Goal: Contribute content: Contribute content

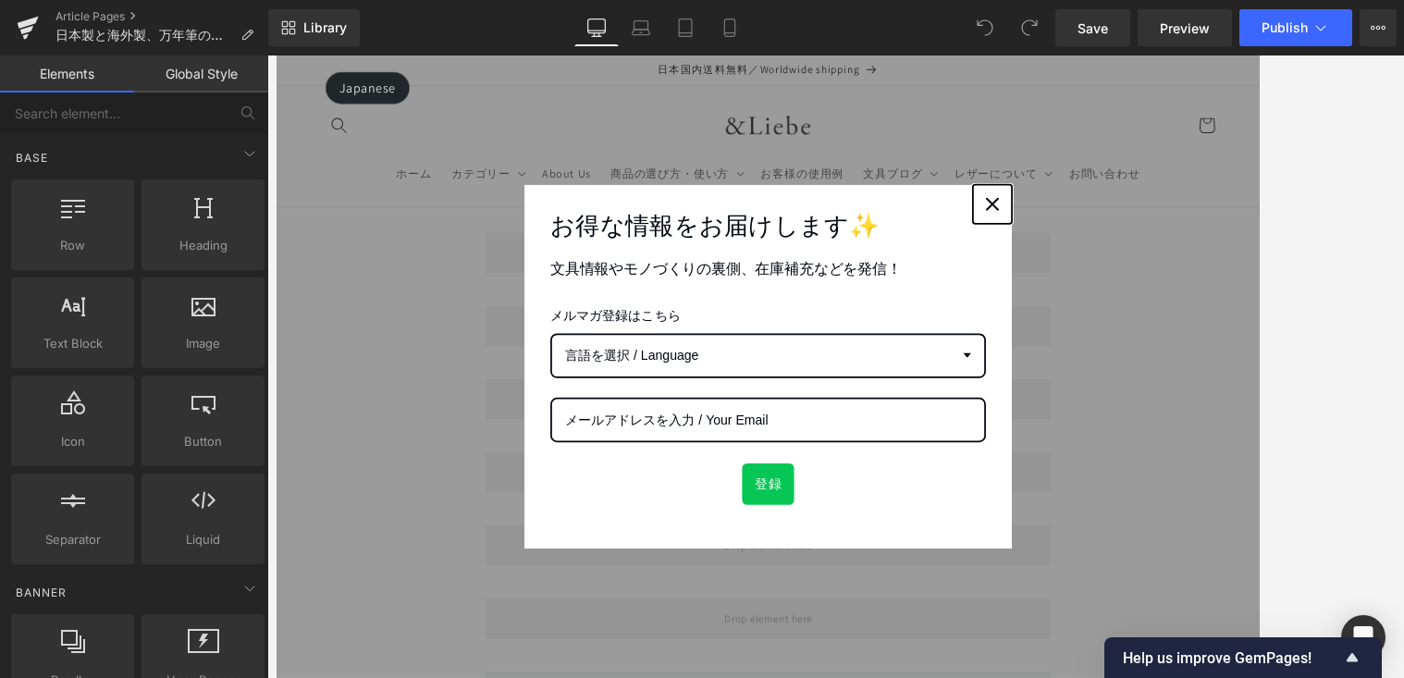
click at [1096, 216] on div "Close" at bounding box center [1091, 225] width 30 height 30
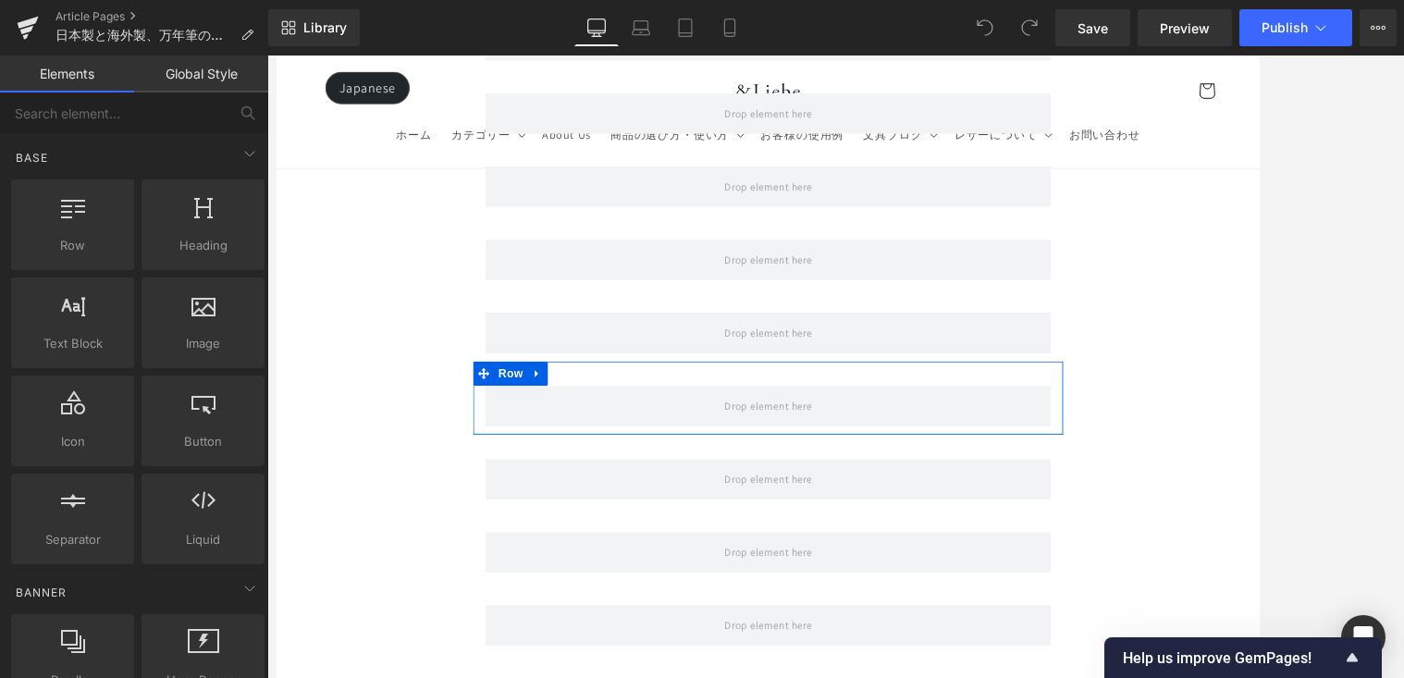
scroll to position [998, 0]
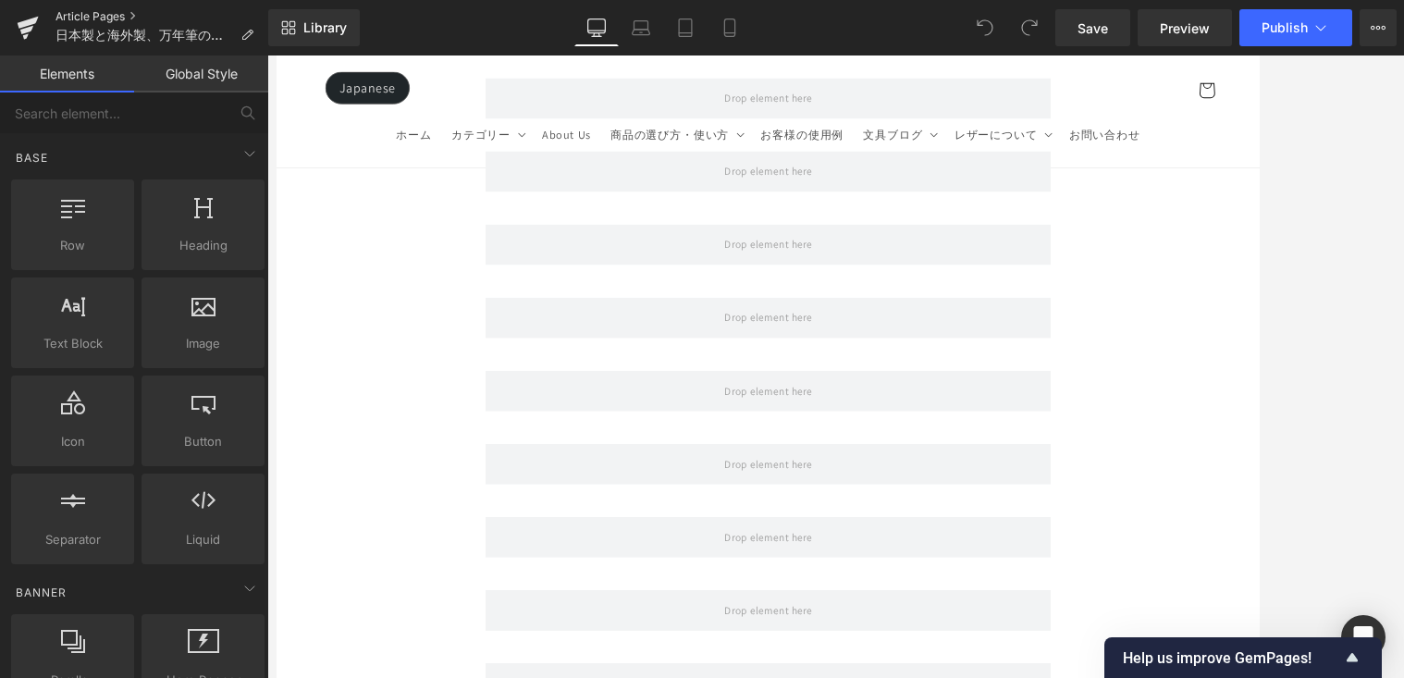
click at [99, 12] on link "Article Pages" at bounding box center [162, 16] width 213 height 15
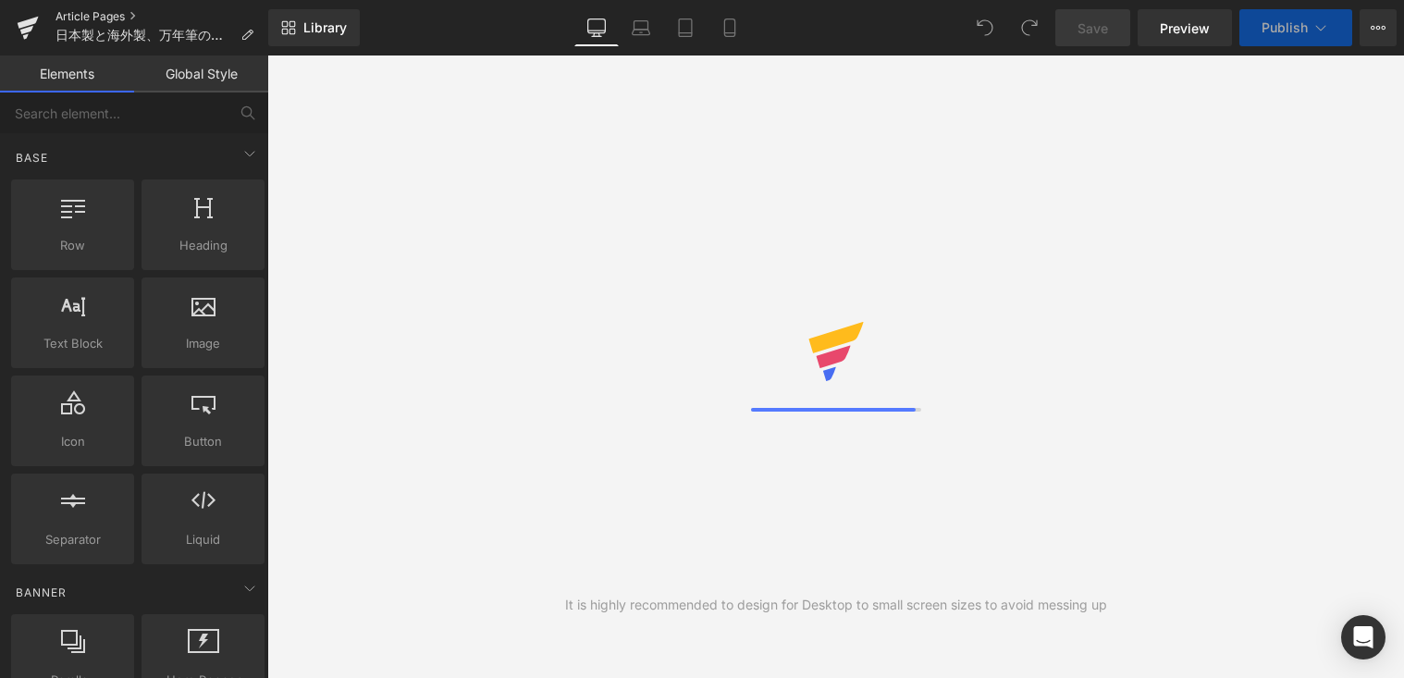
click at [93, 11] on link "Article Pages" at bounding box center [162, 16] width 213 height 15
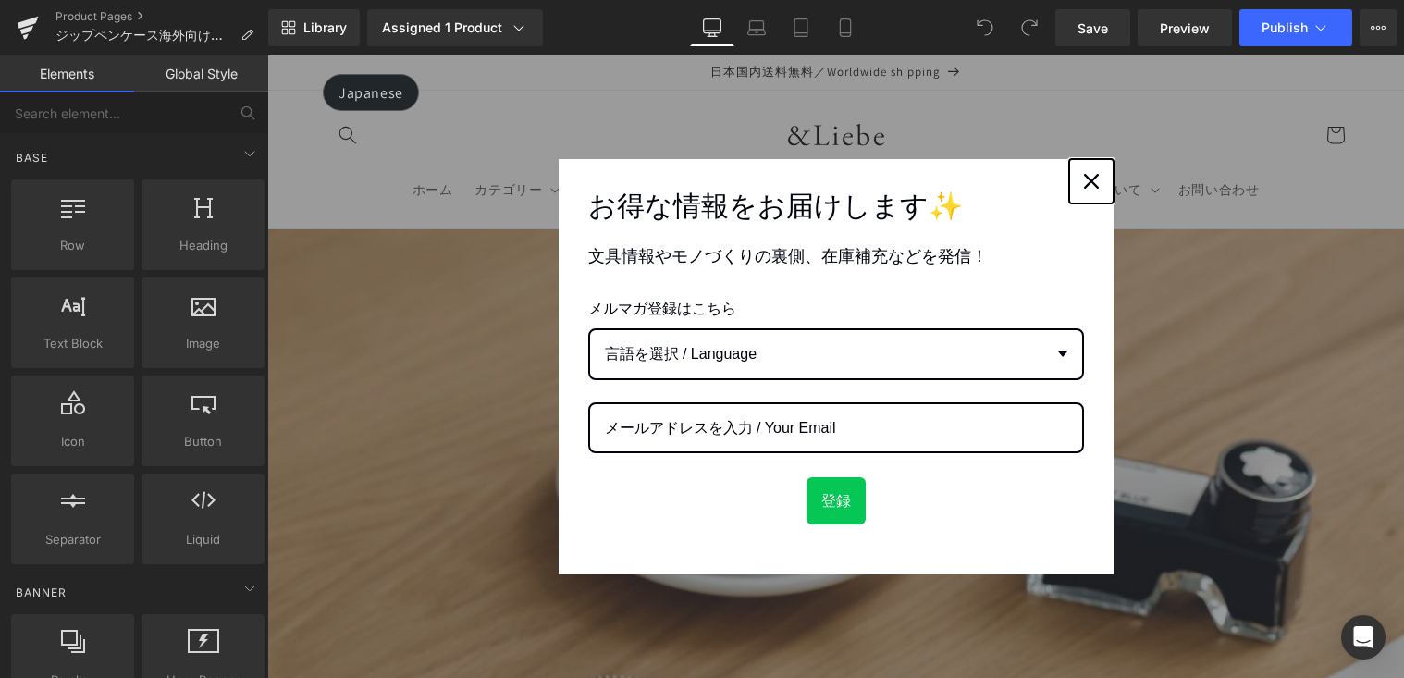
click at [1090, 186] on icon "close icon" at bounding box center [1091, 181] width 15 height 15
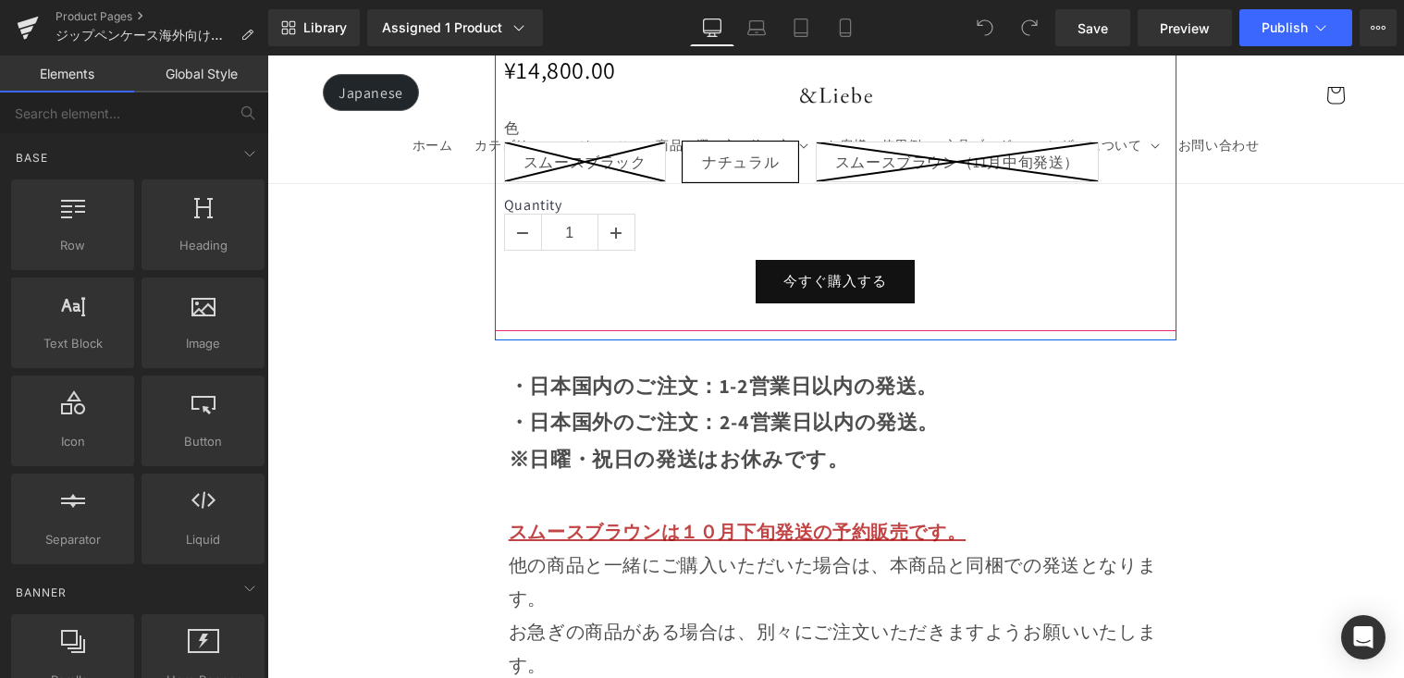
scroll to position [2212, 0]
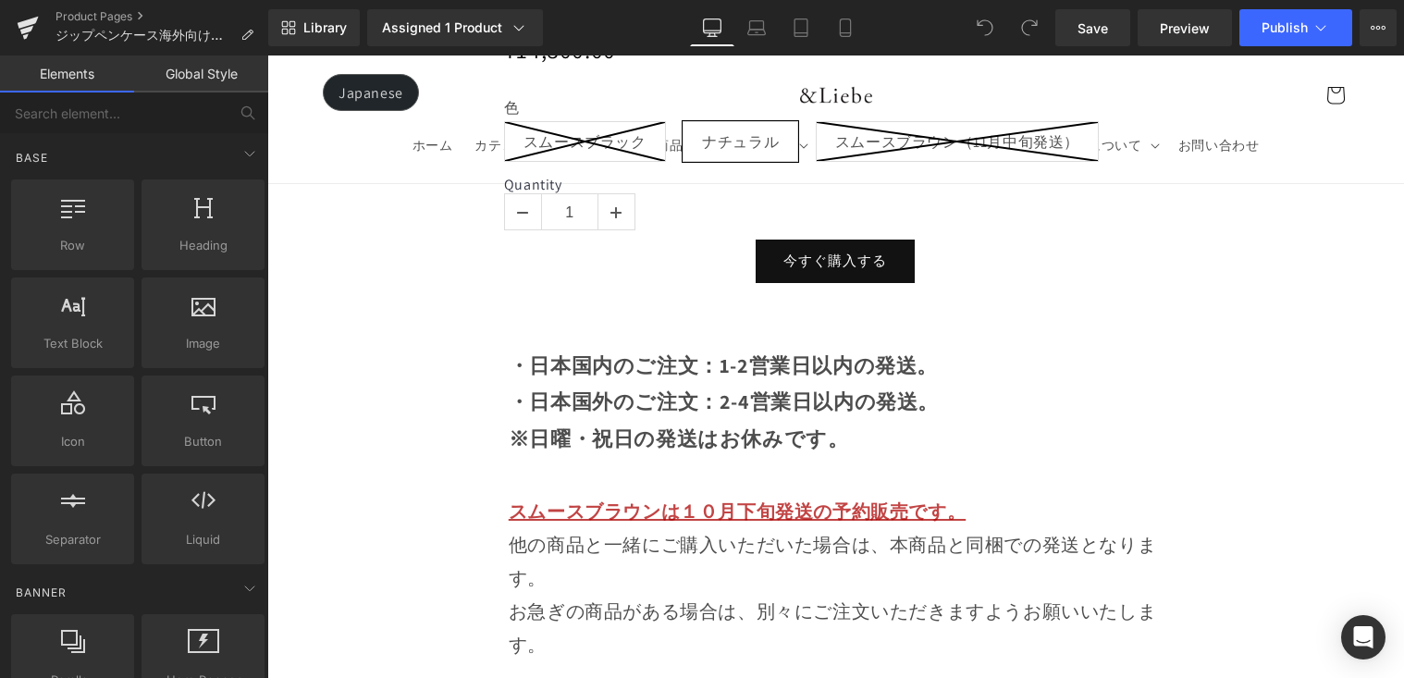
click at [736, 500] on span "スムースブラウンは１０月下旬発送の予約販売です。" at bounding box center [737, 512] width 457 height 24
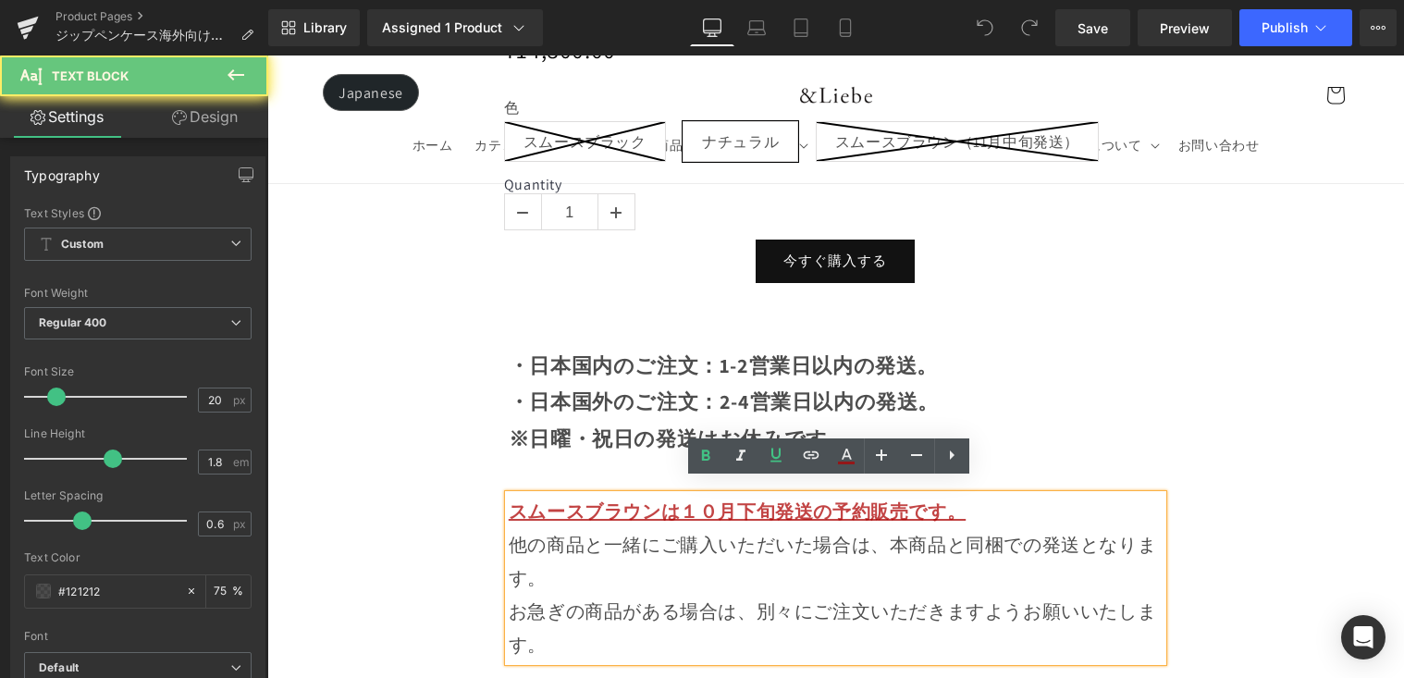
click at [718, 500] on span "スムースブラウンは１０月下旬発送の予約販売です。" at bounding box center [737, 512] width 457 height 24
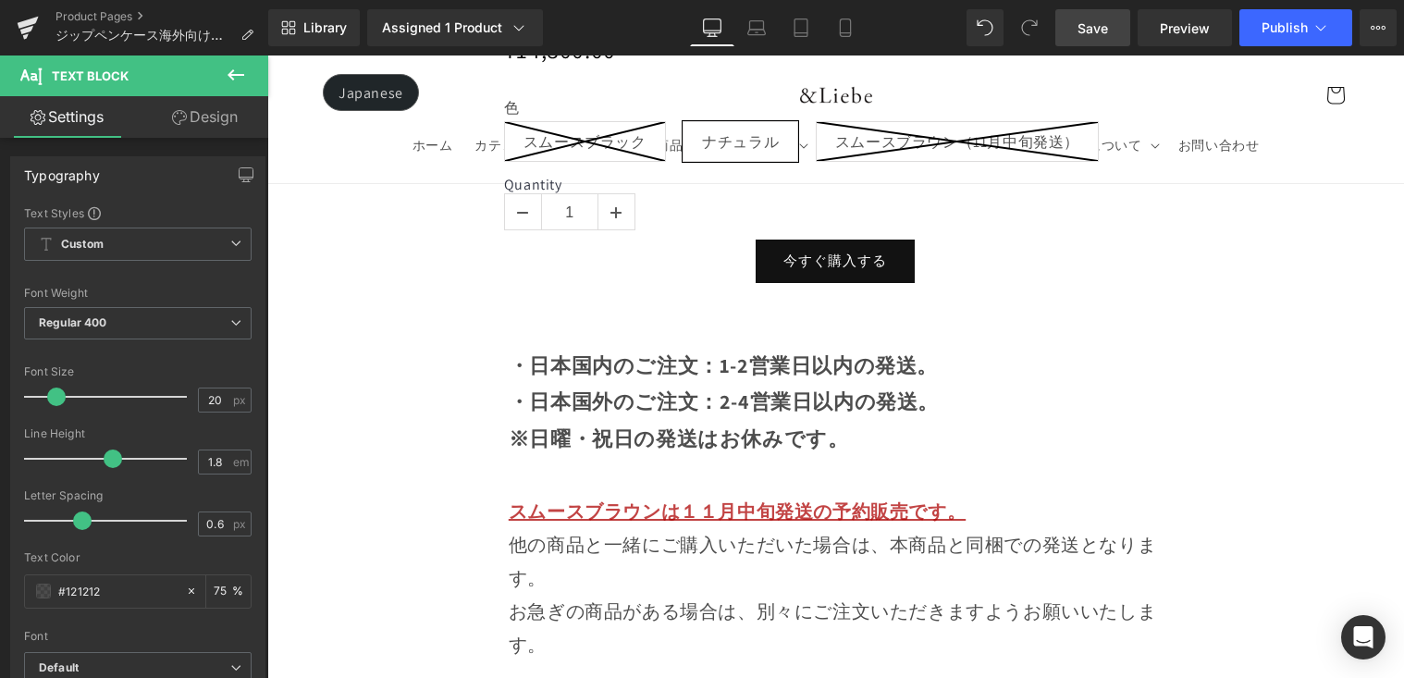
click at [1125, 28] on link "Save" at bounding box center [1092, 27] width 75 height 37
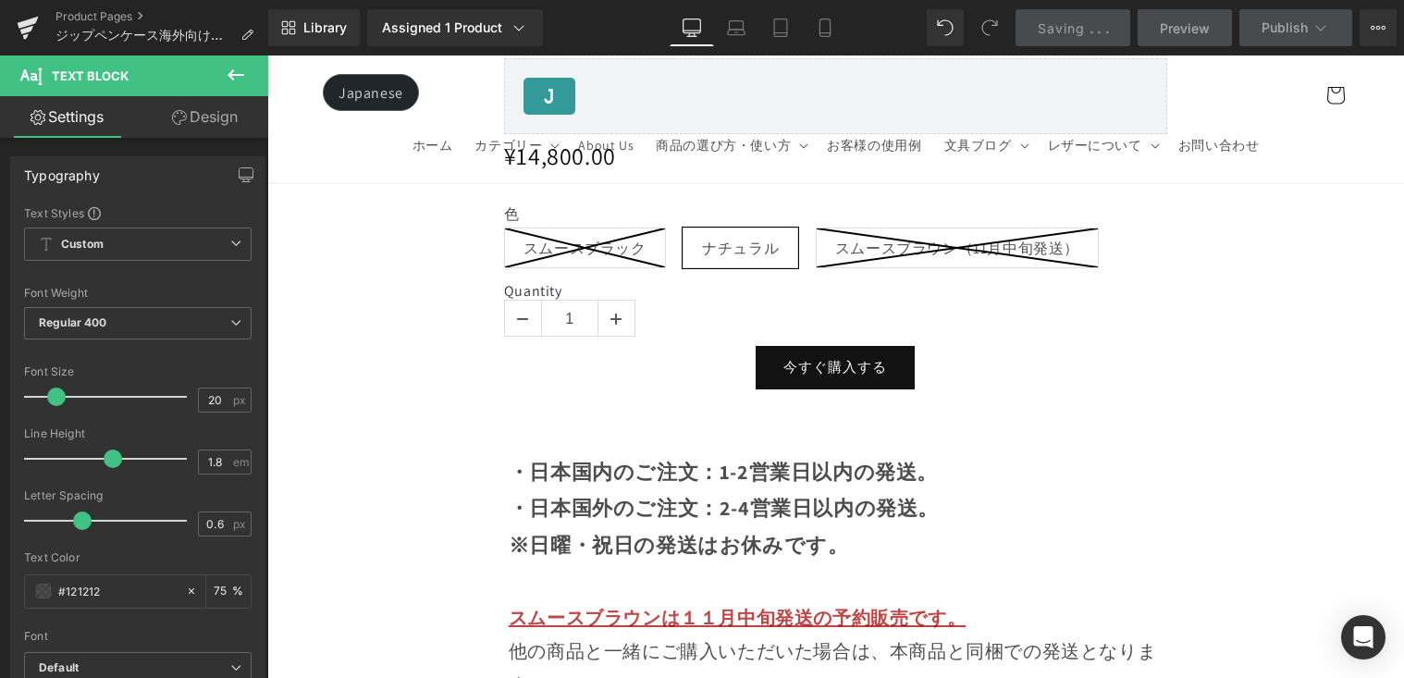
scroll to position [2083, 0]
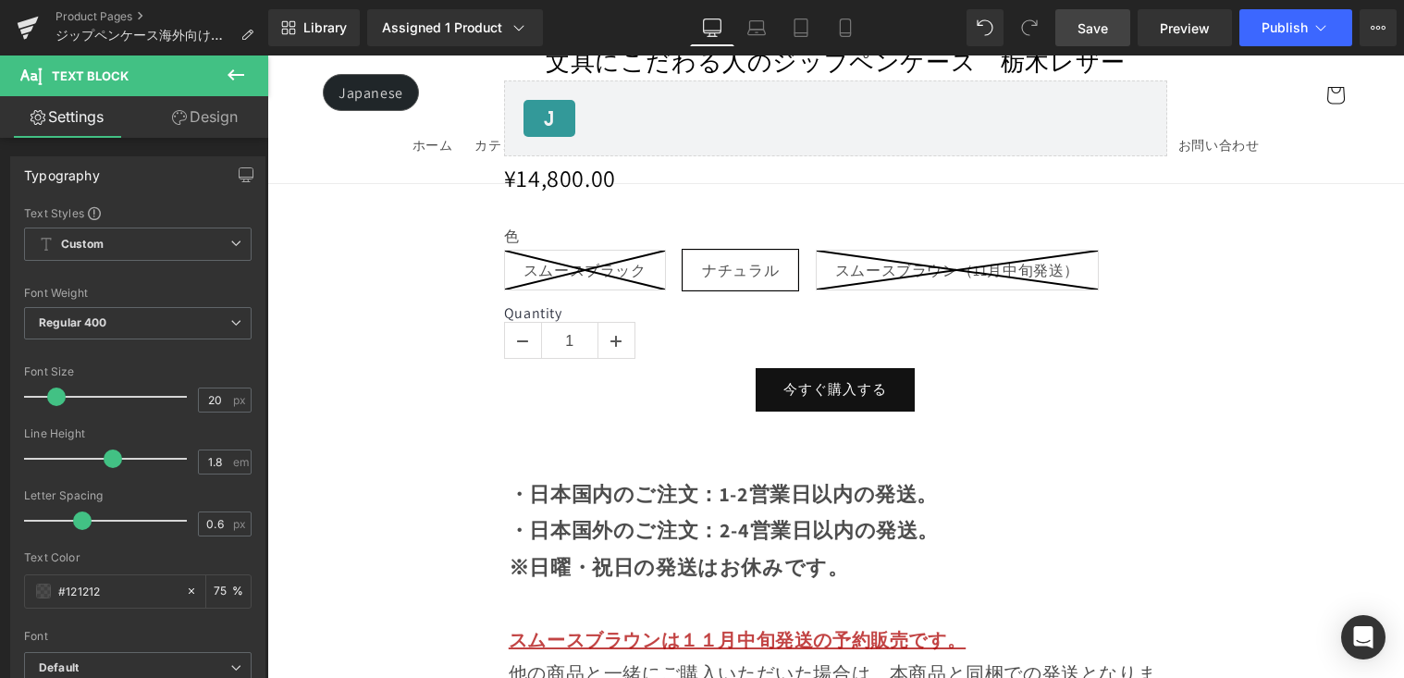
click at [1119, 33] on link "Save" at bounding box center [1092, 27] width 75 height 37
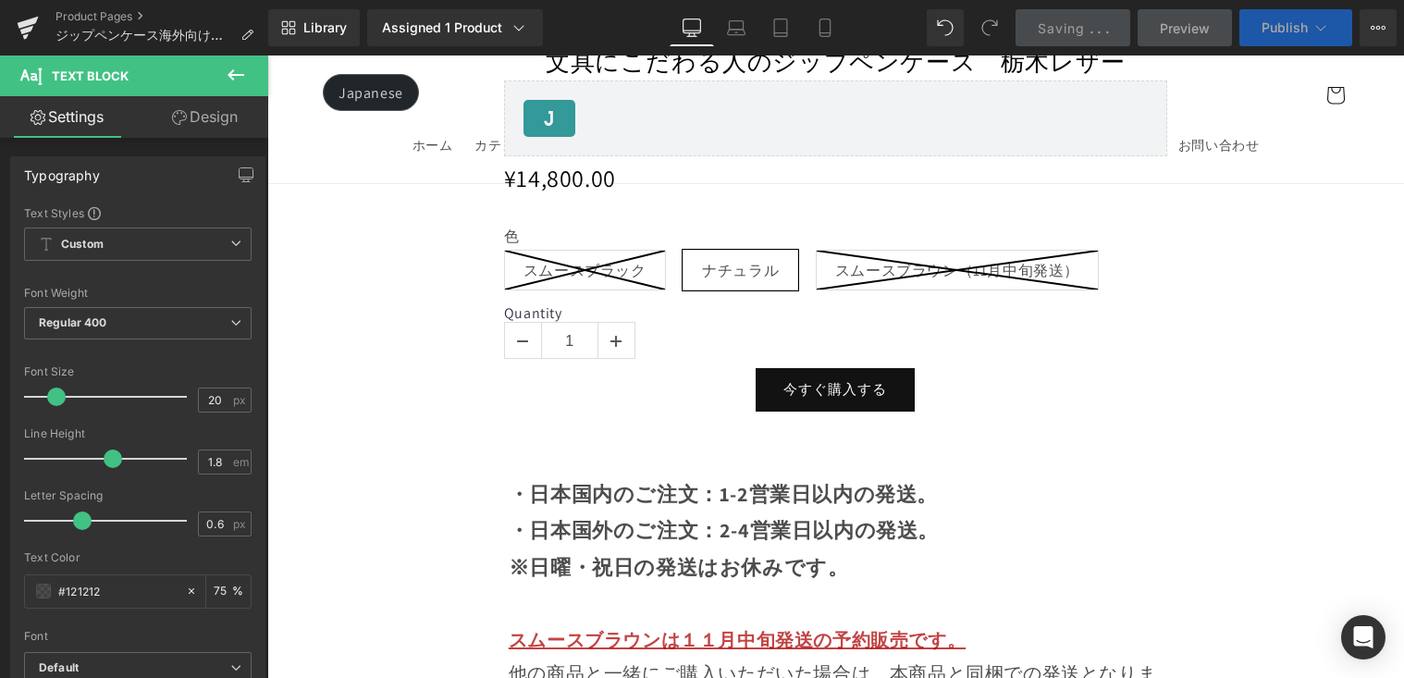
click at [1287, 30] on span "Publish" at bounding box center [1285, 27] width 46 height 15
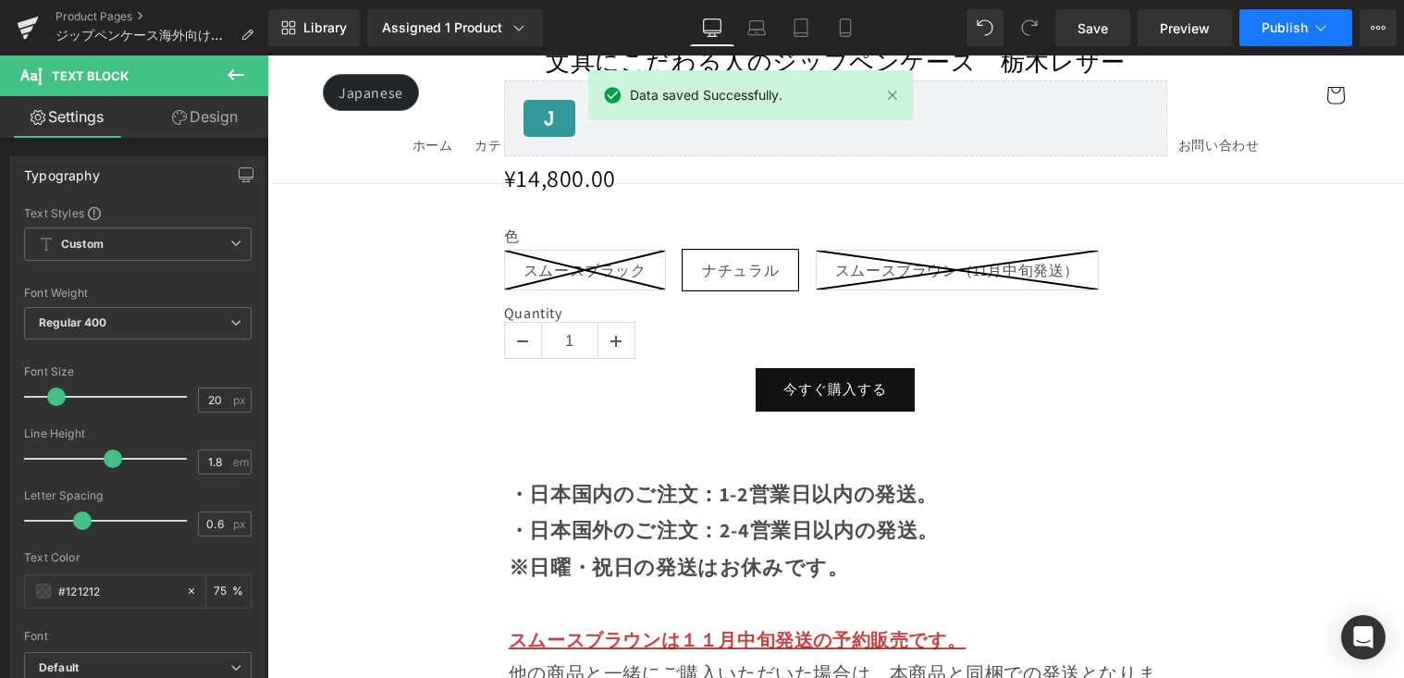
click at [1286, 38] on button "Publish" at bounding box center [1296, 27] width 113 height 37
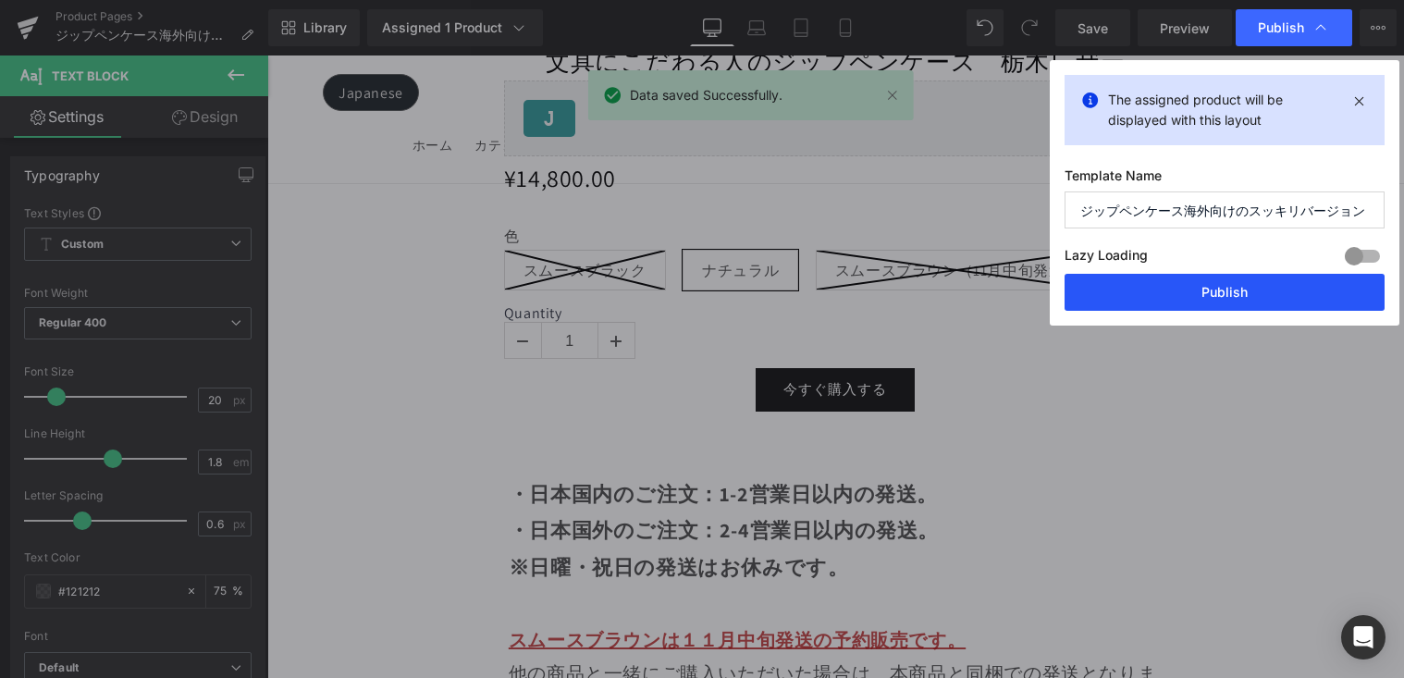
click at [1281, 280] on button "Publish" at bounding box center [1225, 292] width 320 height 37
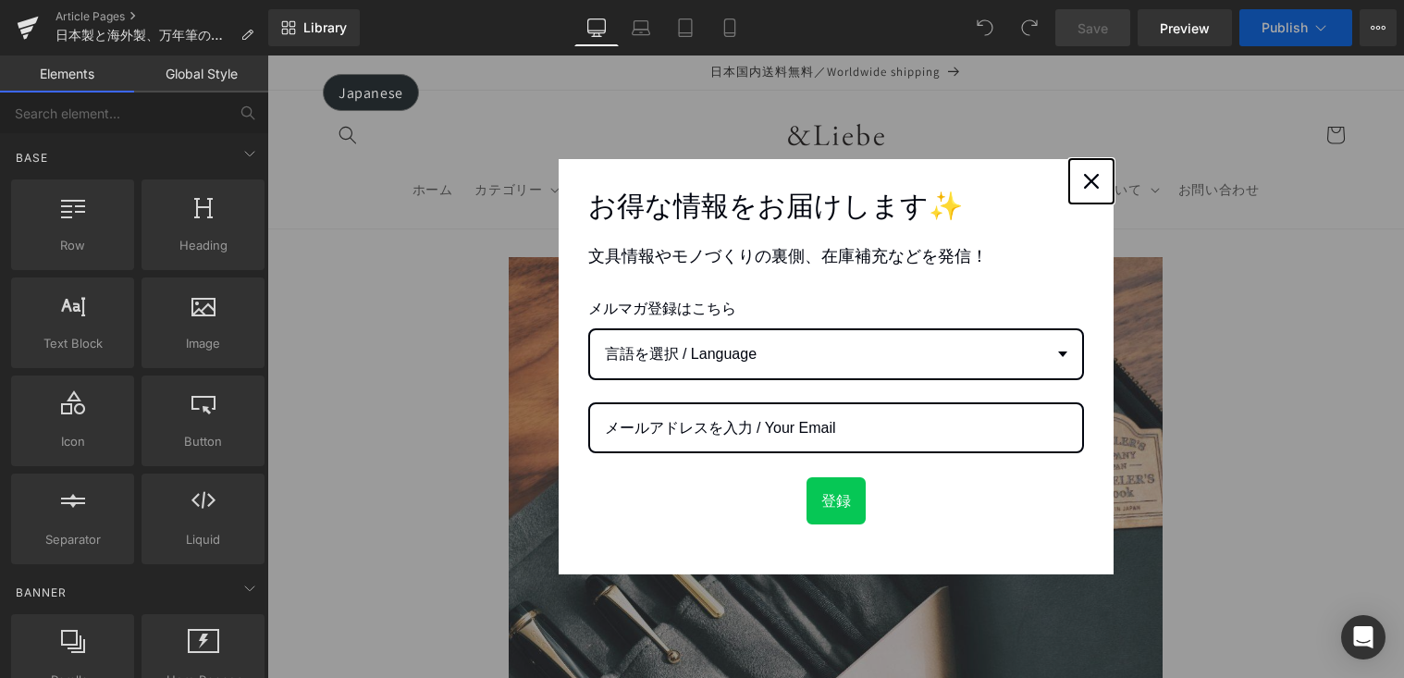
click at [1097, 174] on button "Close" at bounding box center [1091, 181] width 44 height 44
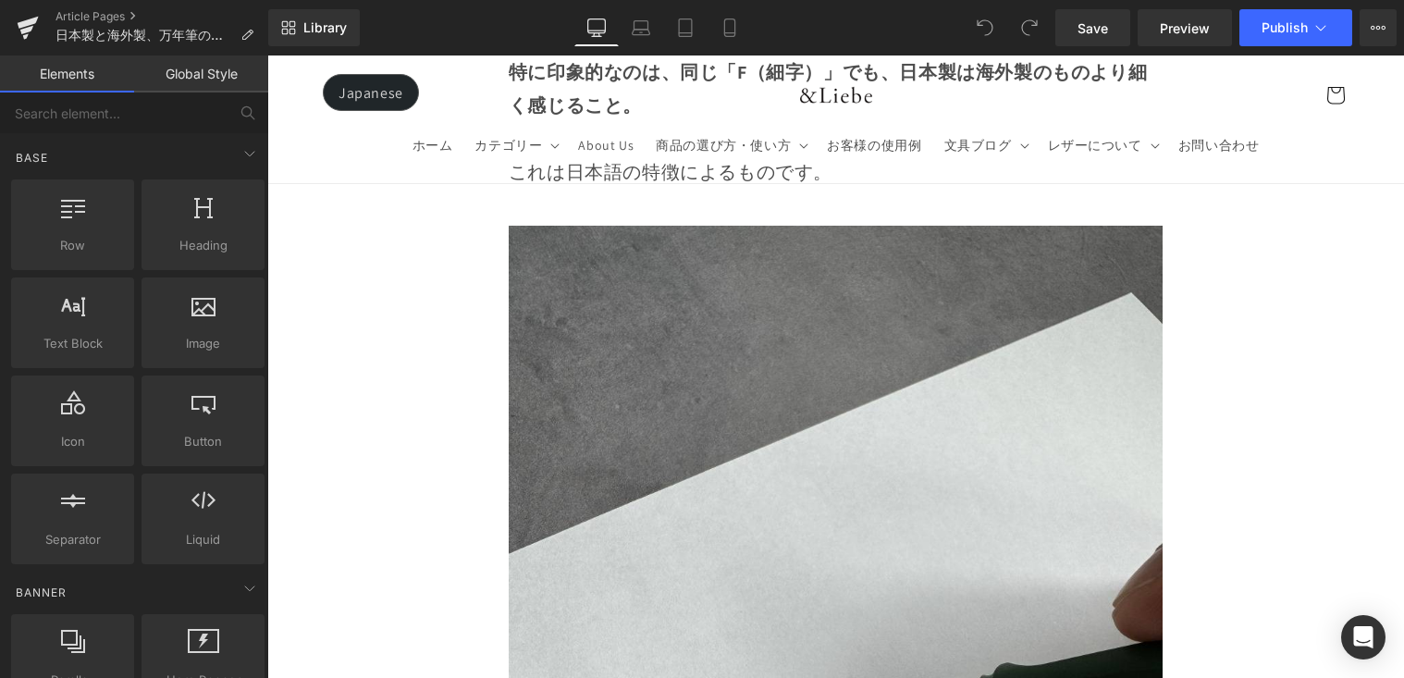
scroll to position [2794, 0]
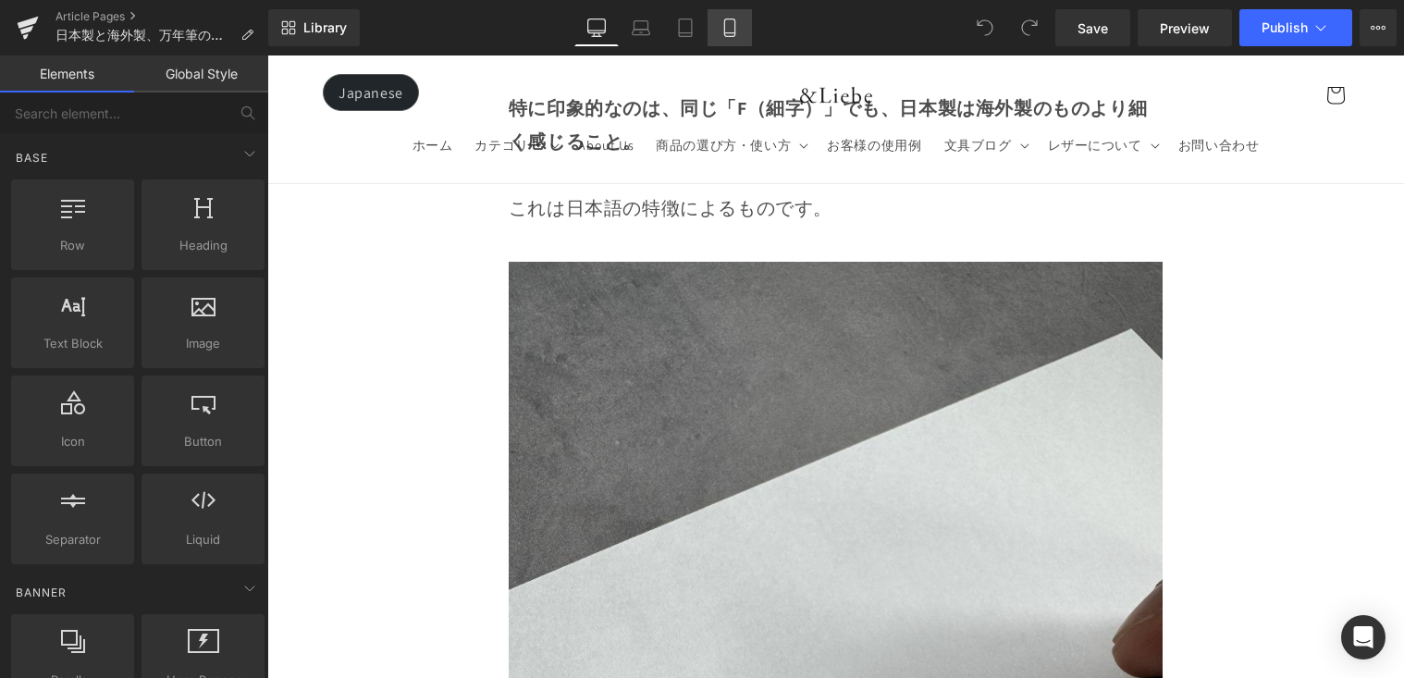
click at [736, 24] on icon at bounding box center [730, 28] width 19 height 19
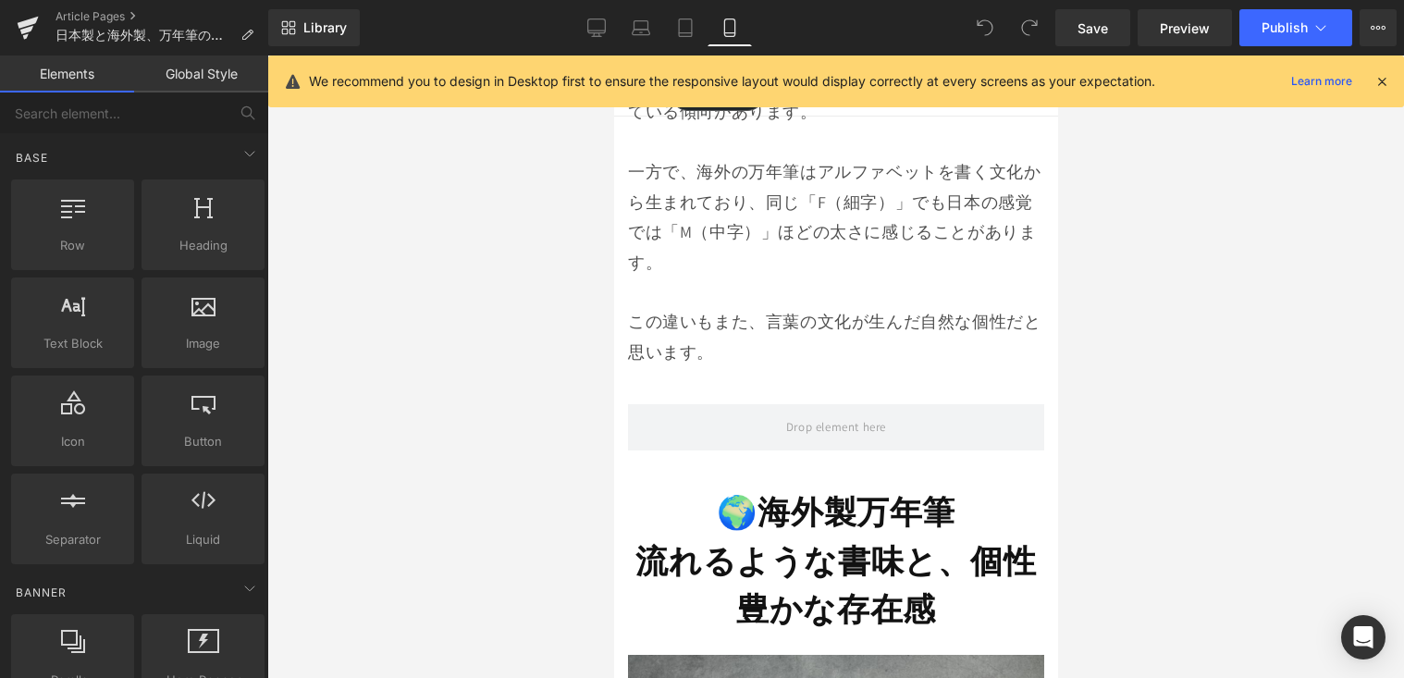
scroll to position [4201, 0]
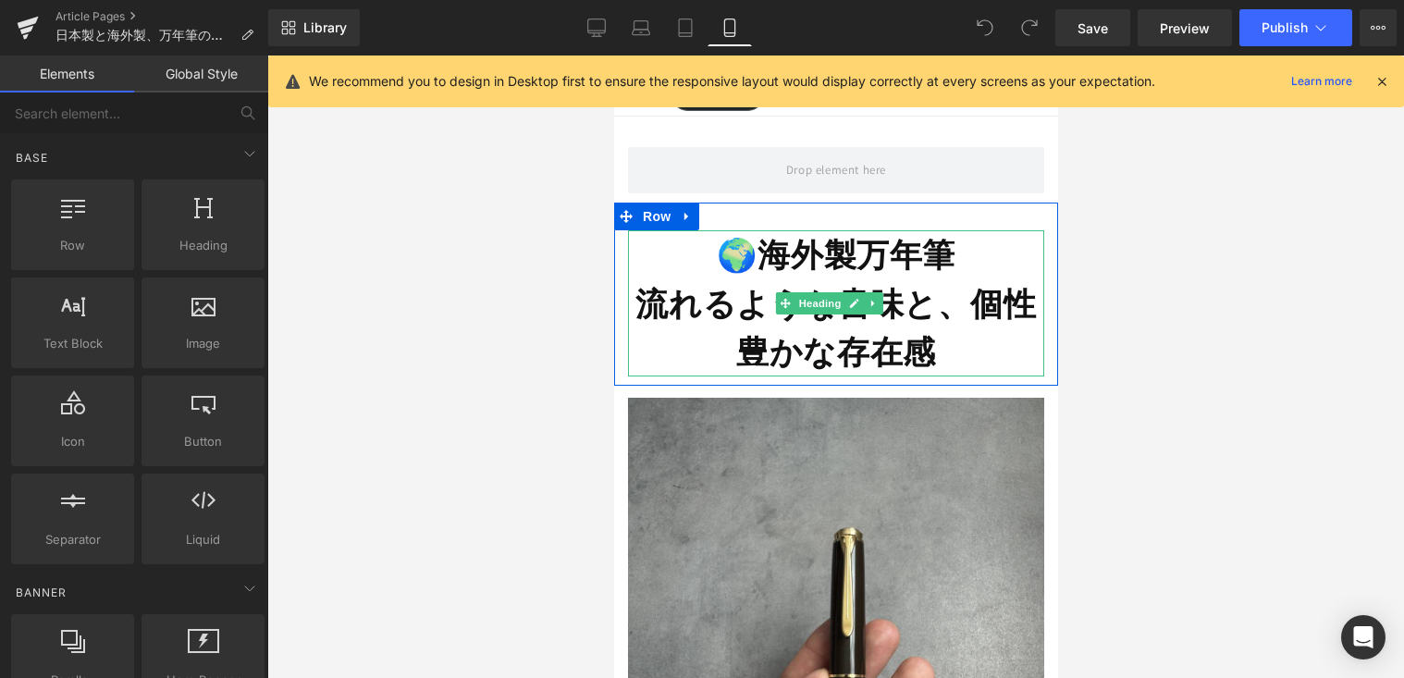
click at [770, 282] on strong "流れるような書味と、個性豊かな存在感" at bounding box center [835, 328] width 401 height 92
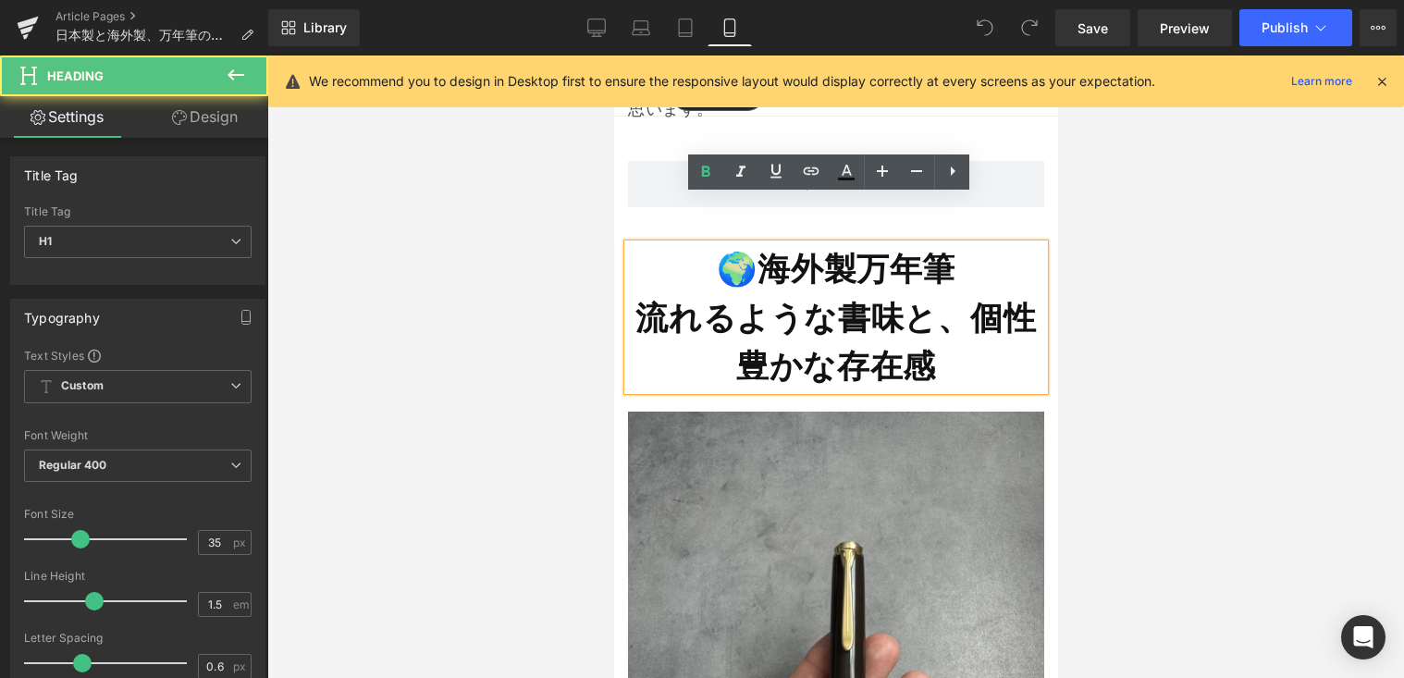
scroll to position [4169, 0]
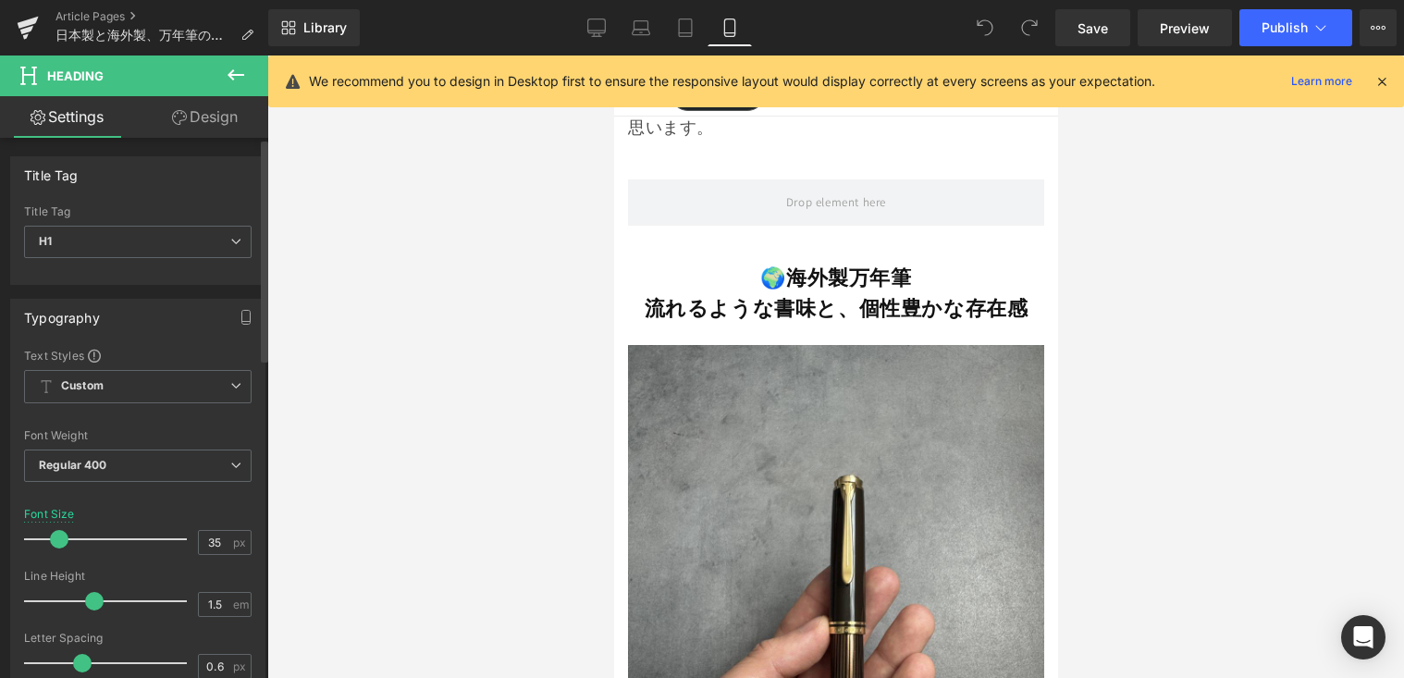
drag, startPoint x: 83, startPoint y: 541, endPoint x: 63, endPoint y: 547, distance: 21.1
click at [63, 547] on div at bounding box center [110, 539] width 154 height 37
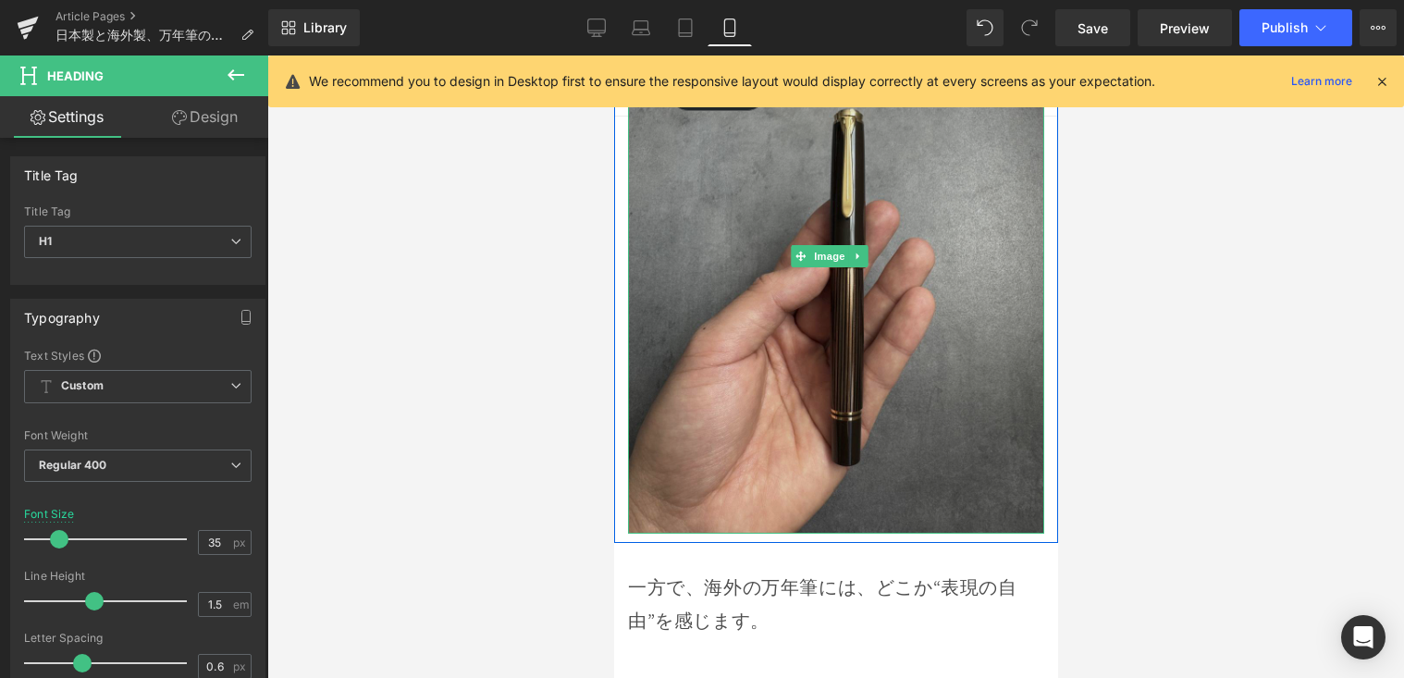
scroll to position [4709, 0]
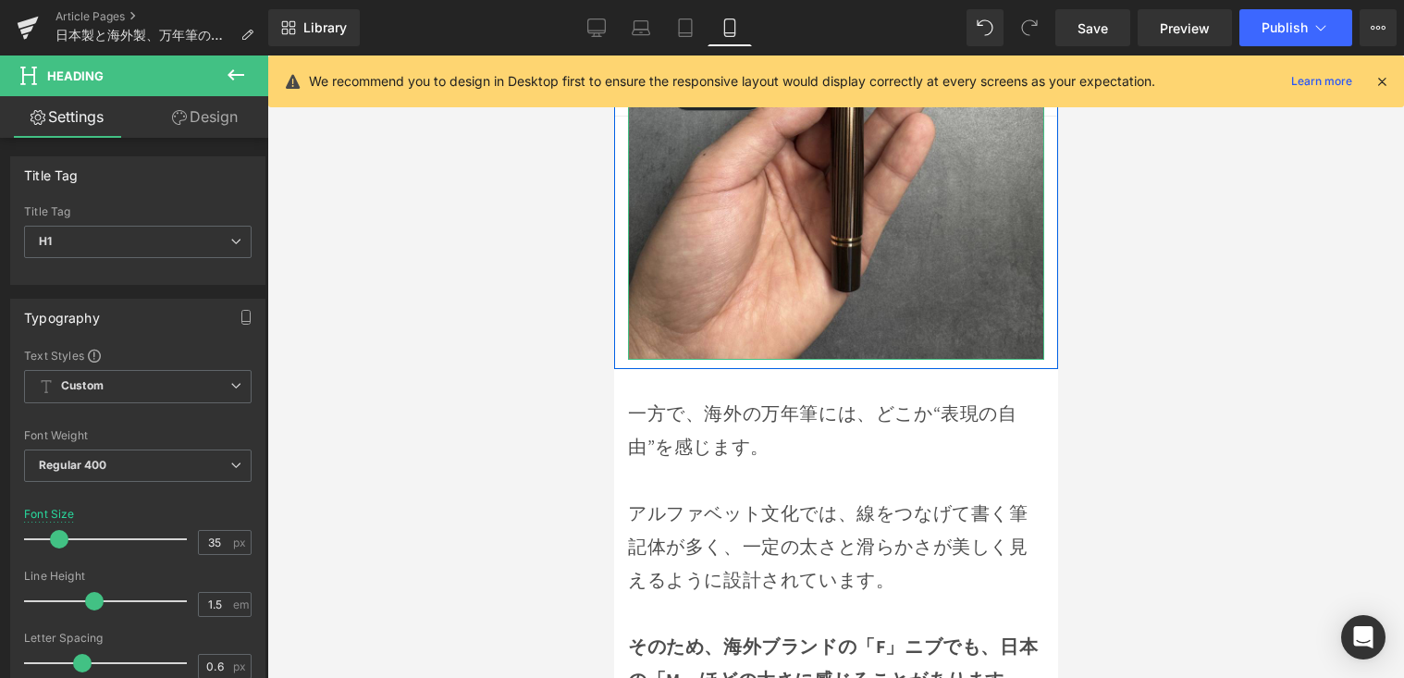
click at [741, 463] on p "アルファベット文化では、線をつなげて書く筆記体が多く、一定の太さと滑らかさが美しく見えるように設計されています。" at bounding box center [835, 529] width 416 height 133
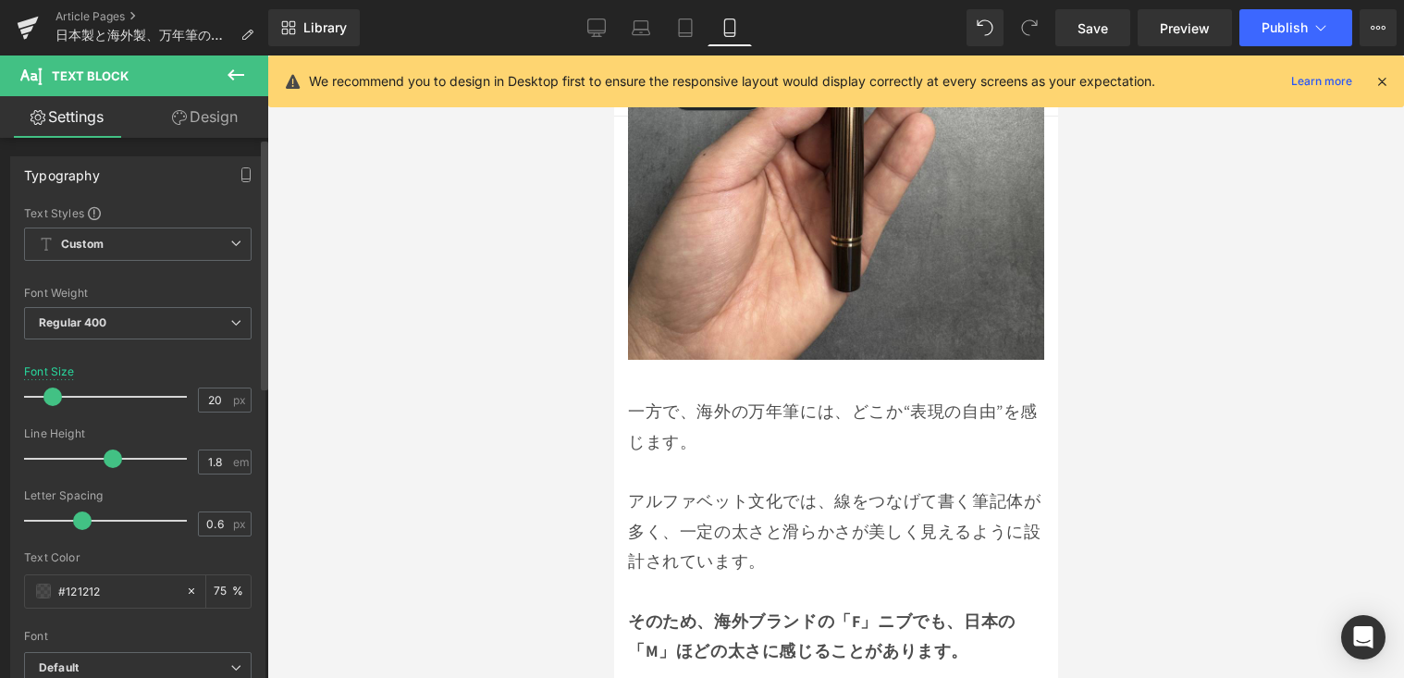
click at [56, 401] on span at bounding box center [52, 397] width 19 height 19
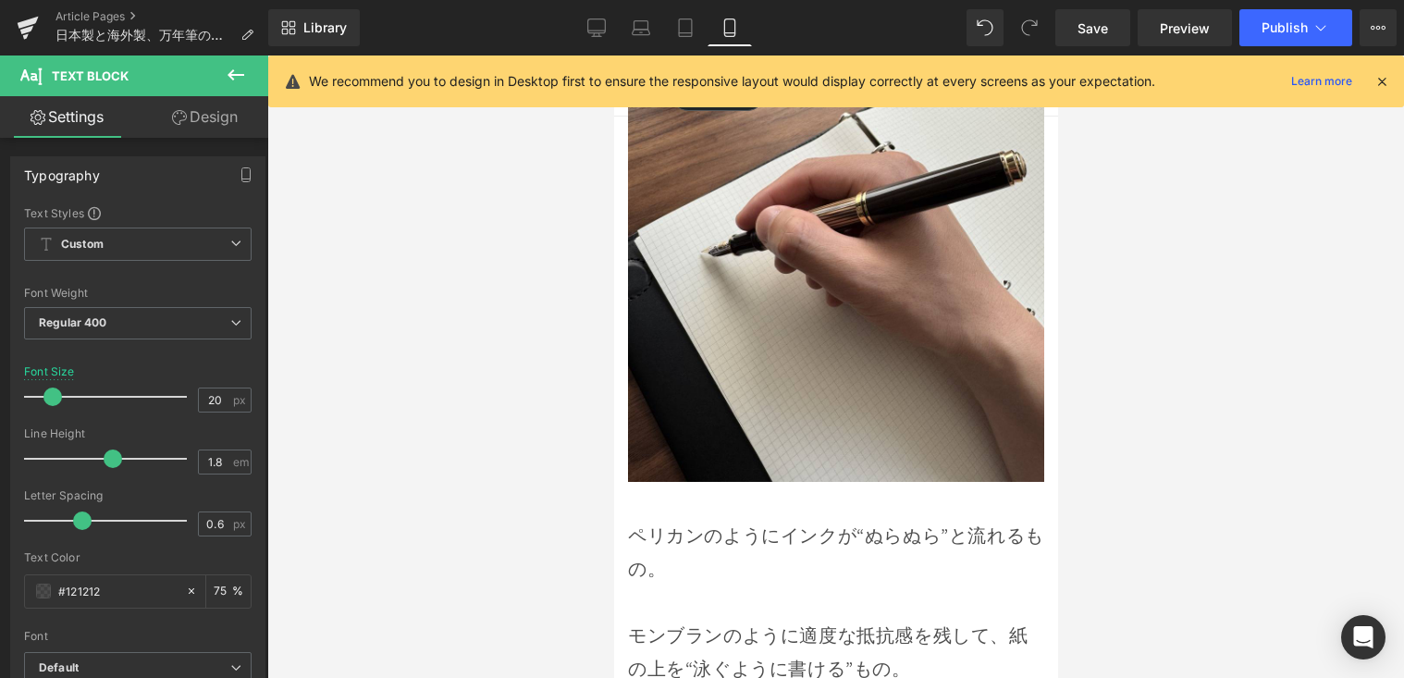
scroll to position [5739, 0]
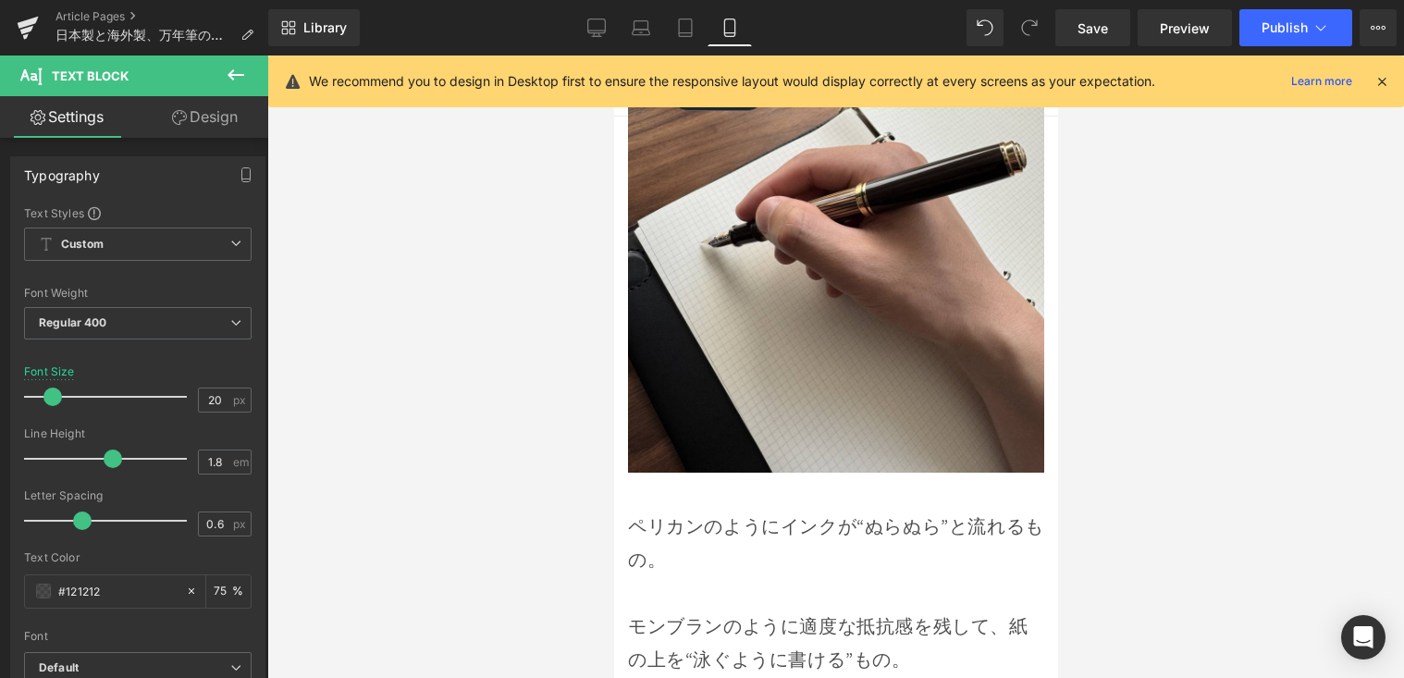
click at [803, 510] on p "ペリカンのようにインクが“ぬらぬら”と流れるもの。" at bounding box center [835, 543] width 416 height 67
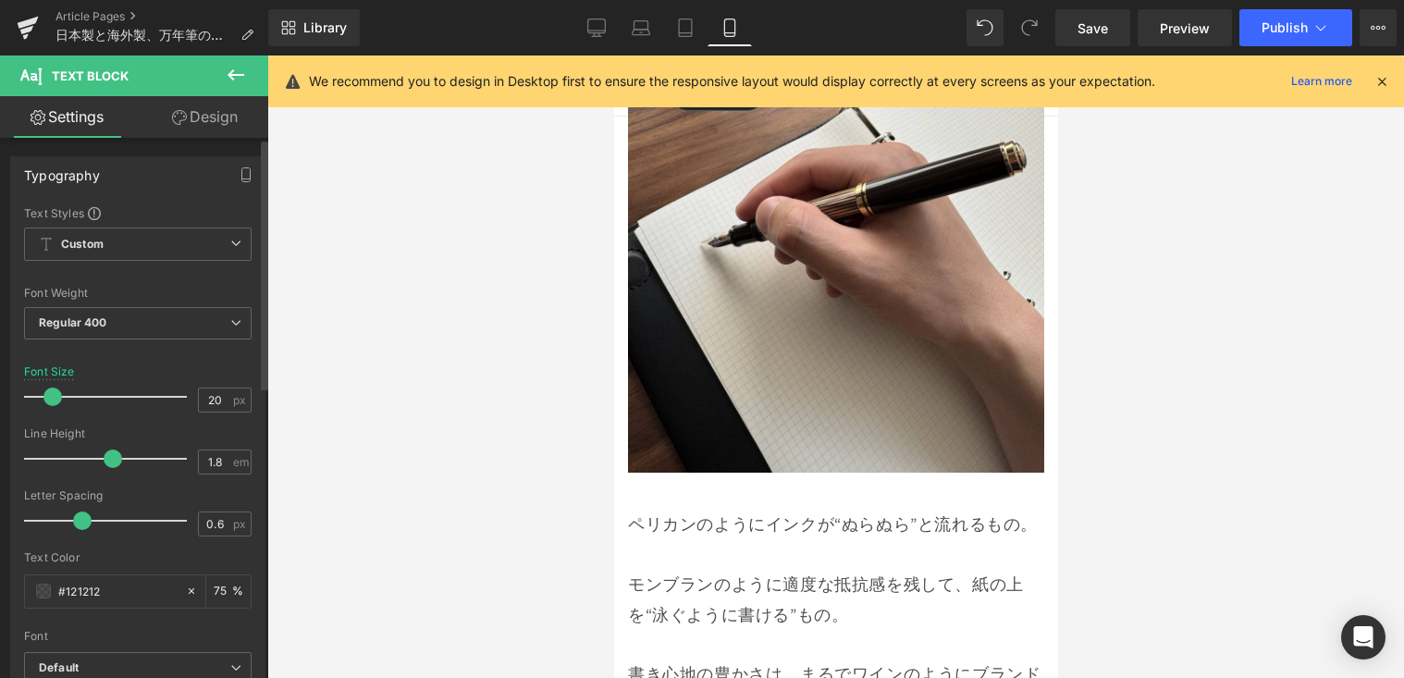
click at [55, 398] on span at bounding box center [52, 397] width 19 height 19
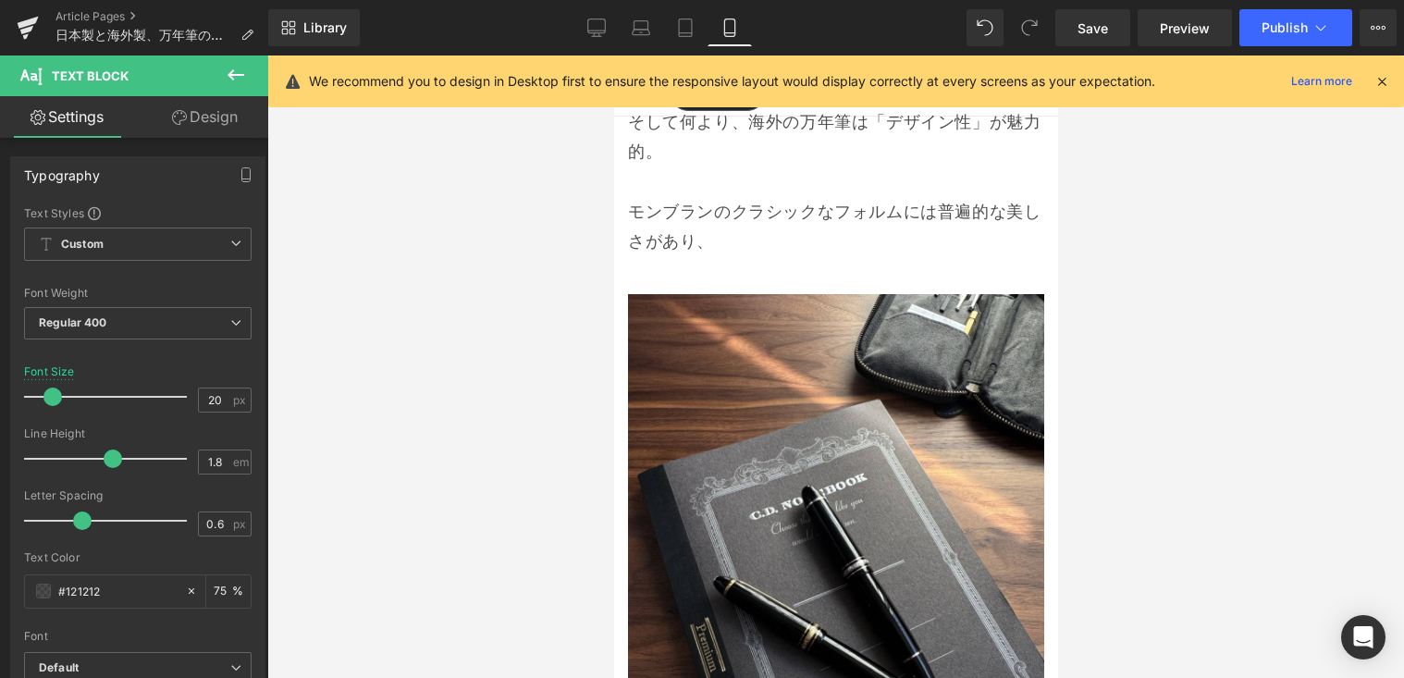
scroll to position [6823, 0]
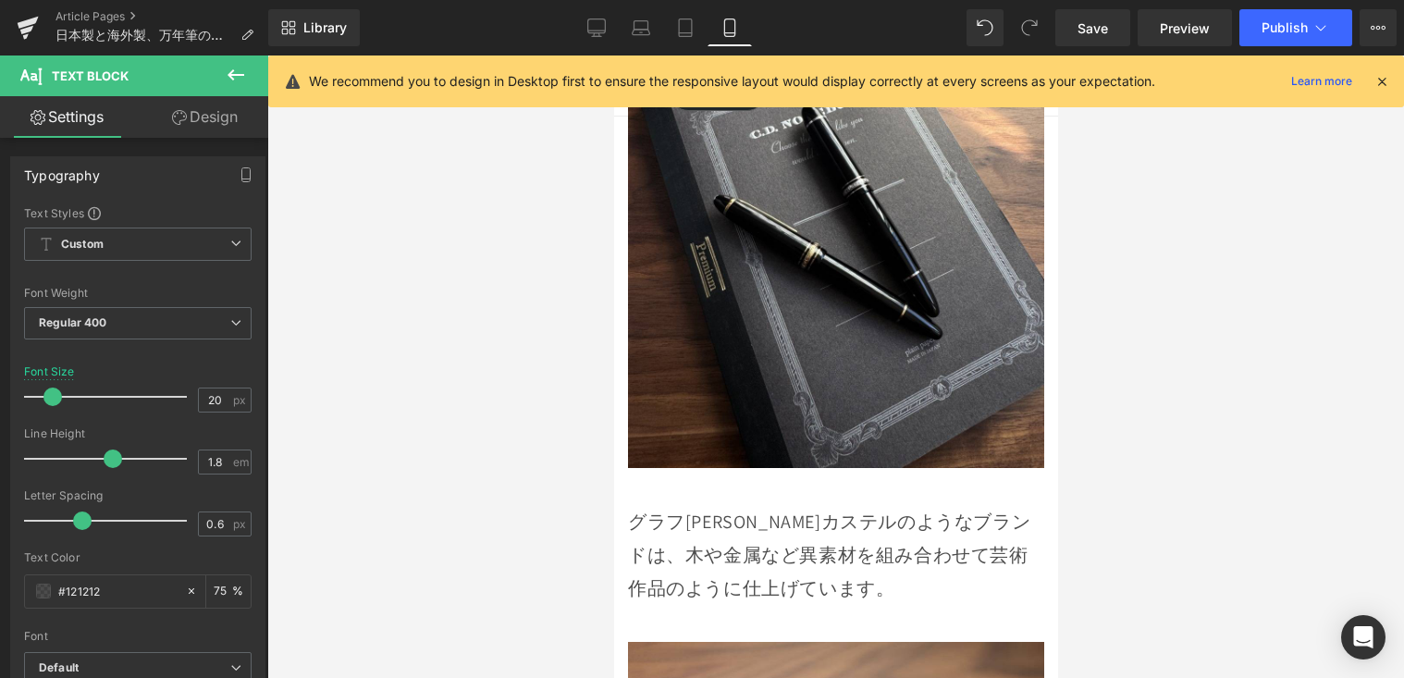
click at [801, 505] on p "グラフフォン・ファーバーカステルのようなブランドは、木や金属など異素材を組み合わせて芸術作品のように仕上げています。" at bounding box center [835, 555] width 416 height 100
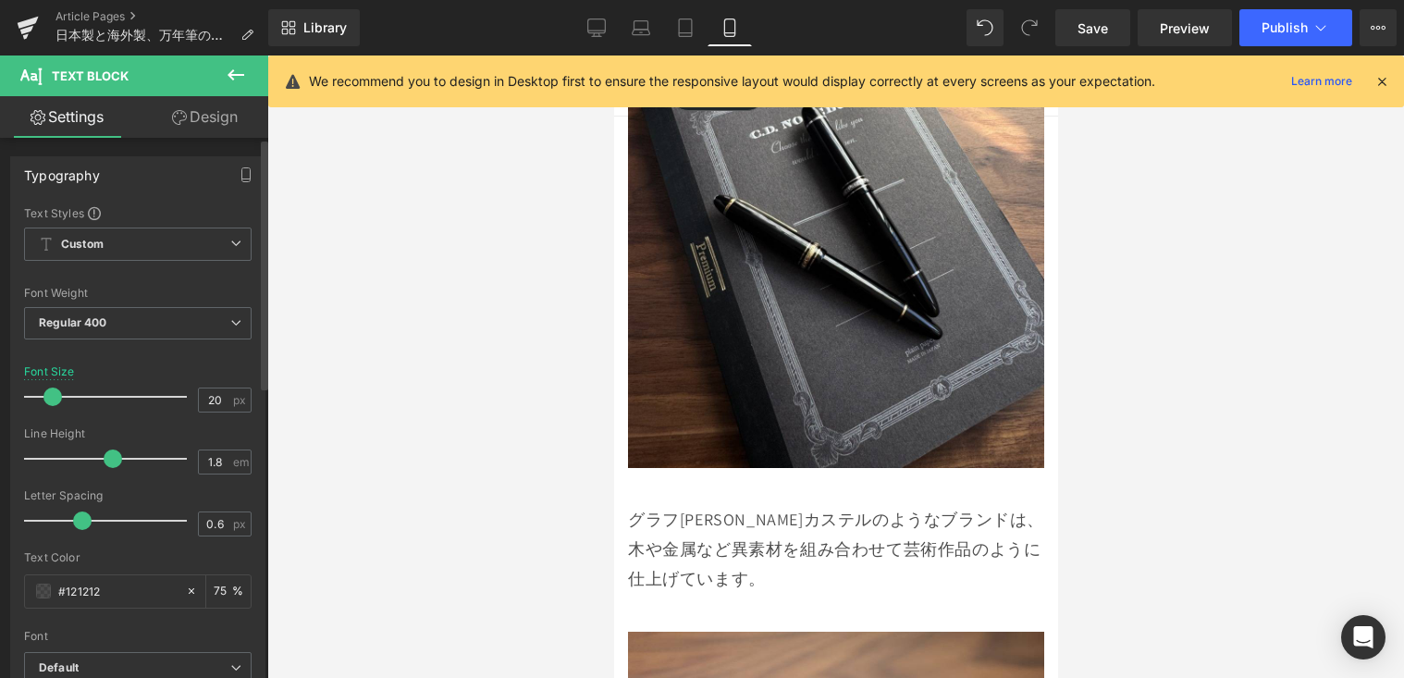
click at [55, 399] on span at bounding box center [52, 397] width 19 height 19
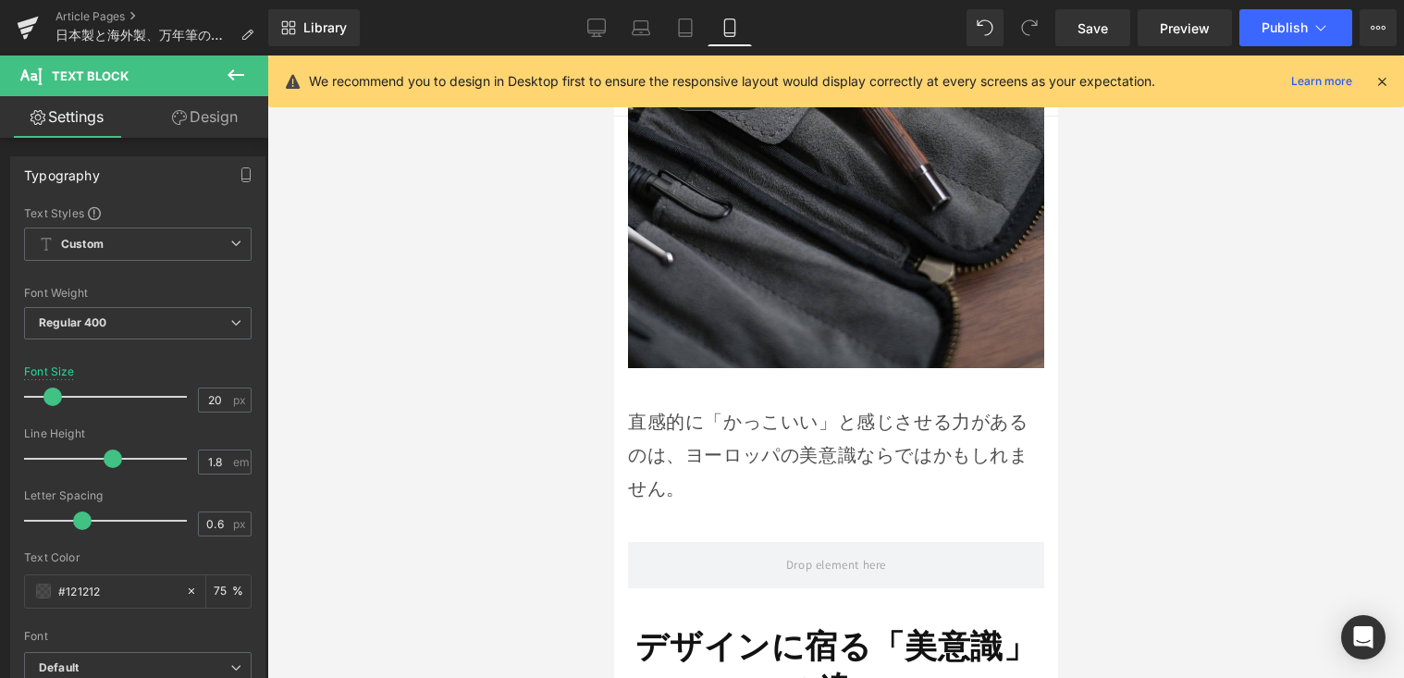
scroll to position [7716, 0]
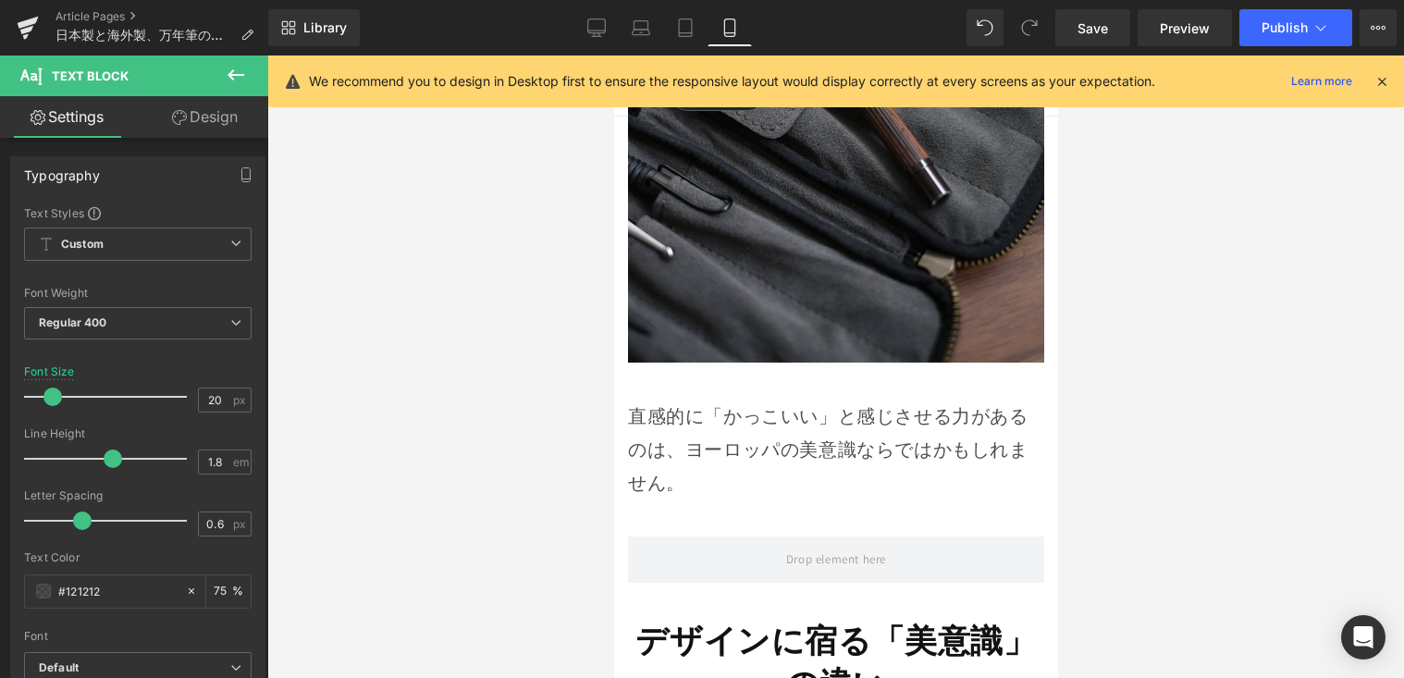
click at [787, 400] on div "直感的に「かっこいい」と感じさせる力があるのは、ヨーロッパの美意識ならではかもしれません。 Text Block" at bounding box center [835, 450] width 416 height 100
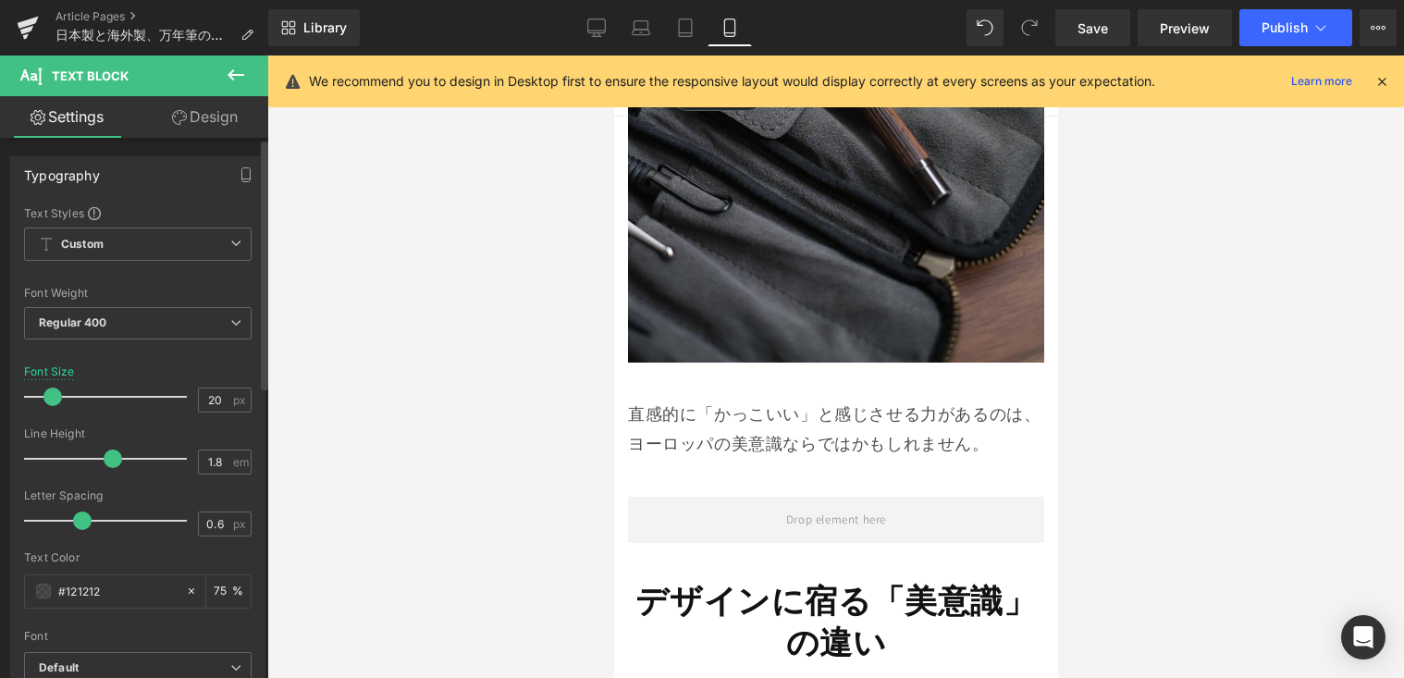
click at [56, 400] on span at bounding box center [52, 397] width 19 height 19
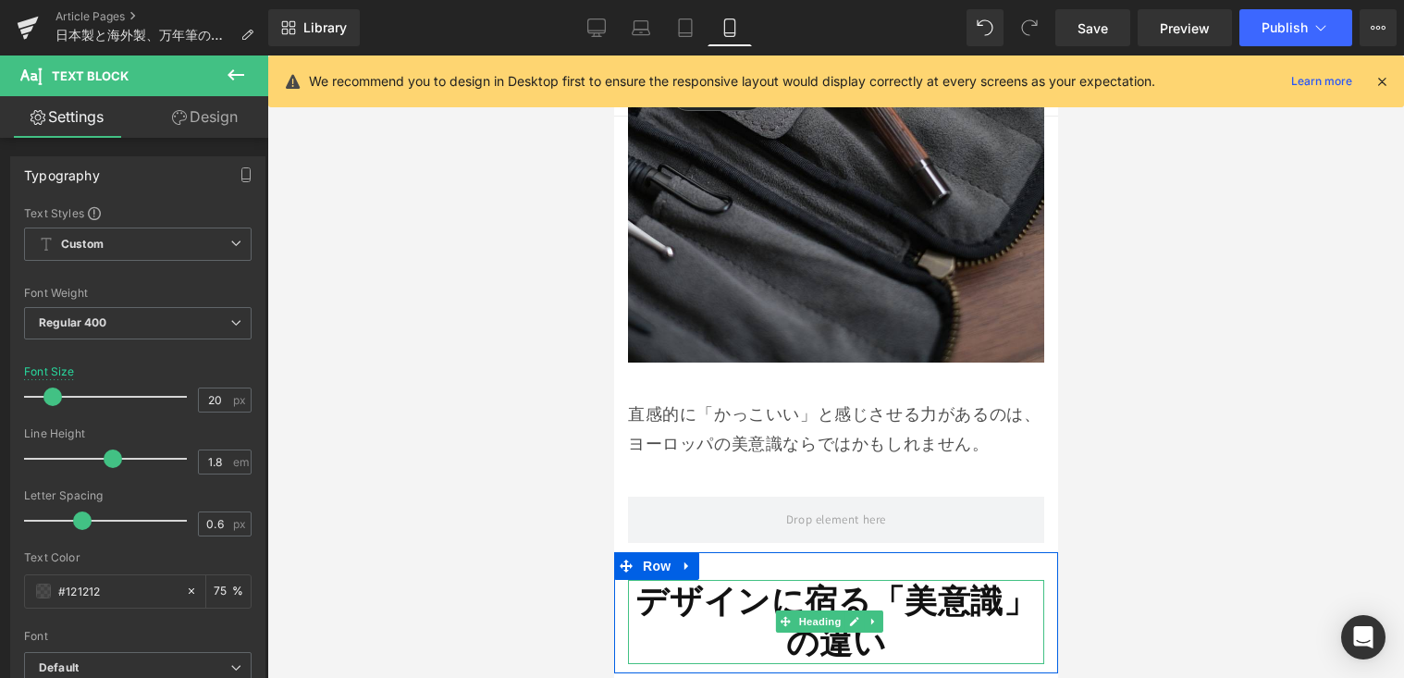
click at [727, 579] on strong "デザインに宿る「美意識」の違い" at bounding box center [835, 621] width 401 height 85
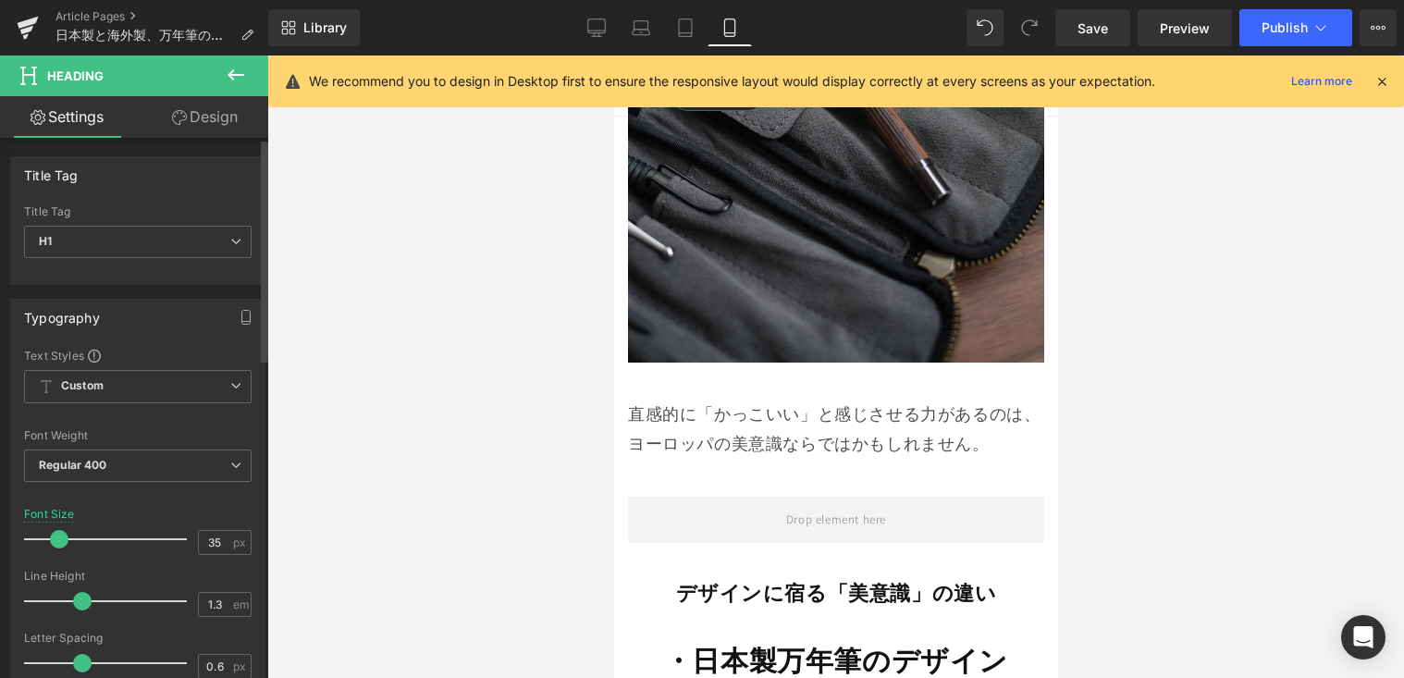
drag, startPoint x: 76, startPoint y: 534, endPoint x: 56, endPoint y: 541, distance: 20.8
click at [56, 541] on span at bounding box center [59, 539] width 19 height 19
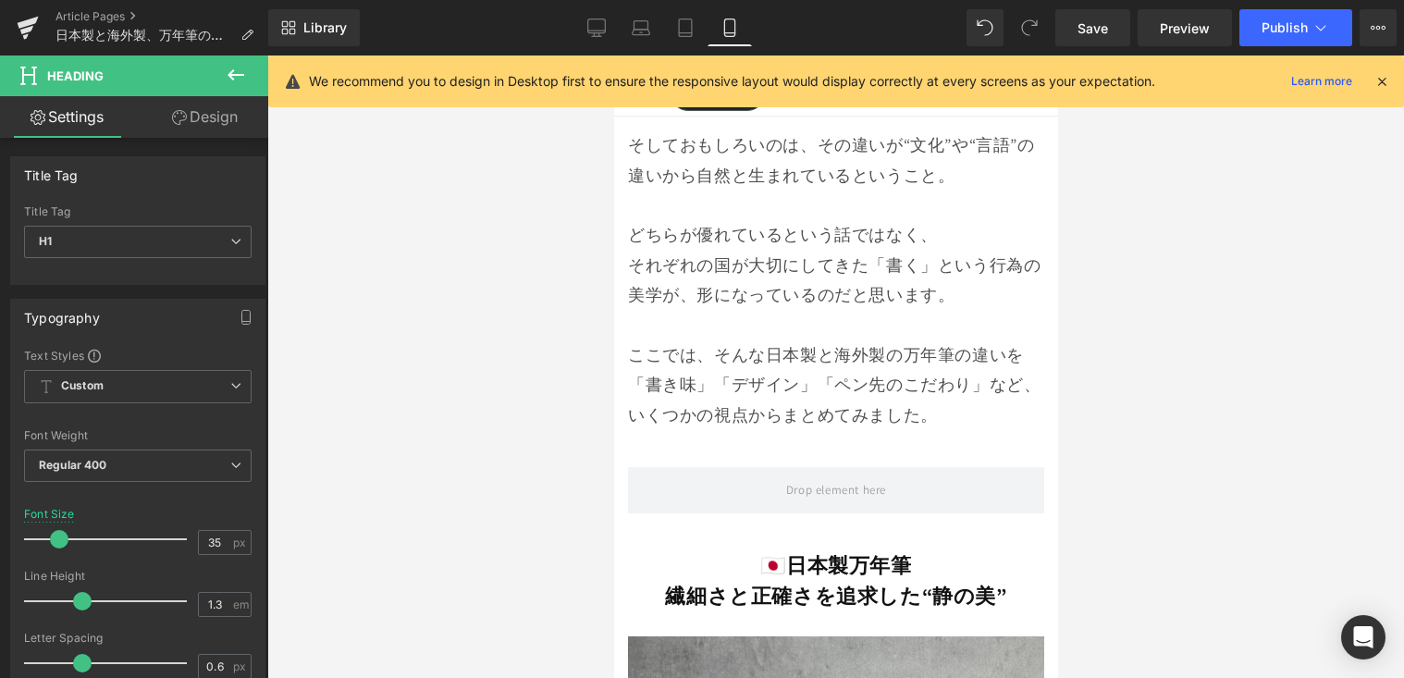
scroll to position [956, 0]
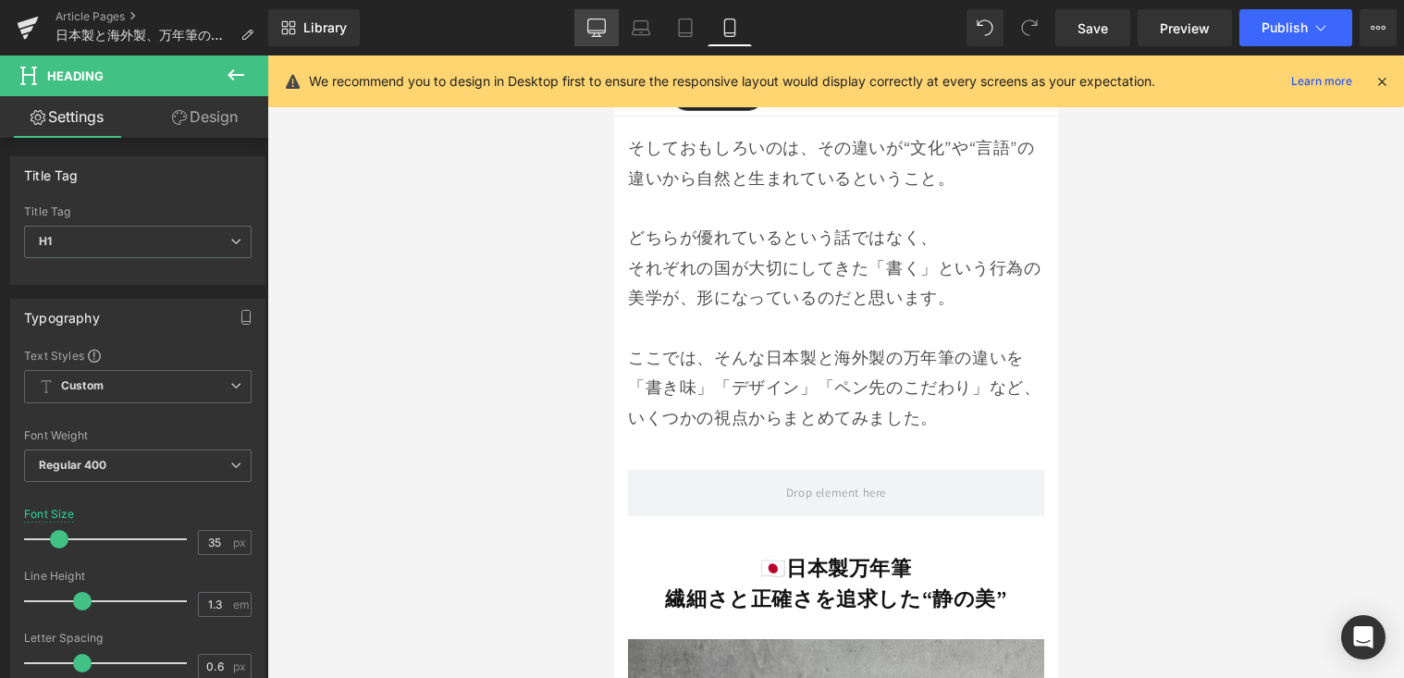
click at [598, 33] on icon at bounding box center [596, 28] width 19 height 19
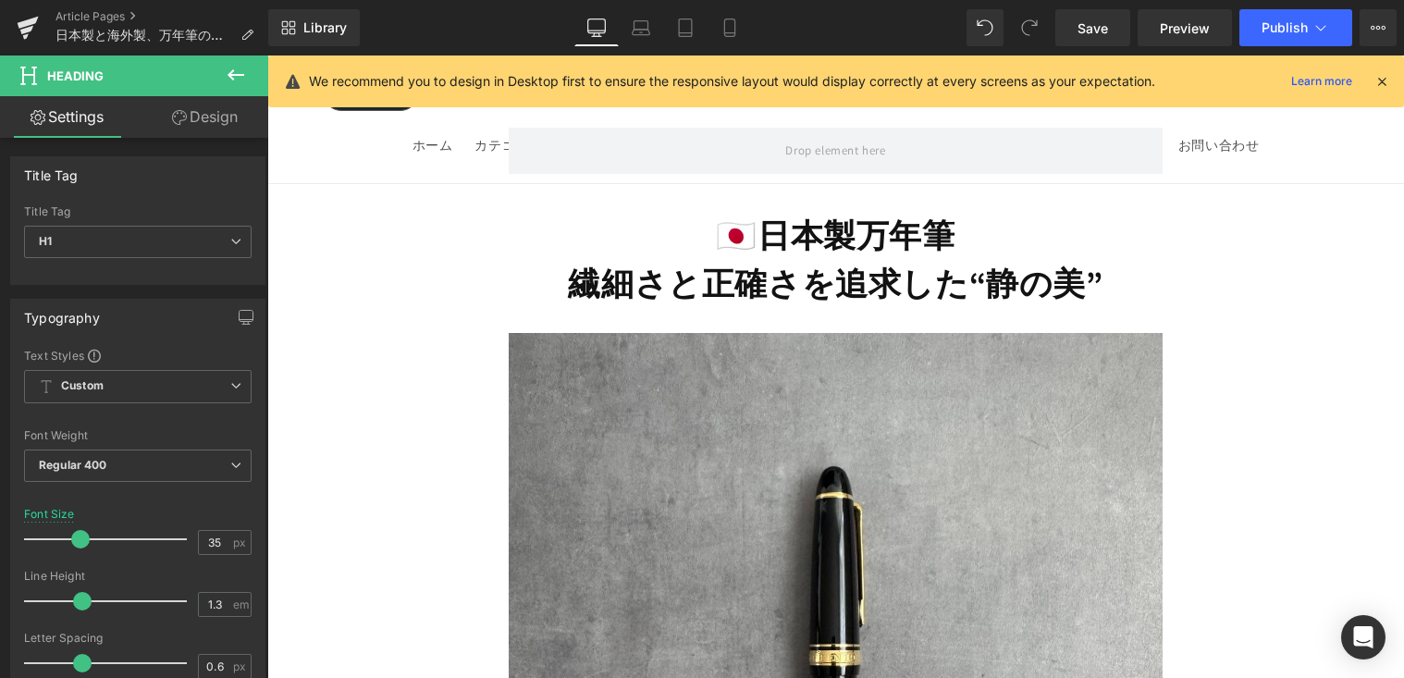
scroll to position [1639, 0]
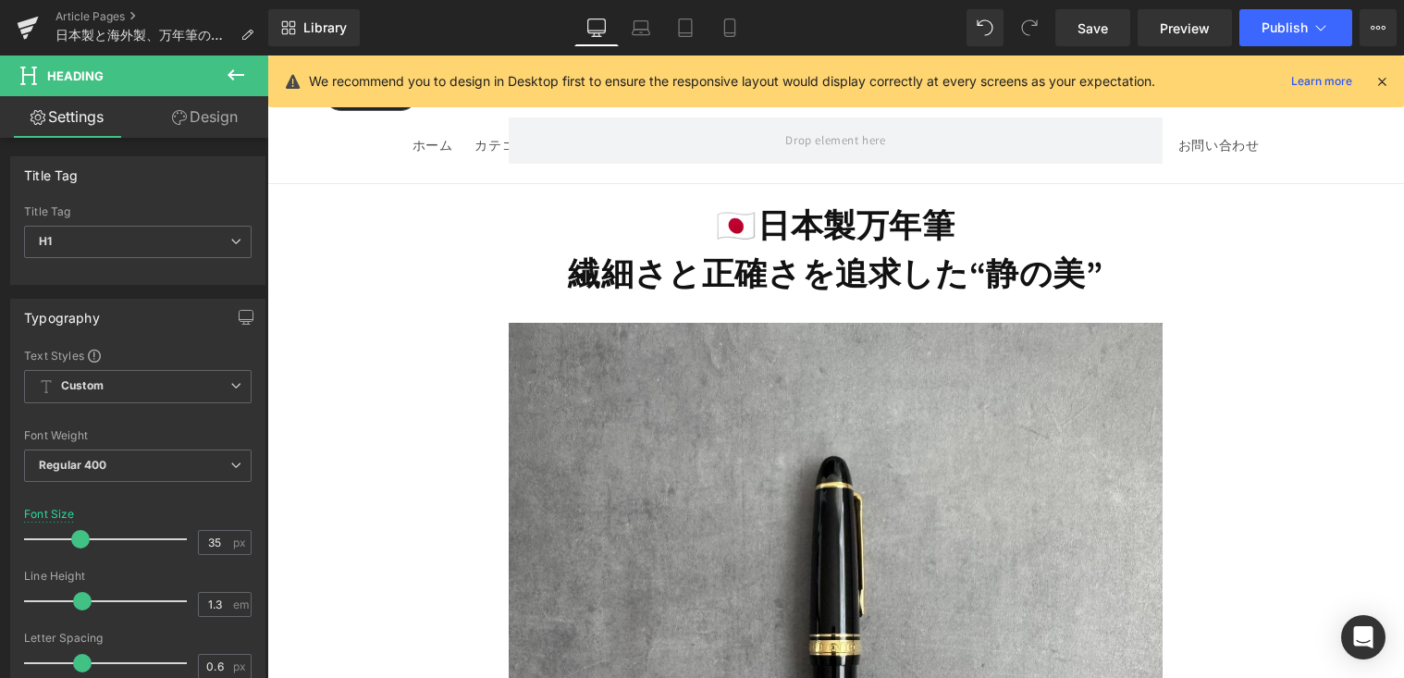
click at [241, 69] on icon at bounding box center [236, 75] width 22 height 22
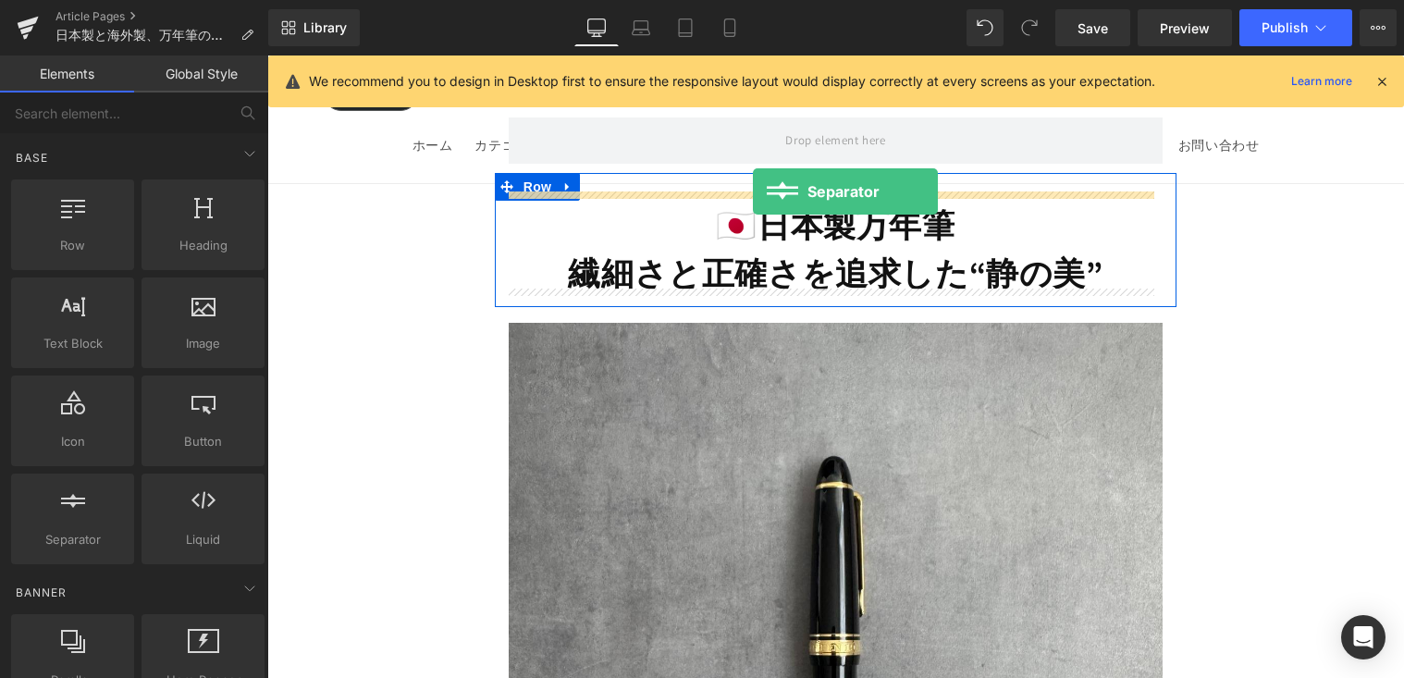
drag, startPoint x: 491, startPoint y: 466, endPoint x: 753, endPoint y: 191, distance: 379.5
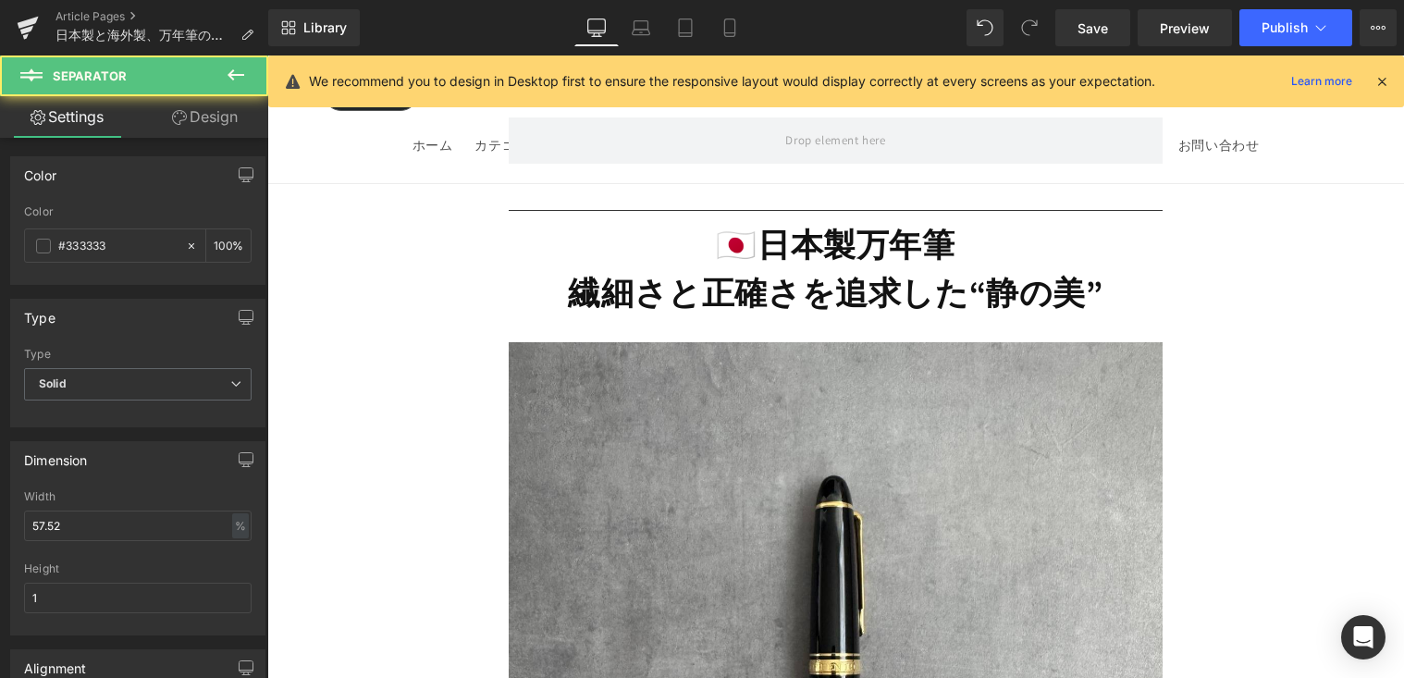
click at [245, 81] on icon at bounding box center [236, 75] width 22 height 22
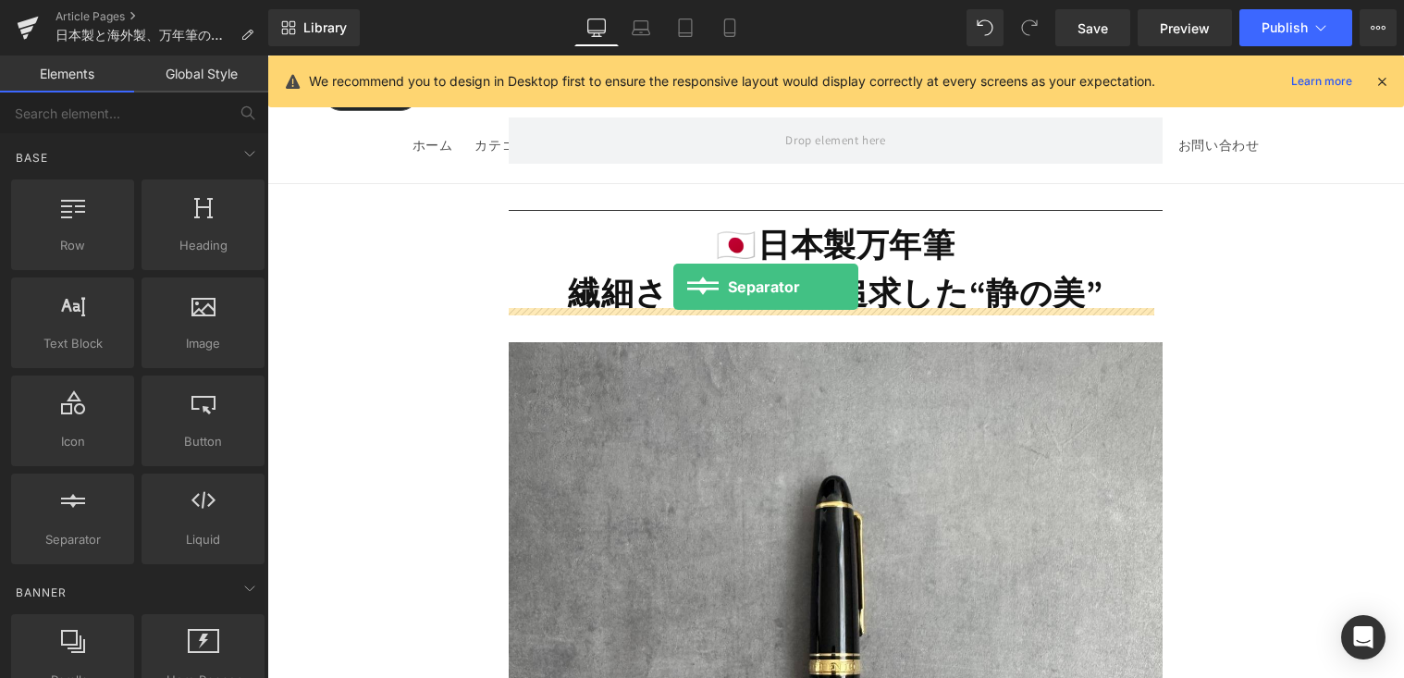
drag, startPoint x: 470, startPoint y: 535, endPoint x: 673, endPoint y: 287, distance: 320.7
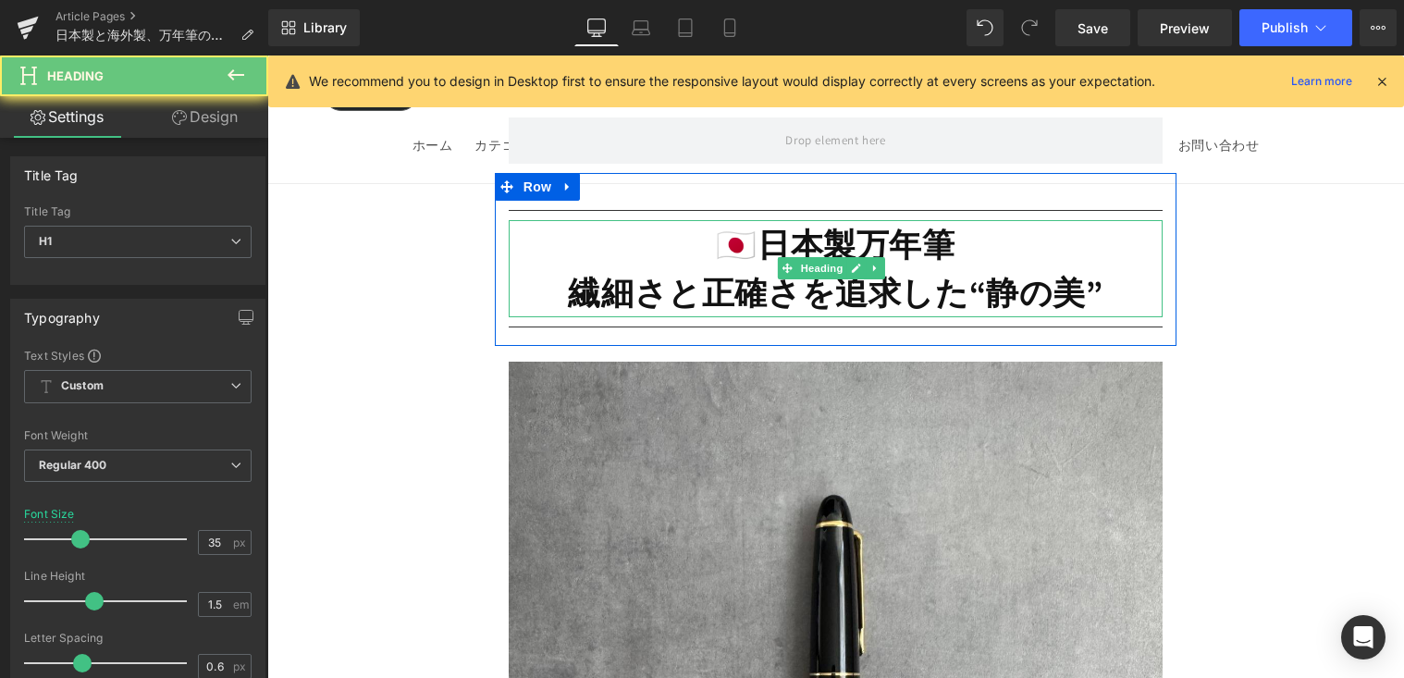
click at [591, 251] on h1 "🇯🇵日本製万年筆" at bounding box center [836, 244] width 654 height 49
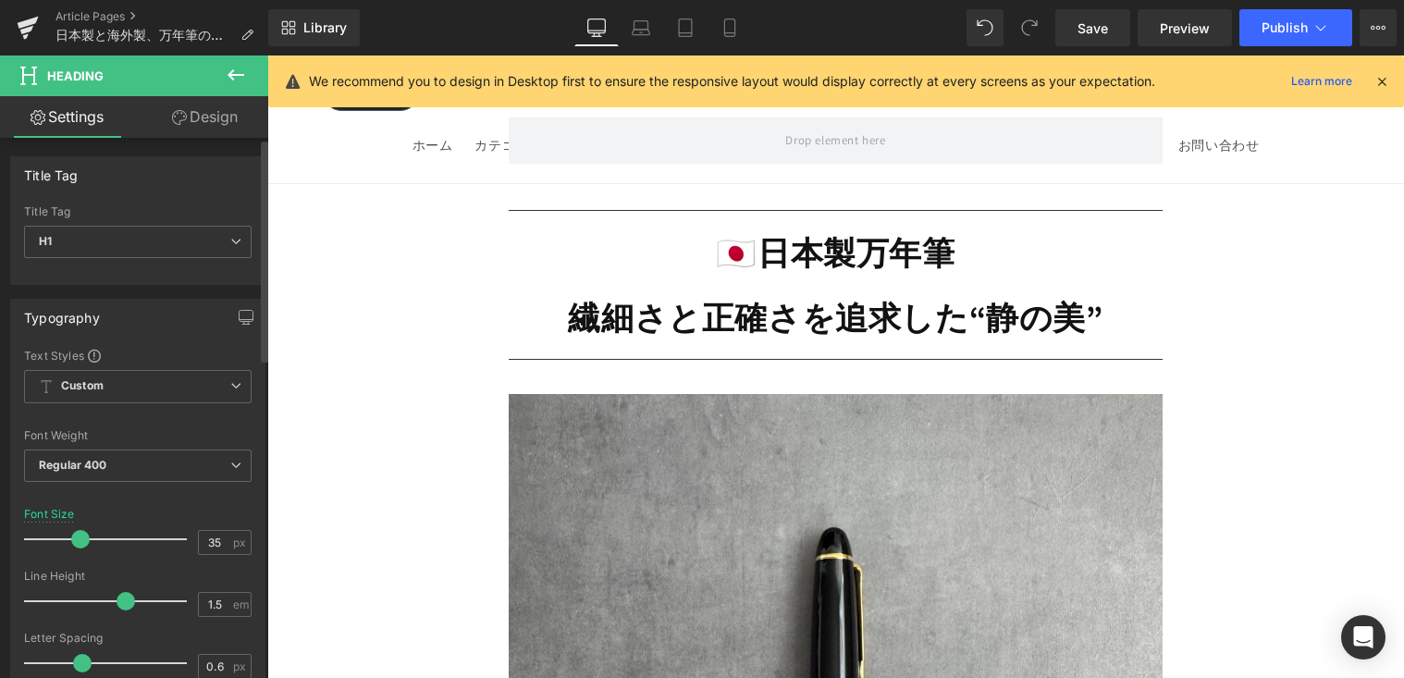
drag, startPoint x: 91, startPoint y: 609, endPoint x: 117, endPoint y: 611, distance: 26.9
click at [117, 611] on div at bounding box center [110, 601] width 154 height 37
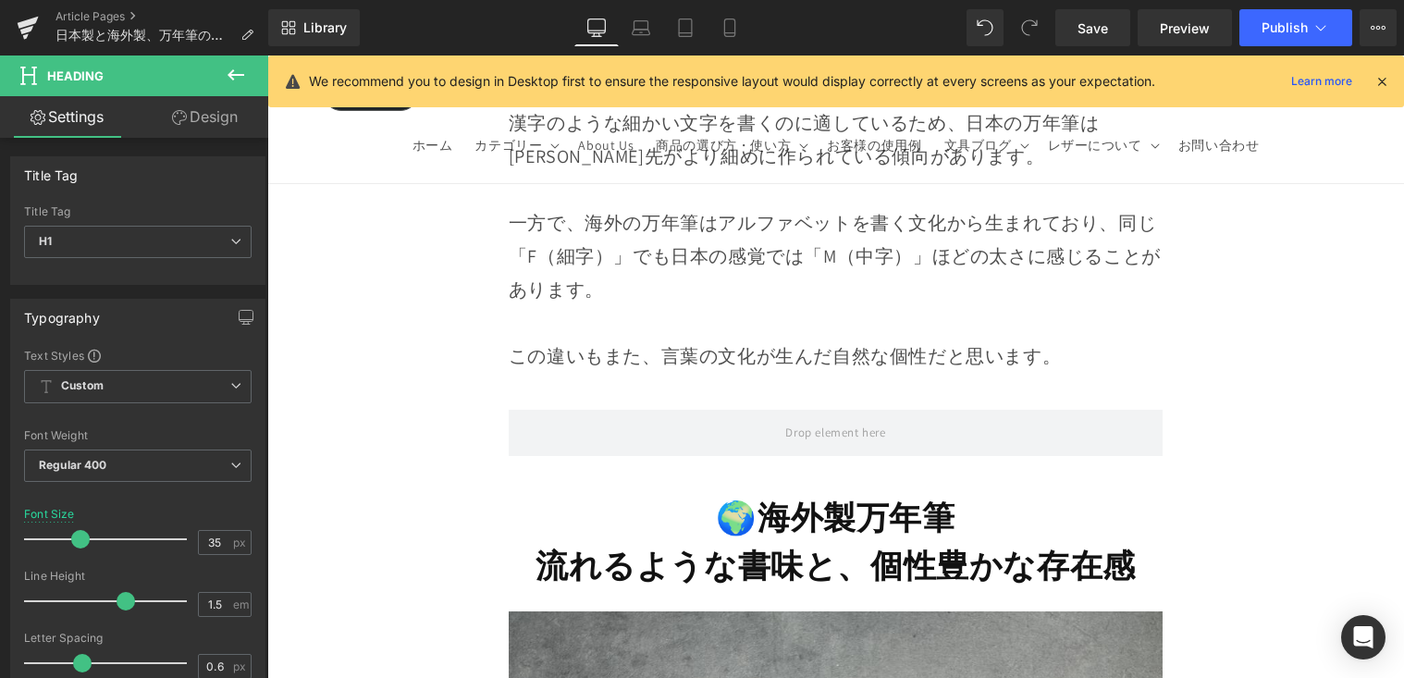
scroll to position [5152, 0]
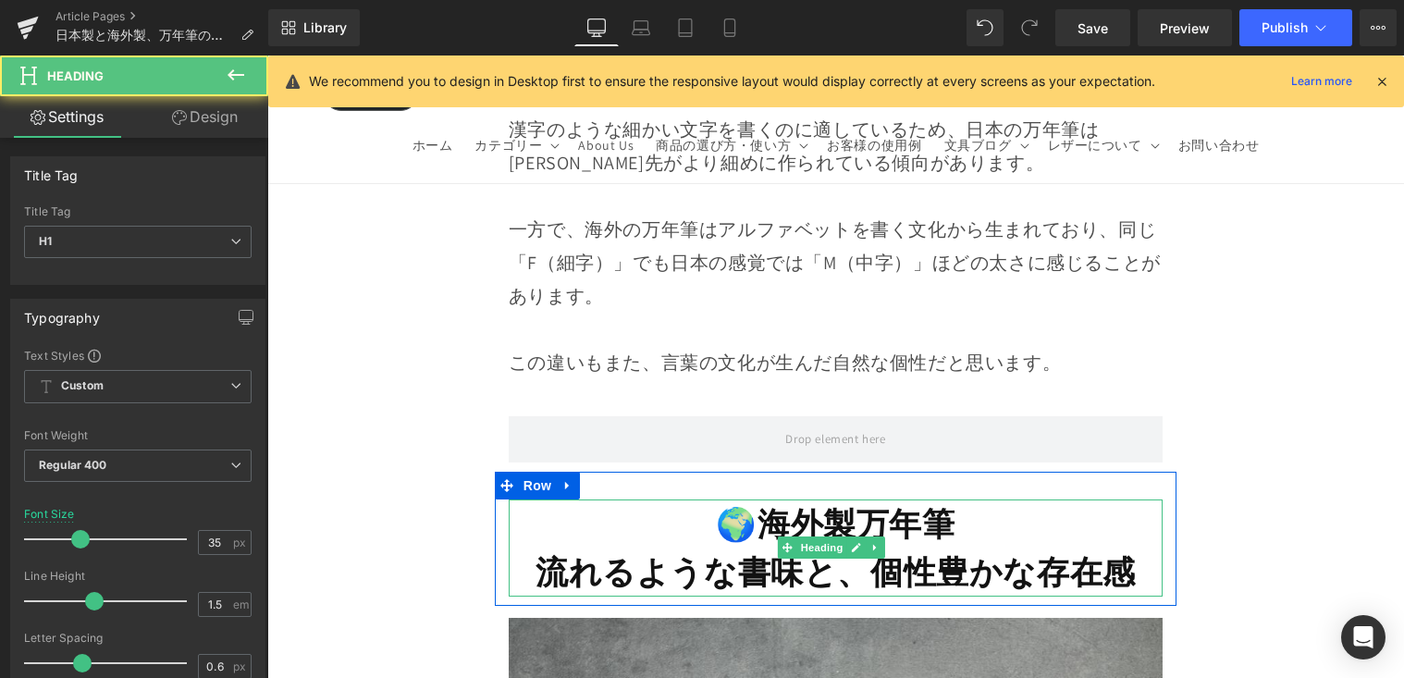
click at [686, 500] on h1 "🌍海外製万年筆" at bounding box center [836, 524] width 654 height 49
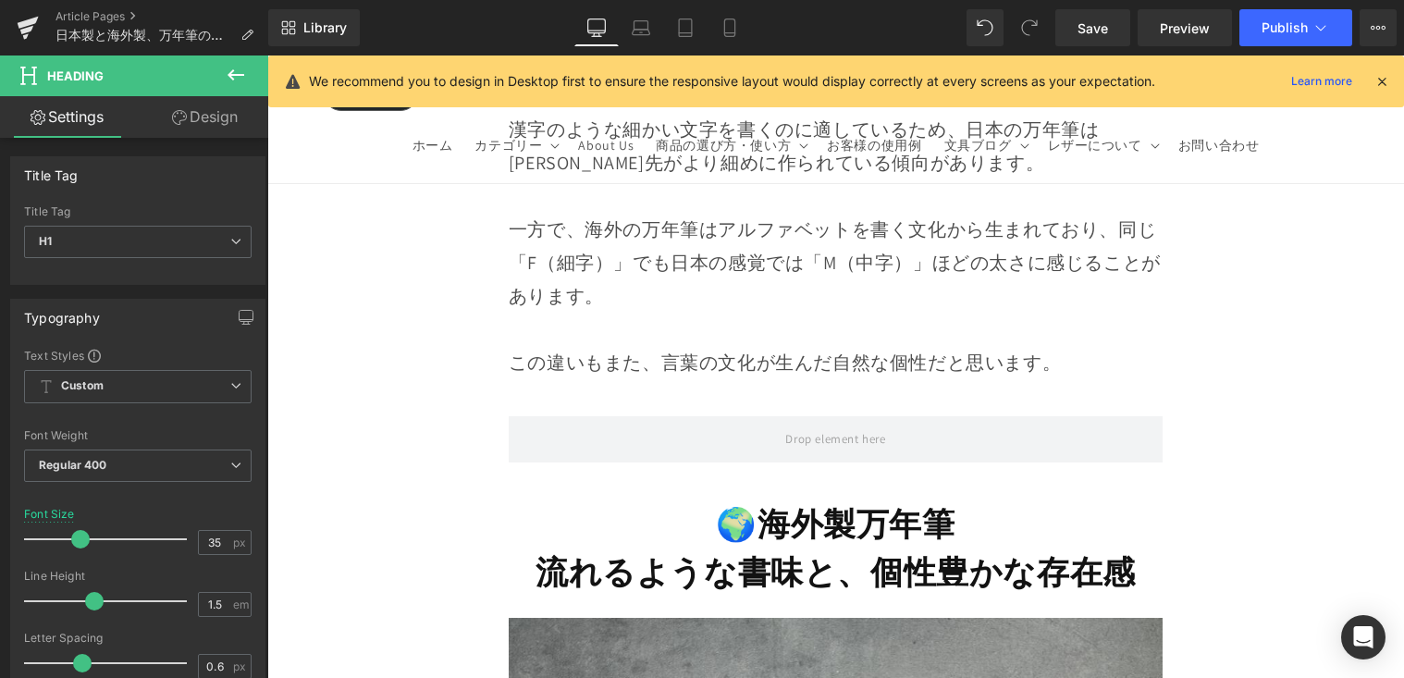
click at [241, 85] on icon at bounding box center [236, 75] width 22 height 22
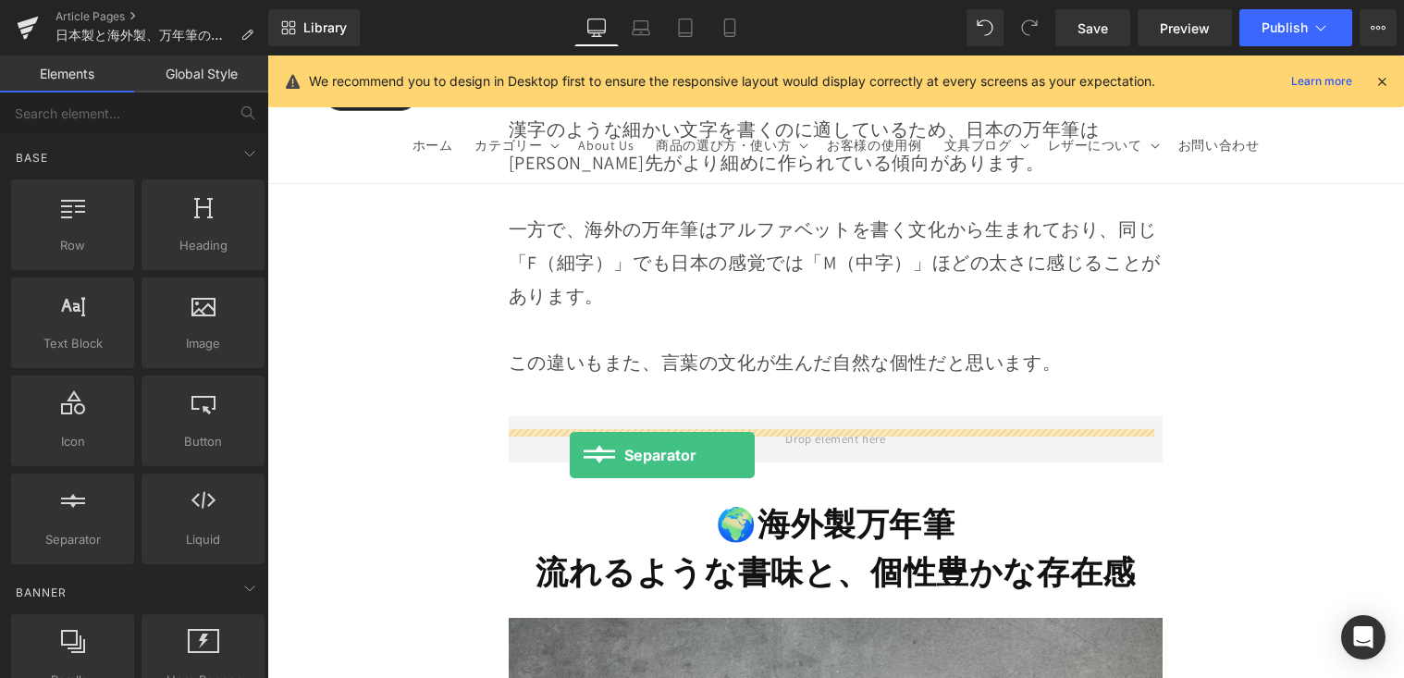
drag, startPoint x: 436, startPoint y: 534, endPoint x: 570, endPoint y: 455, distance: 155.5
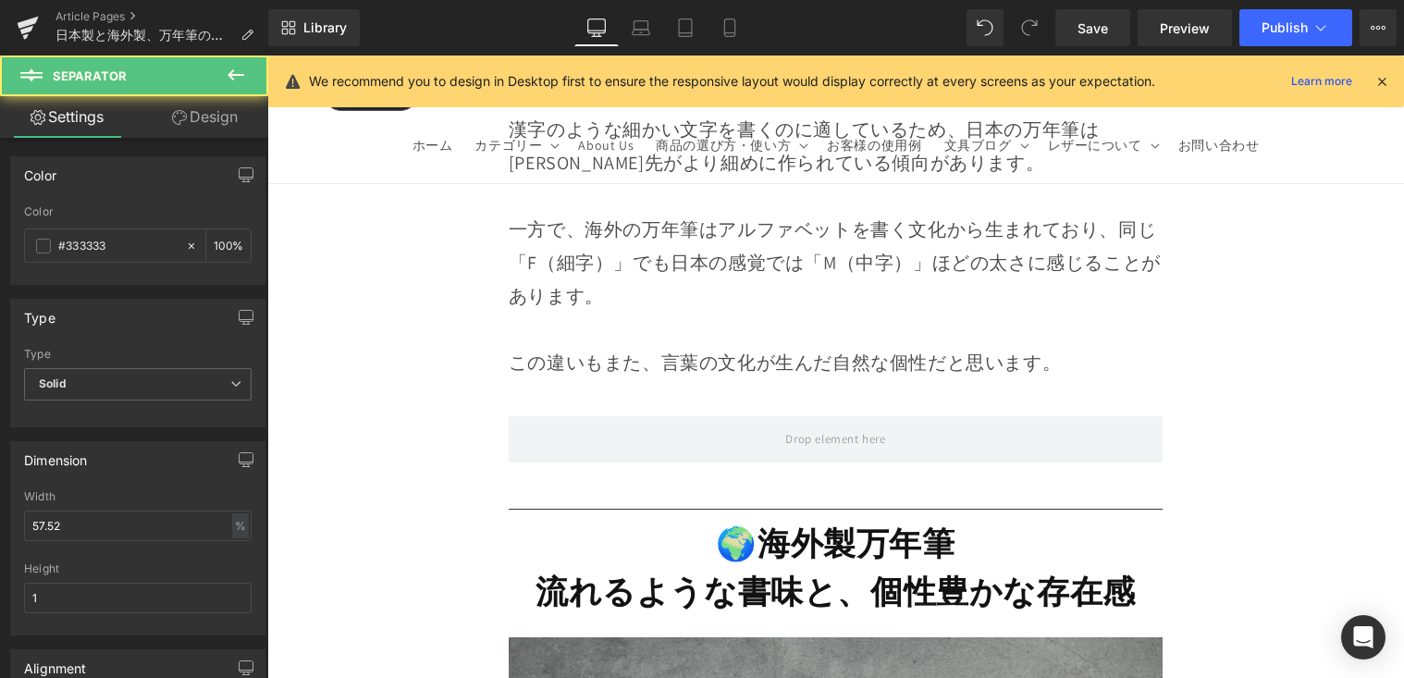
click at [239, 80] on icon at bounding box center [236, 75] width 22 height 22
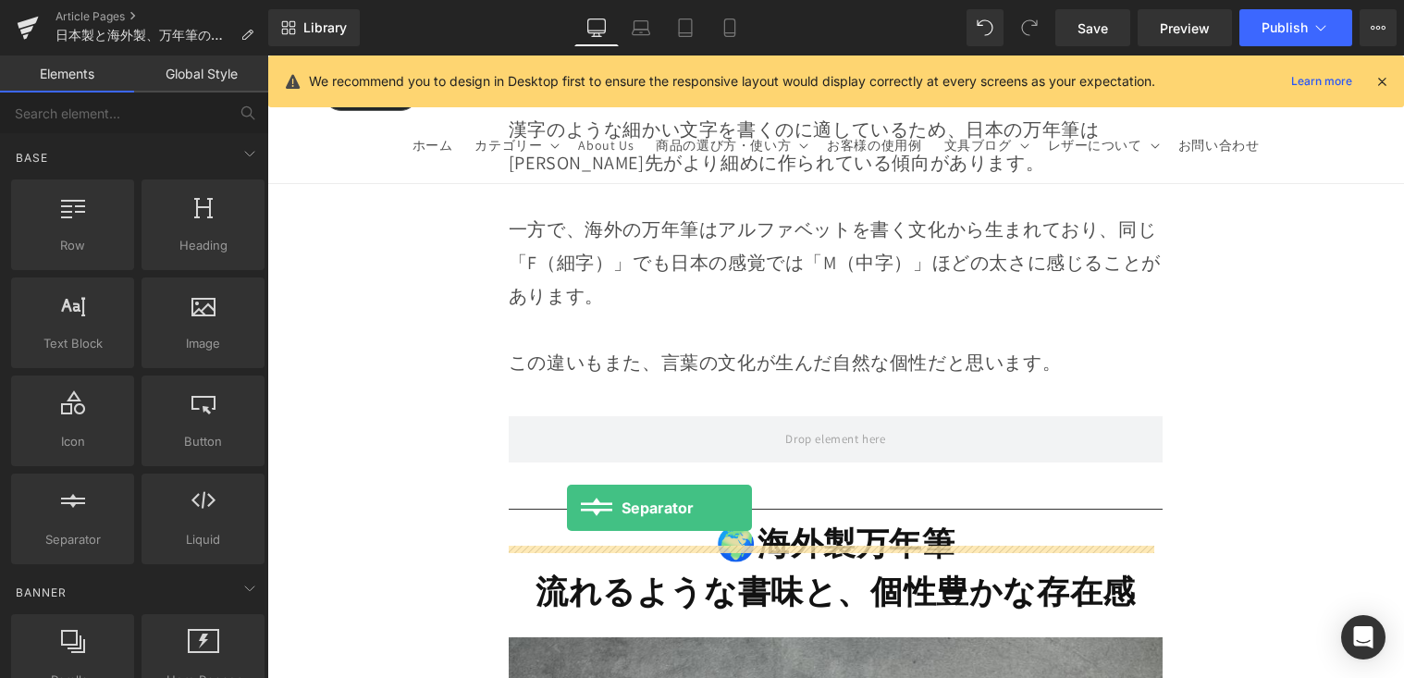
drag, startPoint x: 376, startPoint y: 560, endPoint x: 567, endPoint y: 508, distance: 198.4
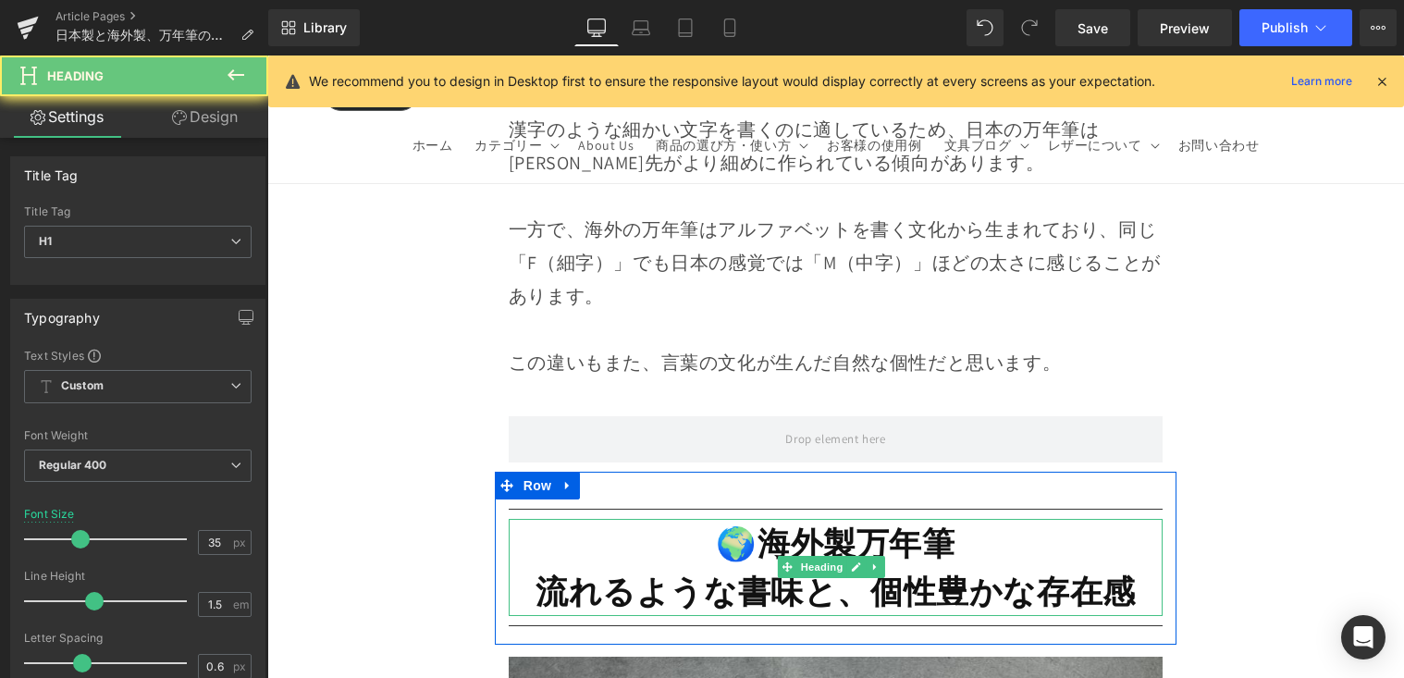
click at [568, 567] on h1 "流れるような書味と、個性豊かな存在感" at bounding box center [836, 591] width 654 height 49
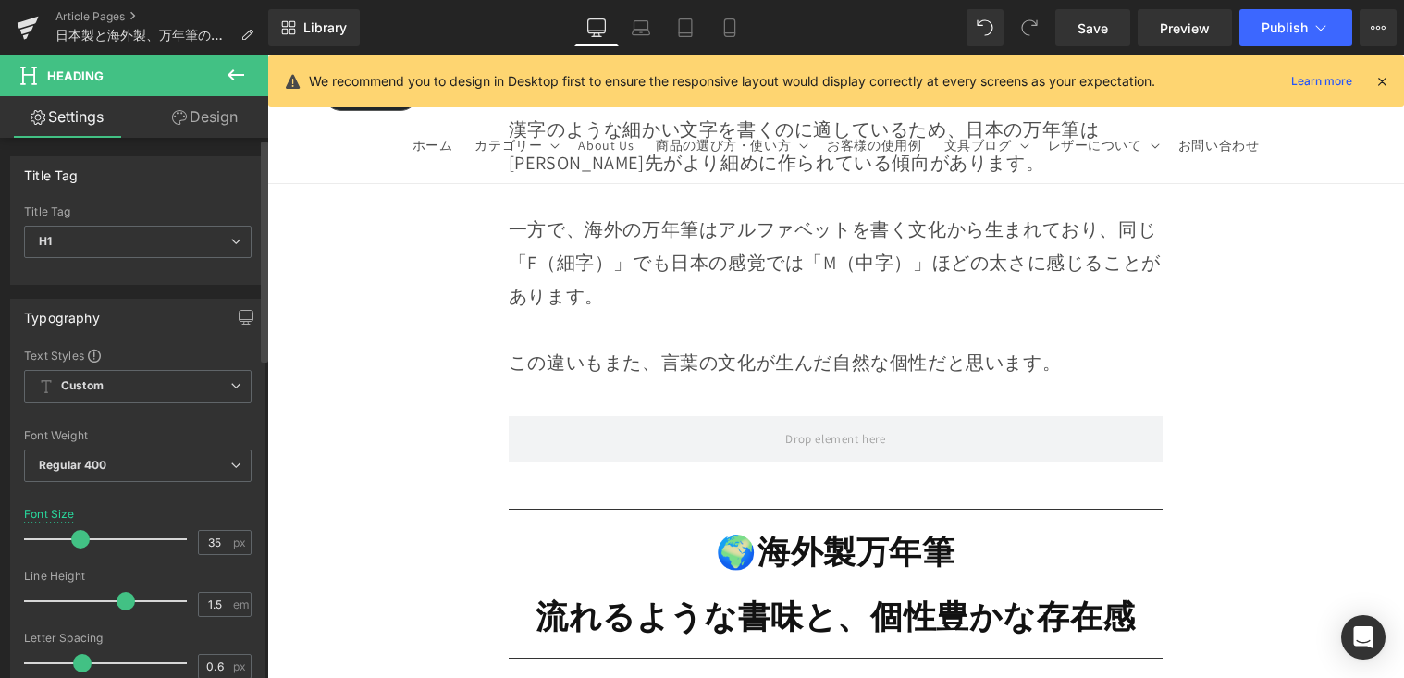
drag, startPoint x: 99, startPoint y: 601, endPoint x: 129, endPoint y: 606, distance: 30.0
click at [129, 606] on span at bounding box center [126, 601] width 19 height 19
click at [1110, 36] on link "Save" at bounding box center [1092, 27] width 75 height 37
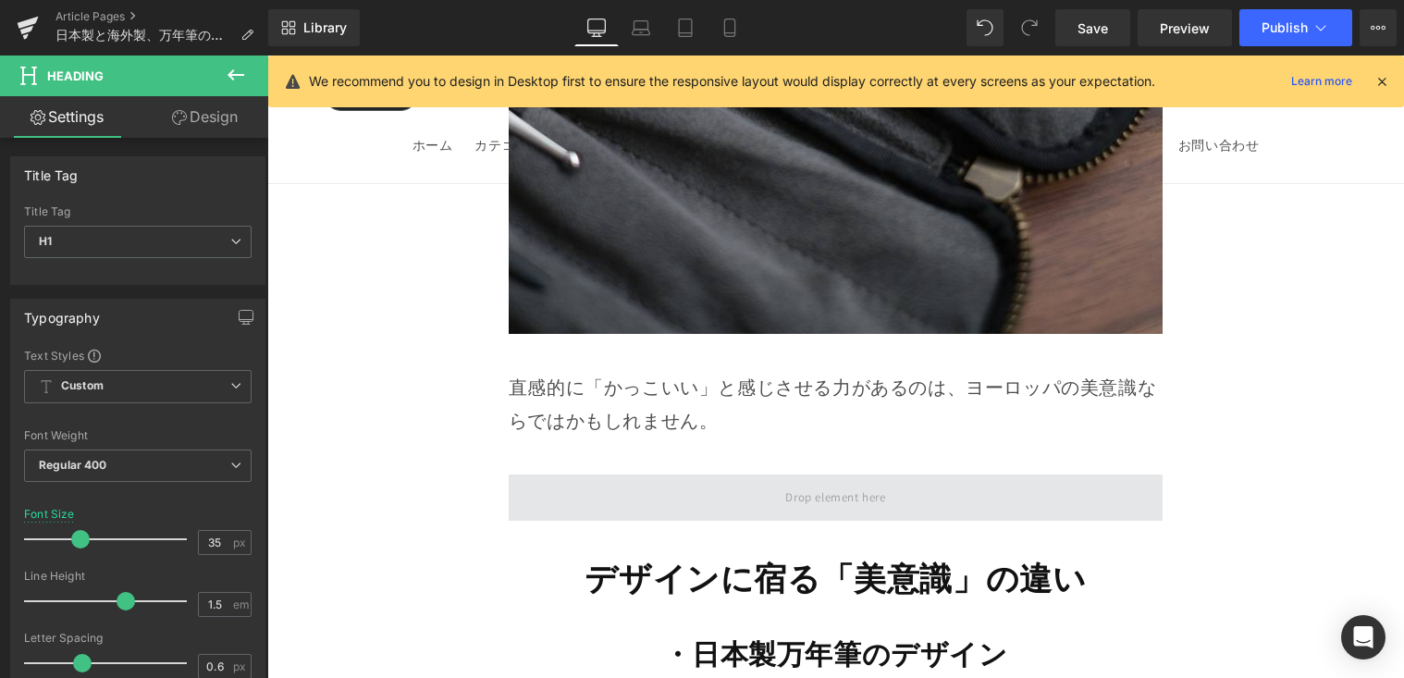
scroll to position [10363, 0]
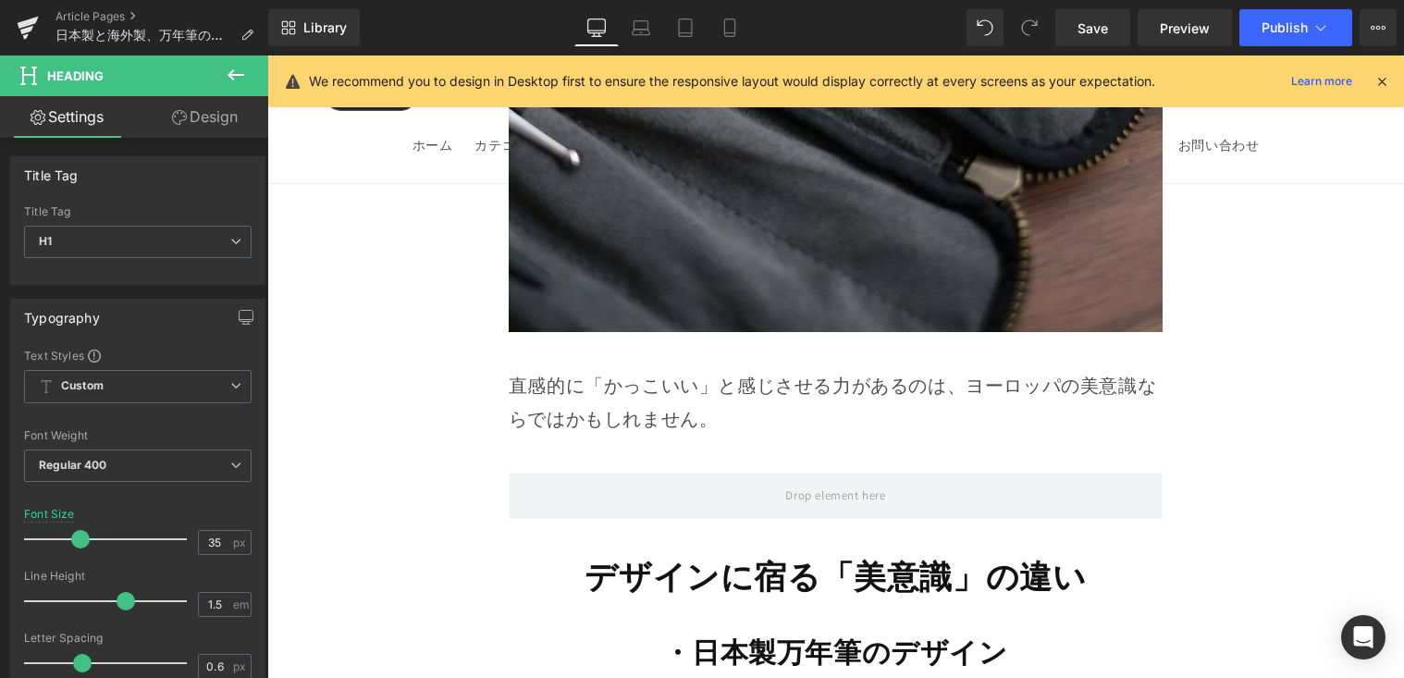
click at [661, 555] on strong "デザインに宿る「美意識」の違い" at bounding box center [835, 576] width 501 height 43
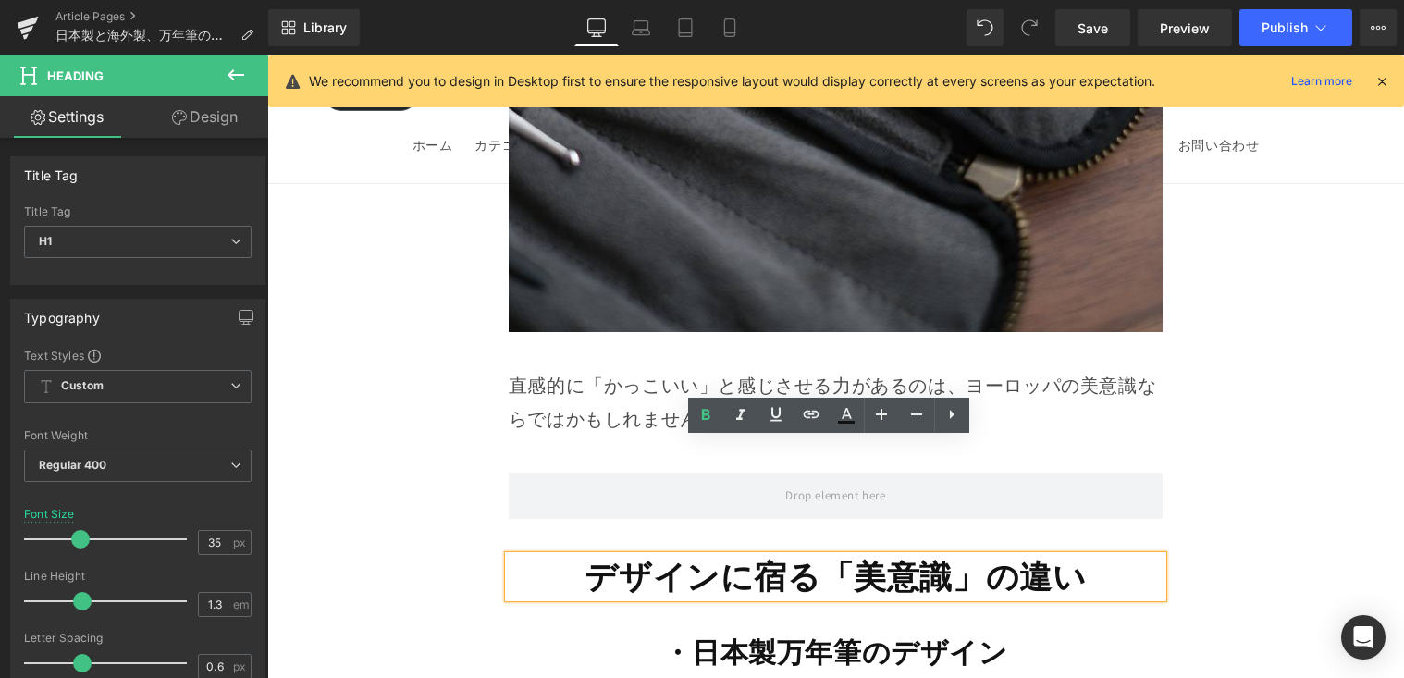
click at [242, 78] on icon at bounding box center [236, 75] width 22 height 22
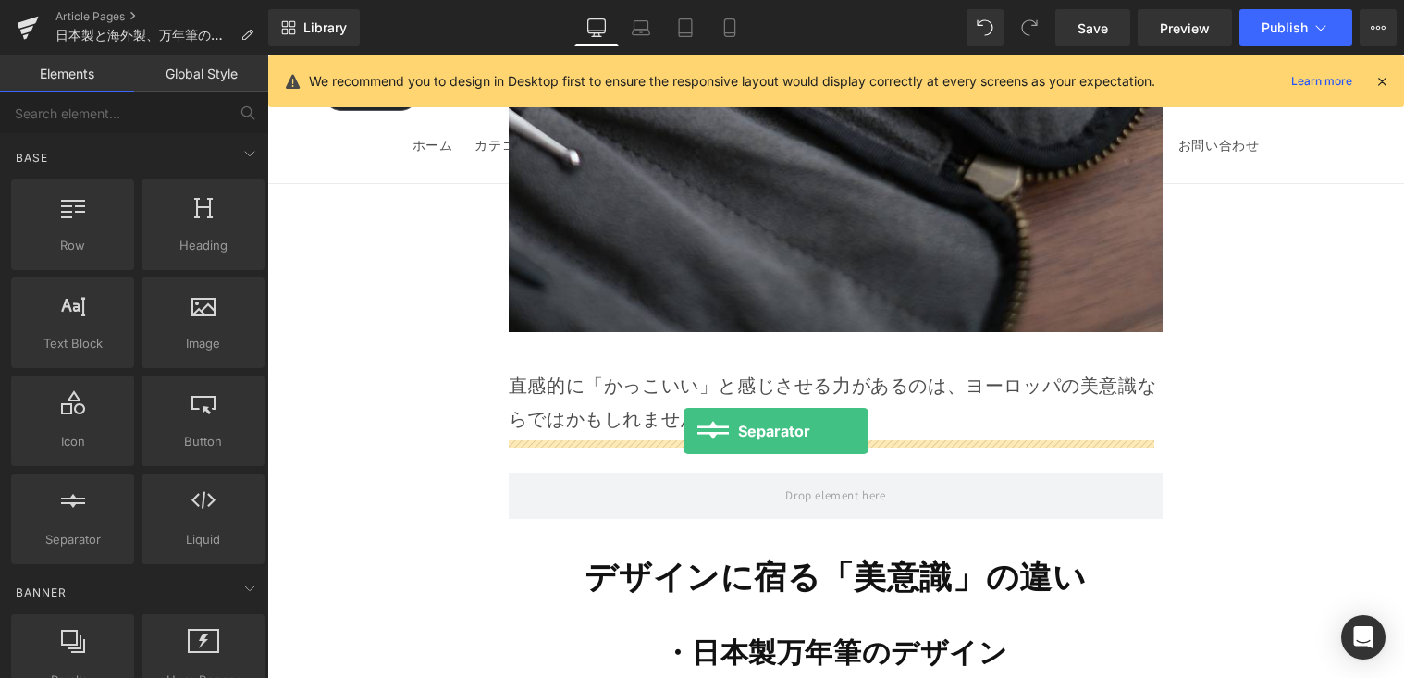
drag, startPoint x: 348, startPoint y: 582, endPoint x: 684, endPoint y: 431, distance: 368.1
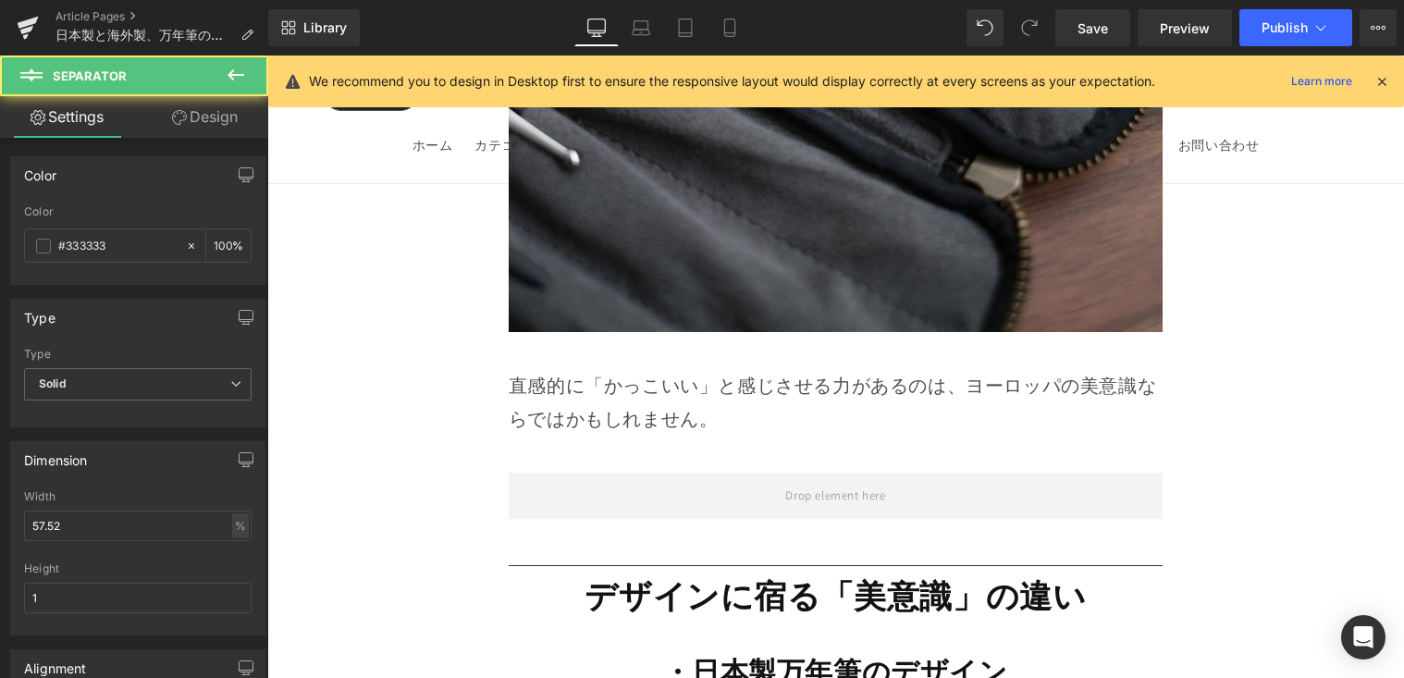
click at [227, 79] on icon at bounding box center [236, 75] width 22 height 22
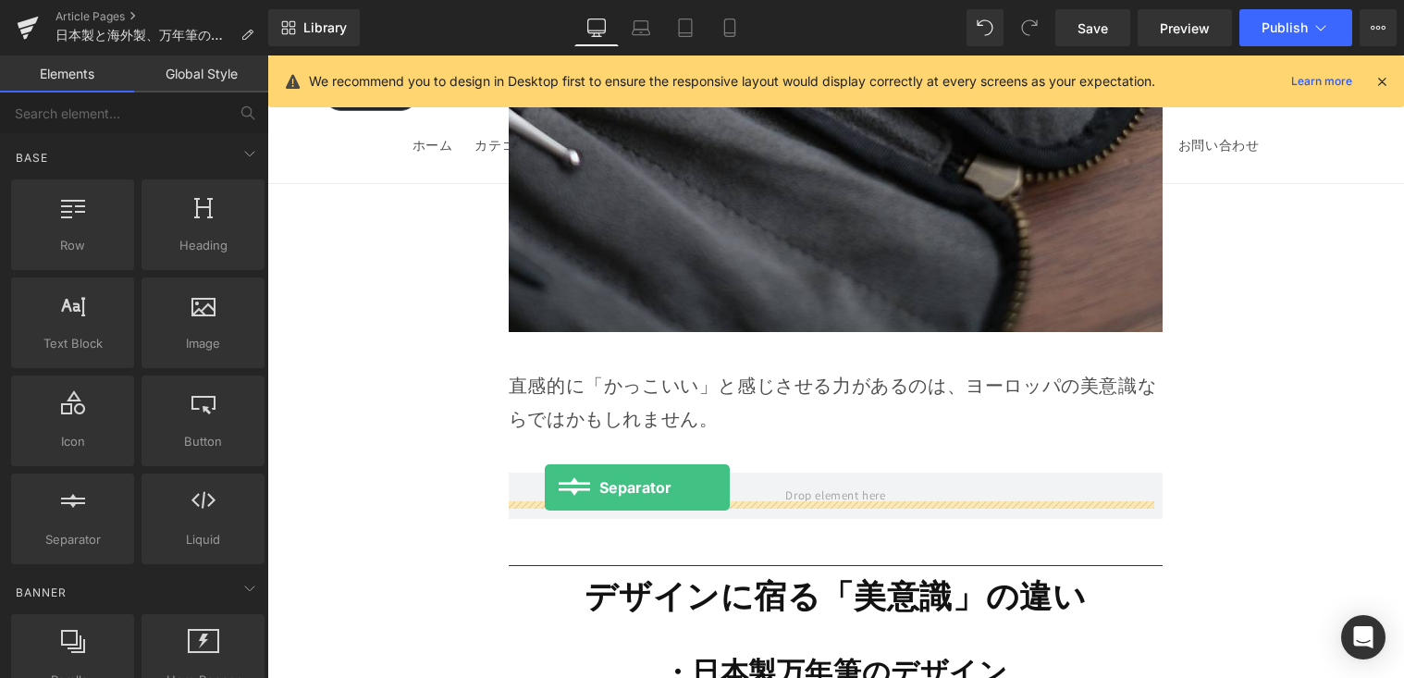
drag, startPoint x: 340, startPoint y: 561, endPoint x: 547, endPoint y: 486, distance: 219.5
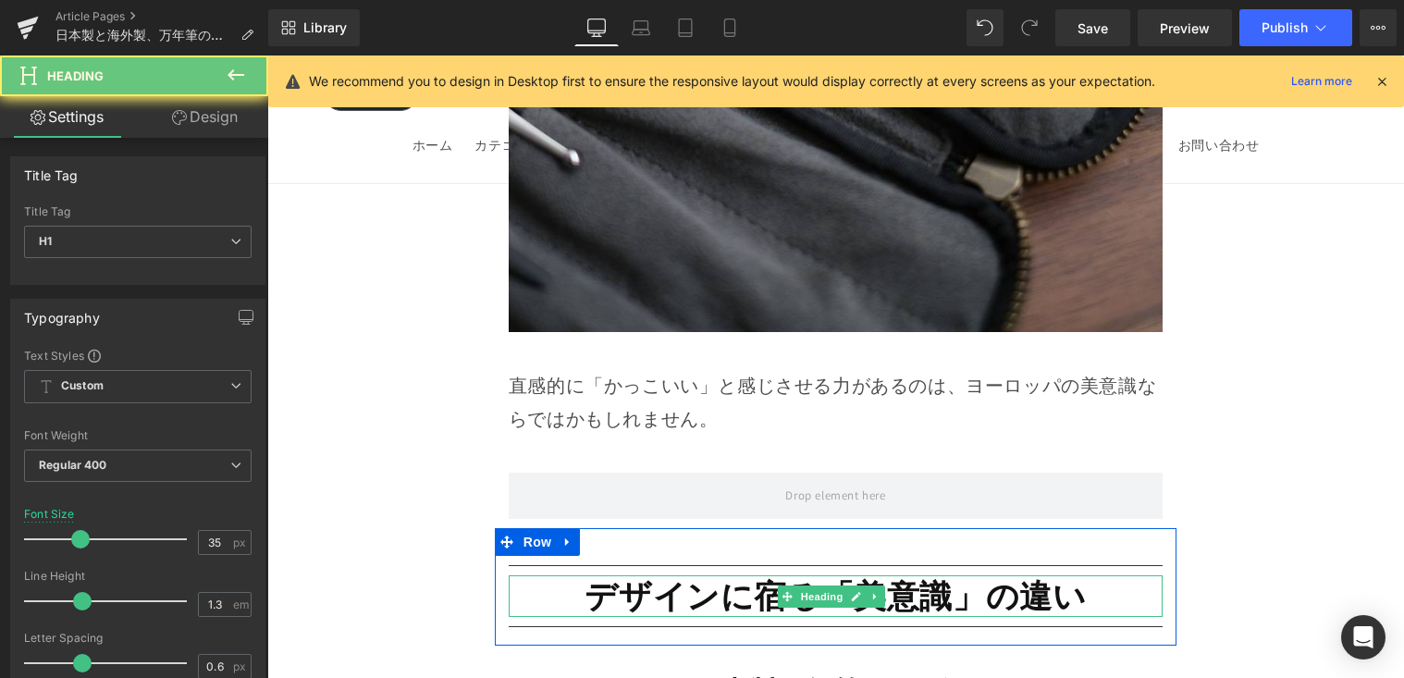
click at [547, 575] on h1 "デザインに宿る「美意識」の違い" at bounding box center [836, 596] width 654 height 43
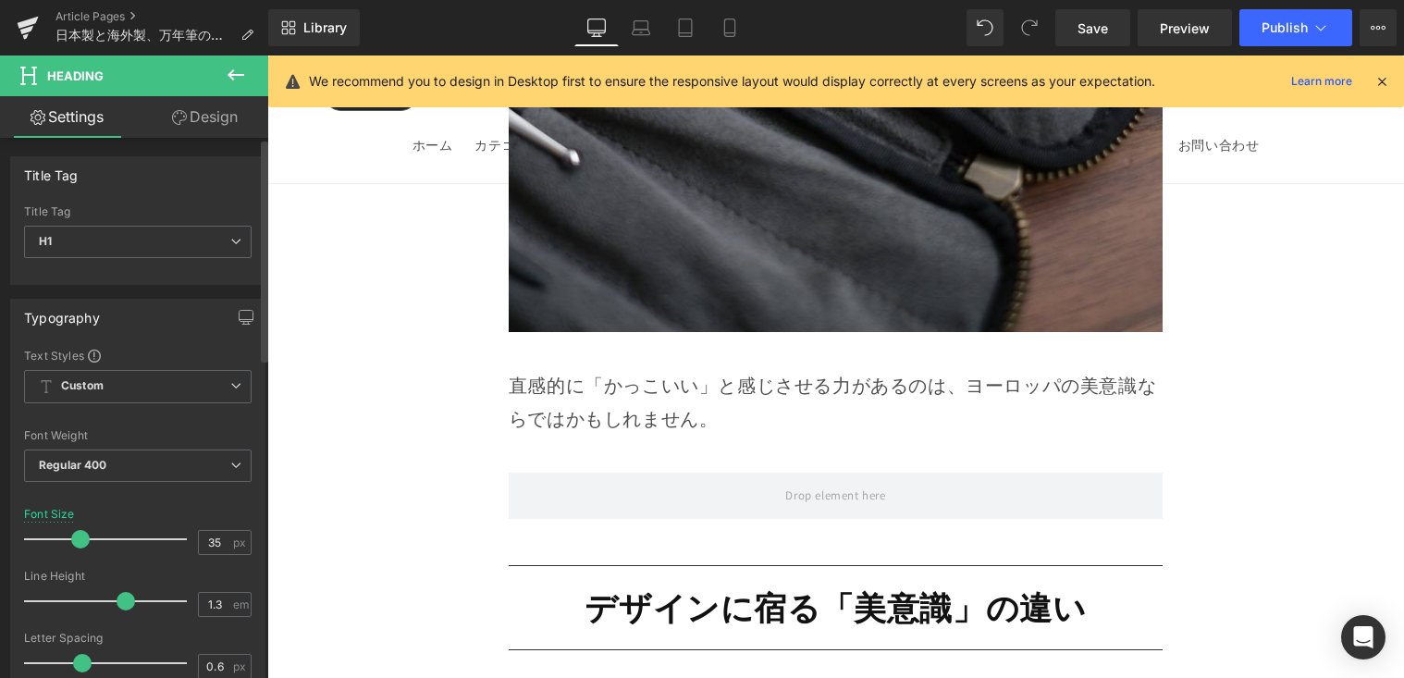
drag, startPoint x: 64, startPoint y: 600, endPoint x: 125, endPoint y: 611, distance: 61.9
click at [122, 611] on div at bounding box center [110, 601] width 154 height 37
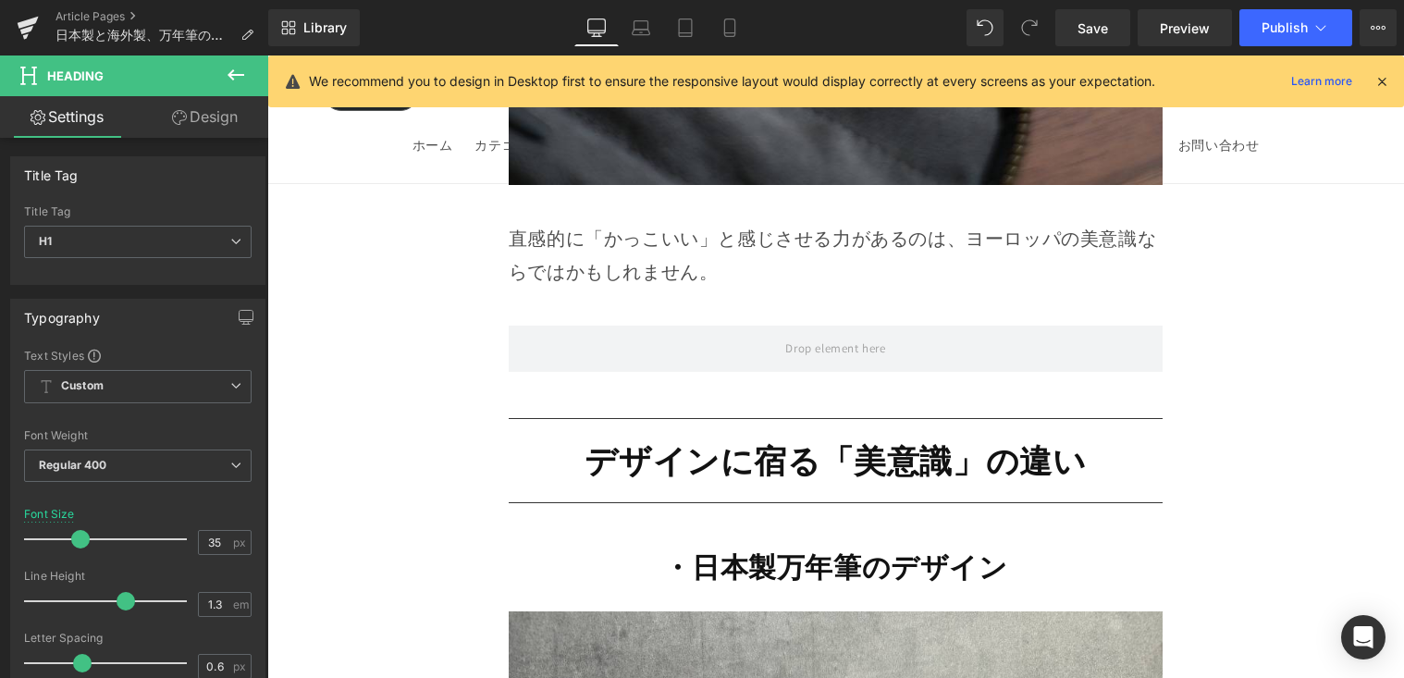
scroll to position [10516, 0]
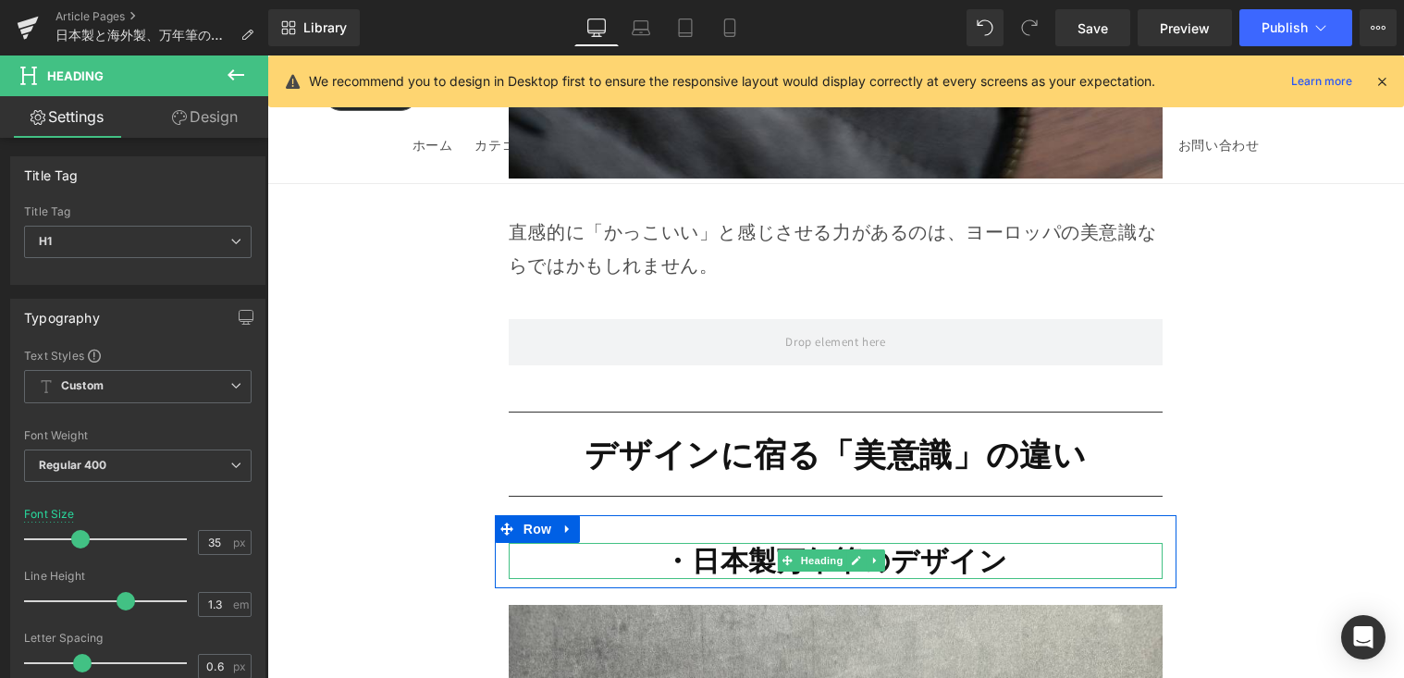
click at [699, 542] on strong "・日本製万年筆のデザイン" at bounding box center [835, 560] width 344 height 37
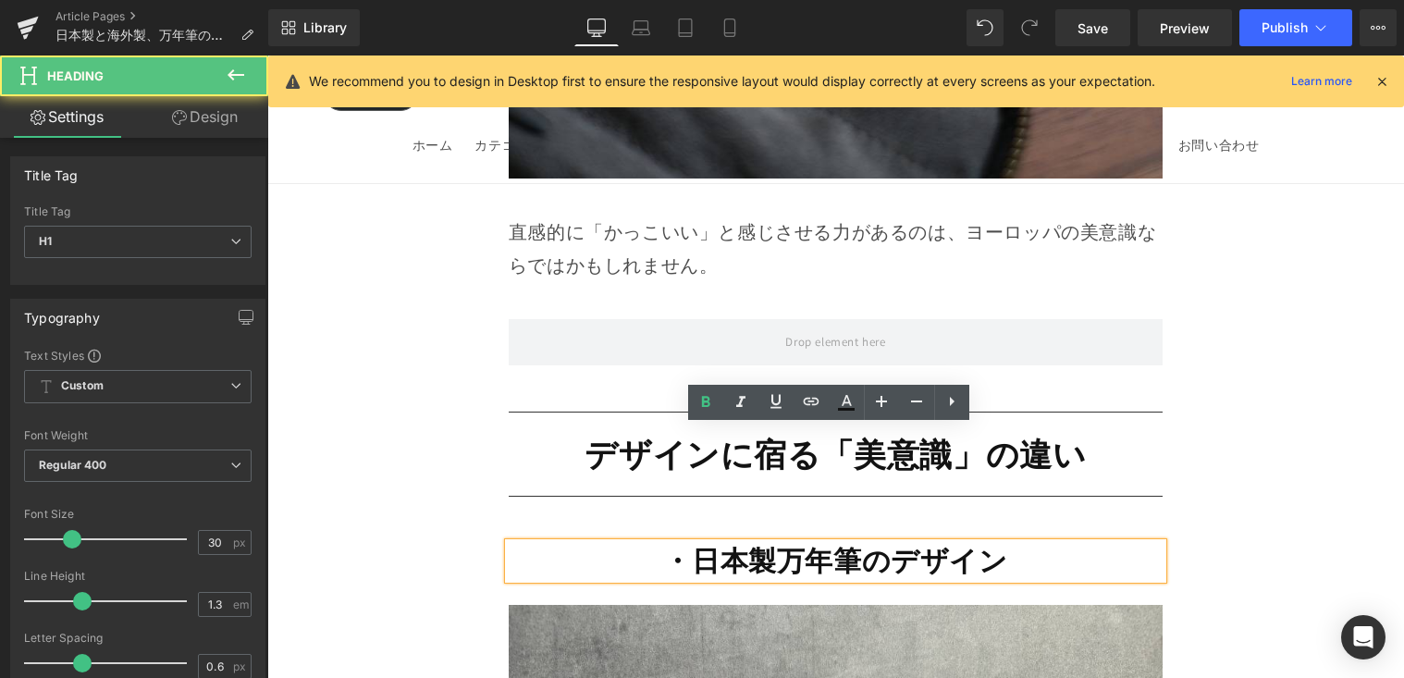
click at [686, 542] on strong "・日本製万年筆のデザイン" at bounding box center [835, 560] width 344 height 37
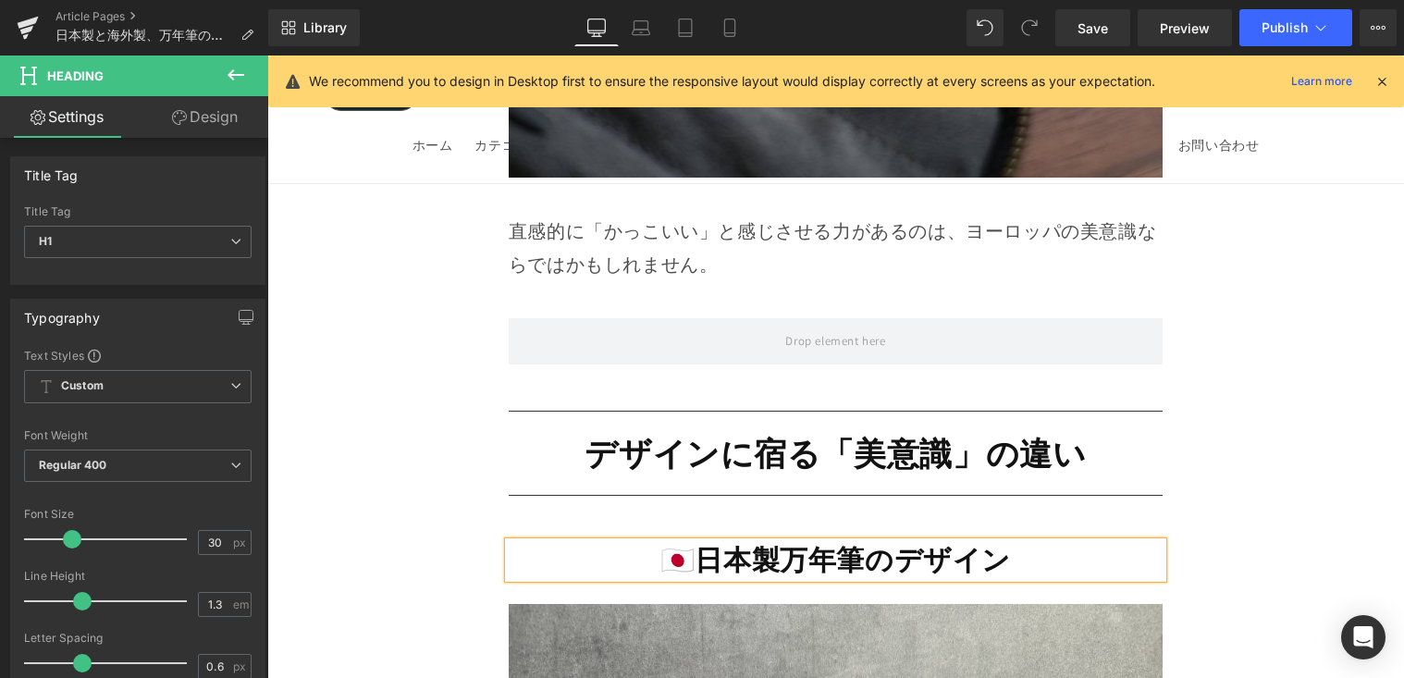
scroll to position [10520, 0]
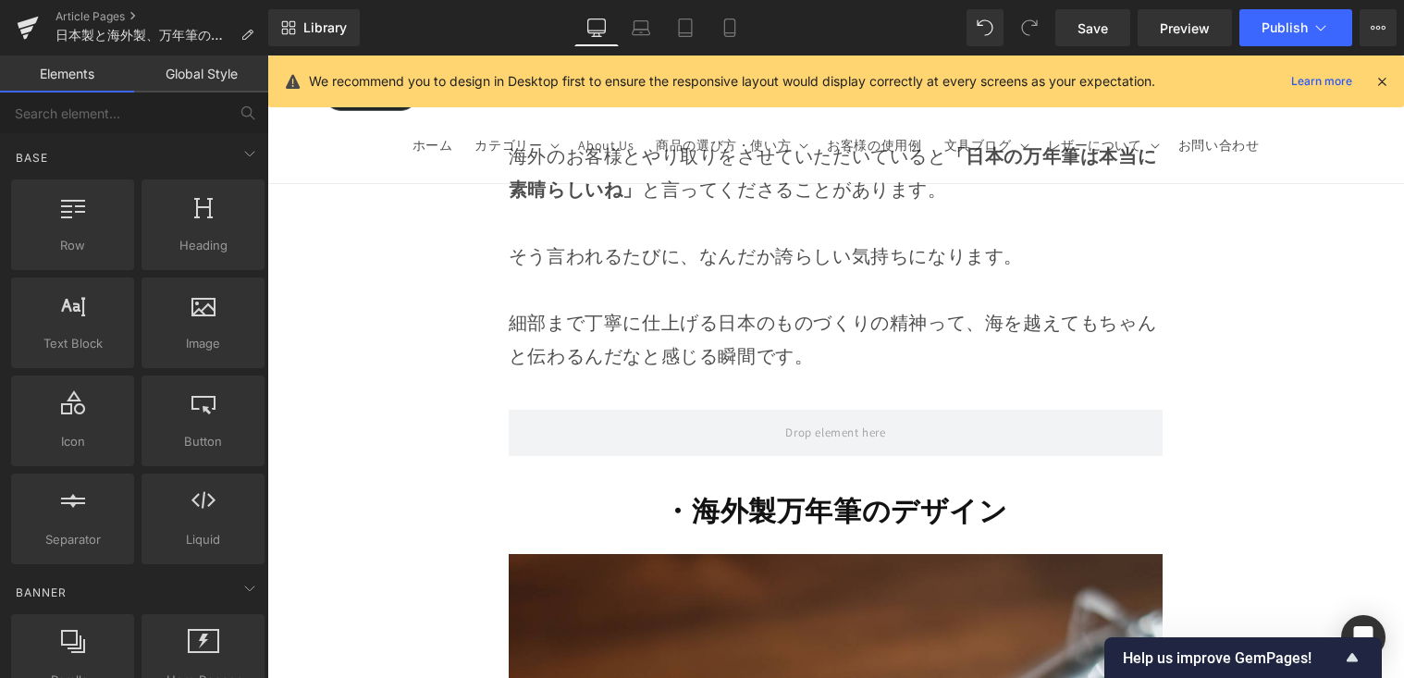
scroll to position [13116, 0]
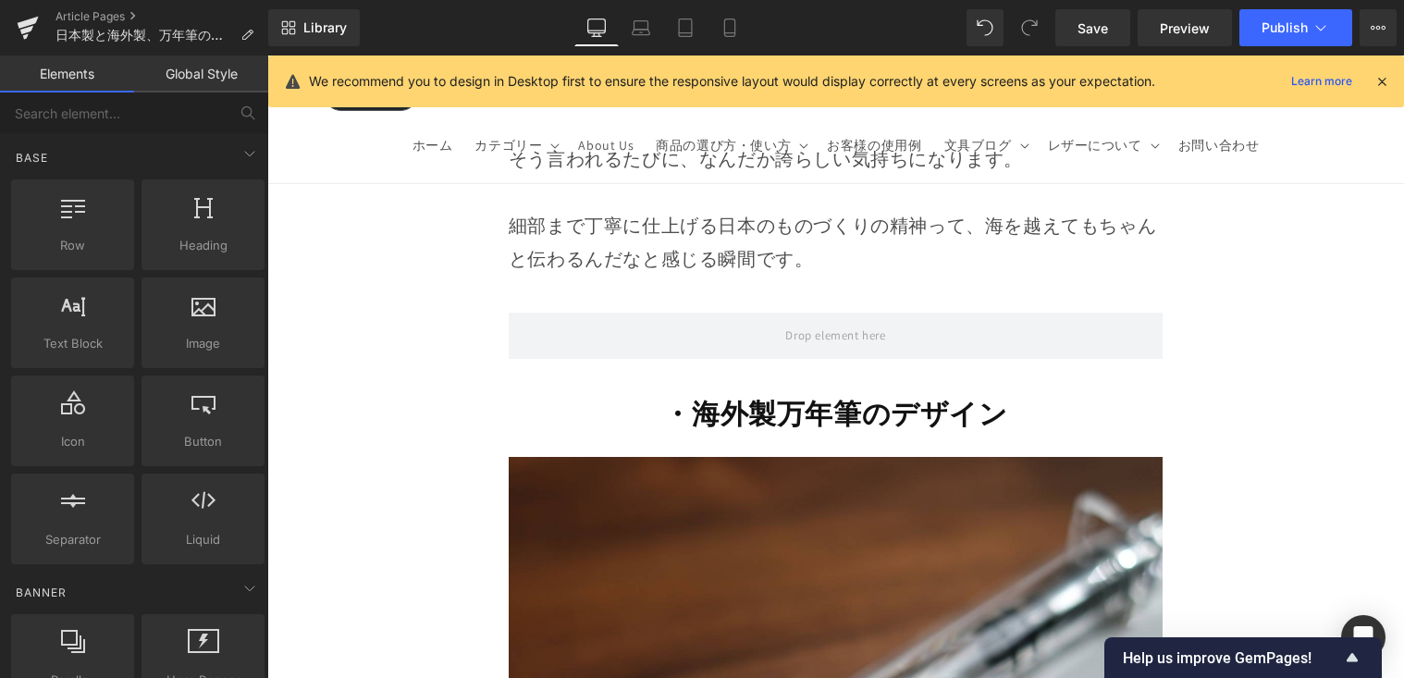
click at [675, 395] on strong "・海外製万年筆のデザイン" at bounding box center [835, 413] width 344 height 37
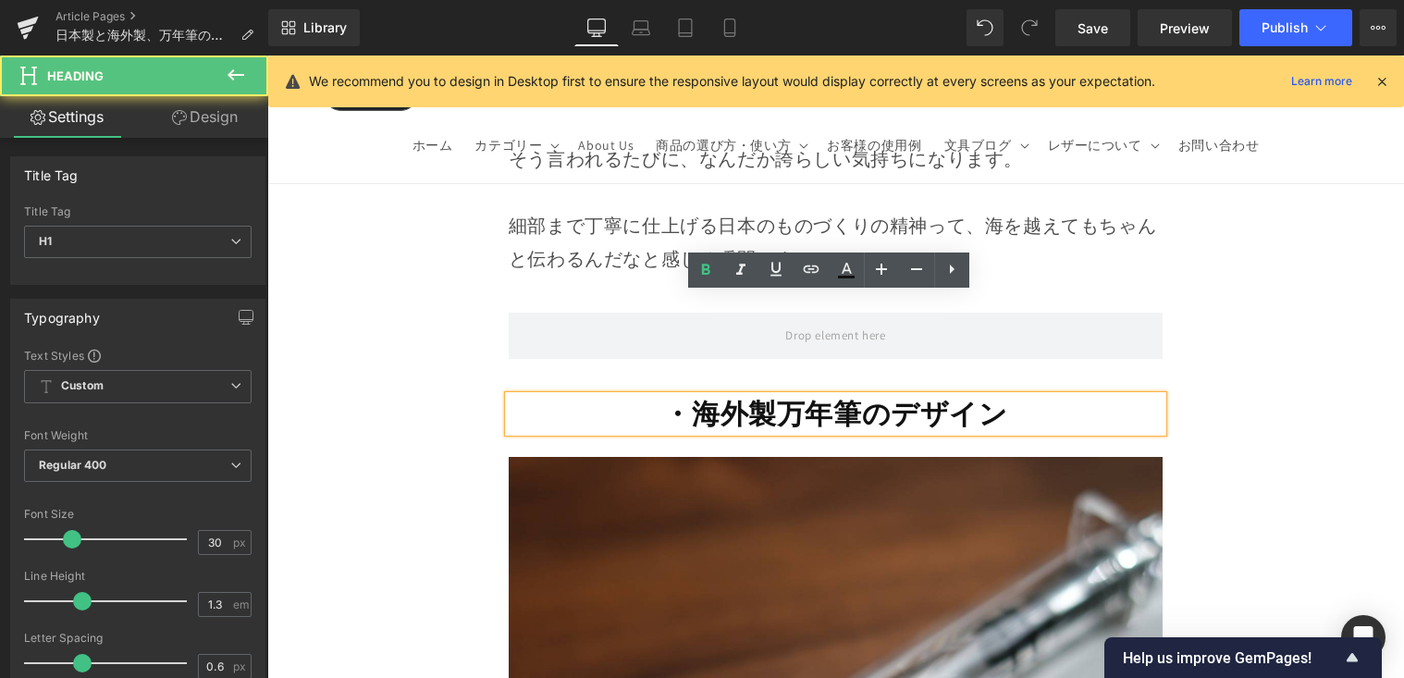
click at [677, 395] on strong "・海外製万年筆のデザイン" at bounding box center [835, 413] width 344 height 37
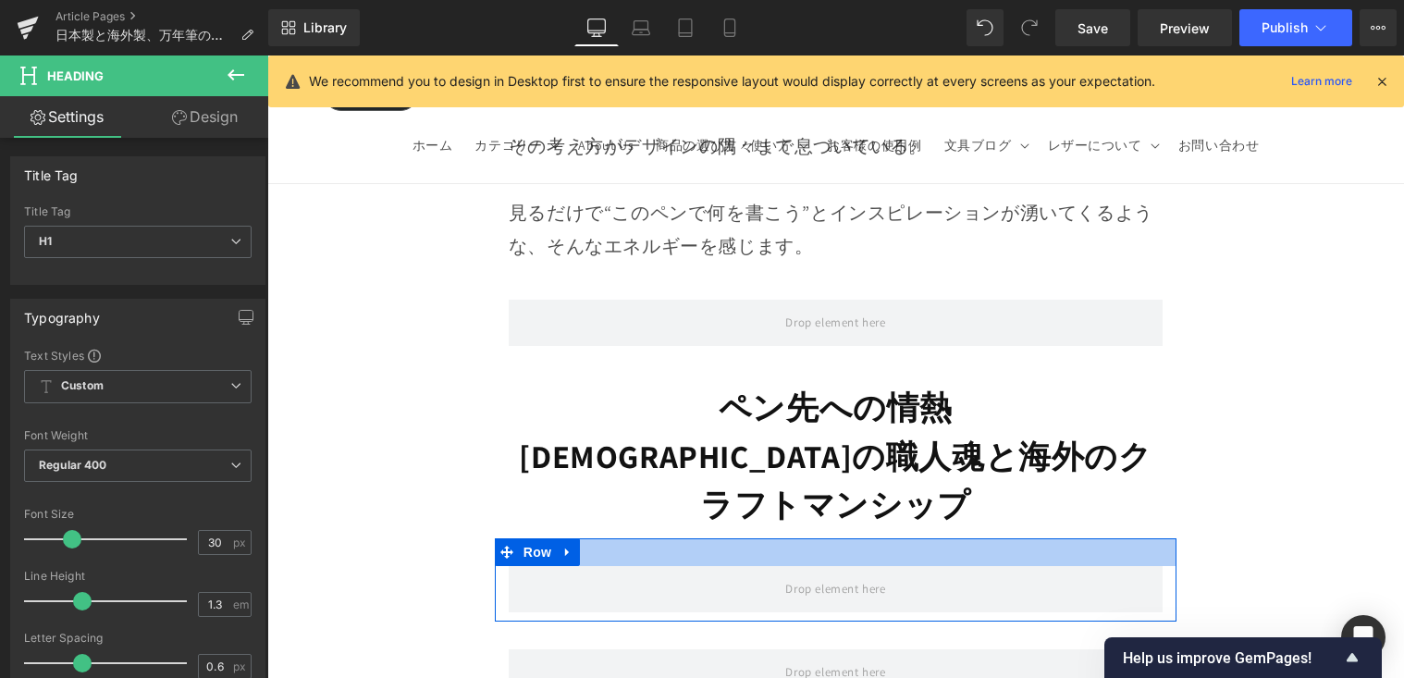
scroll to position [16767, 0]
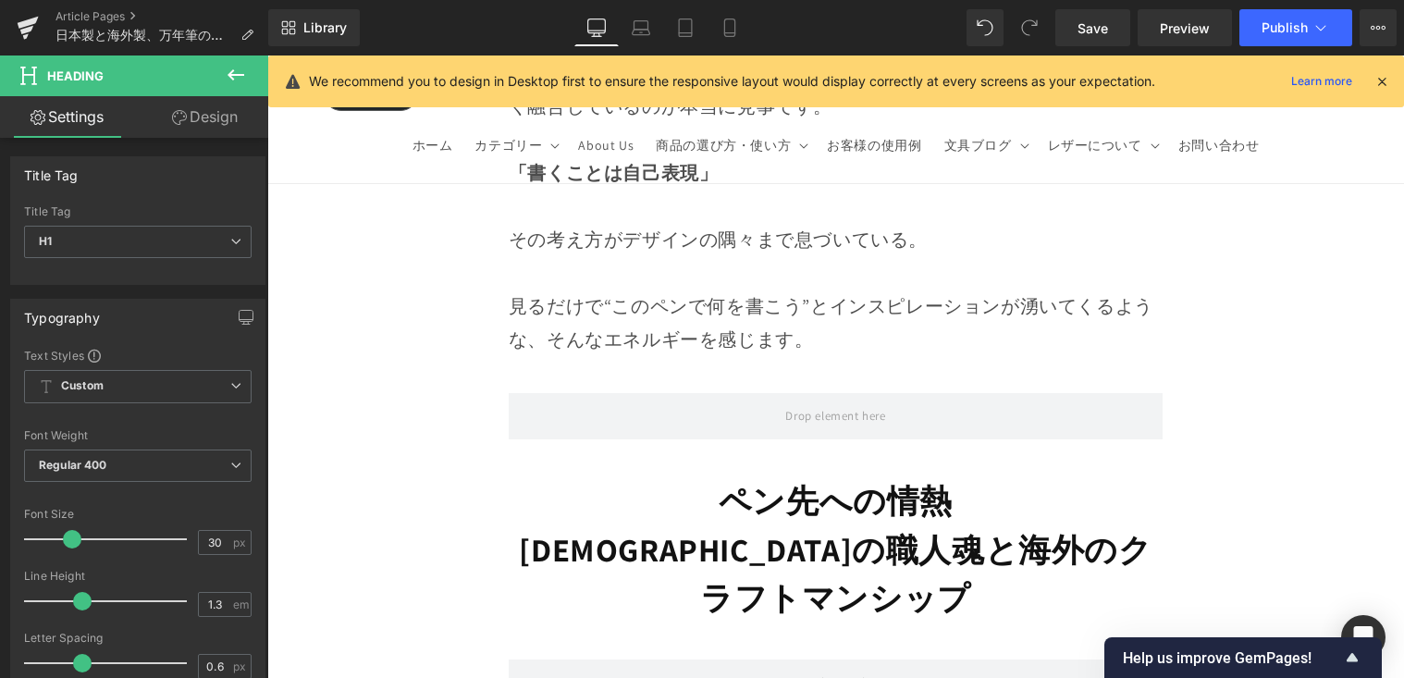
click at [704, 528] on strong "日本の職人魂と海外のクラフトマンシップ" at bounding box center [835, 574] width 633 height 92
click at [249, 59] on button at bounding box center [236, 76] width 65 height 41
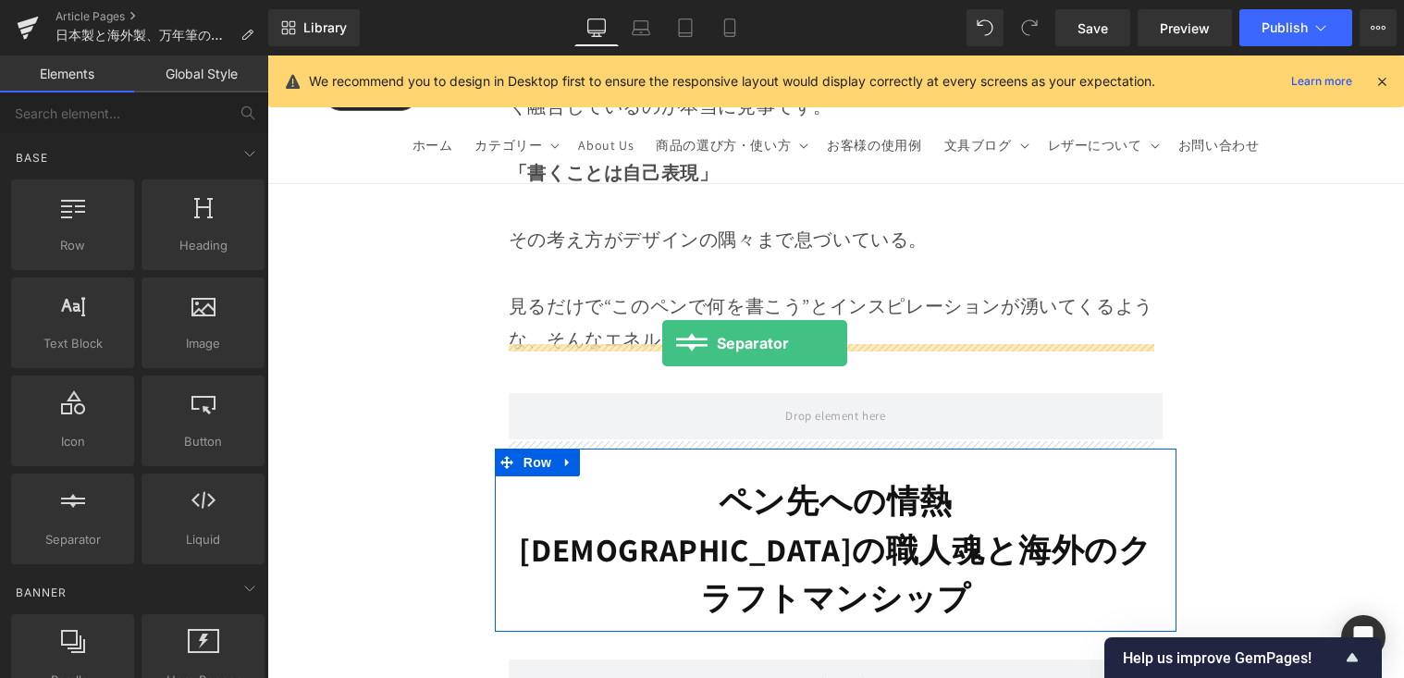
drag, startPoint x: 364, startPoint y: 562, endPoint x: 662, endPoint y: 343, distance: 369.8
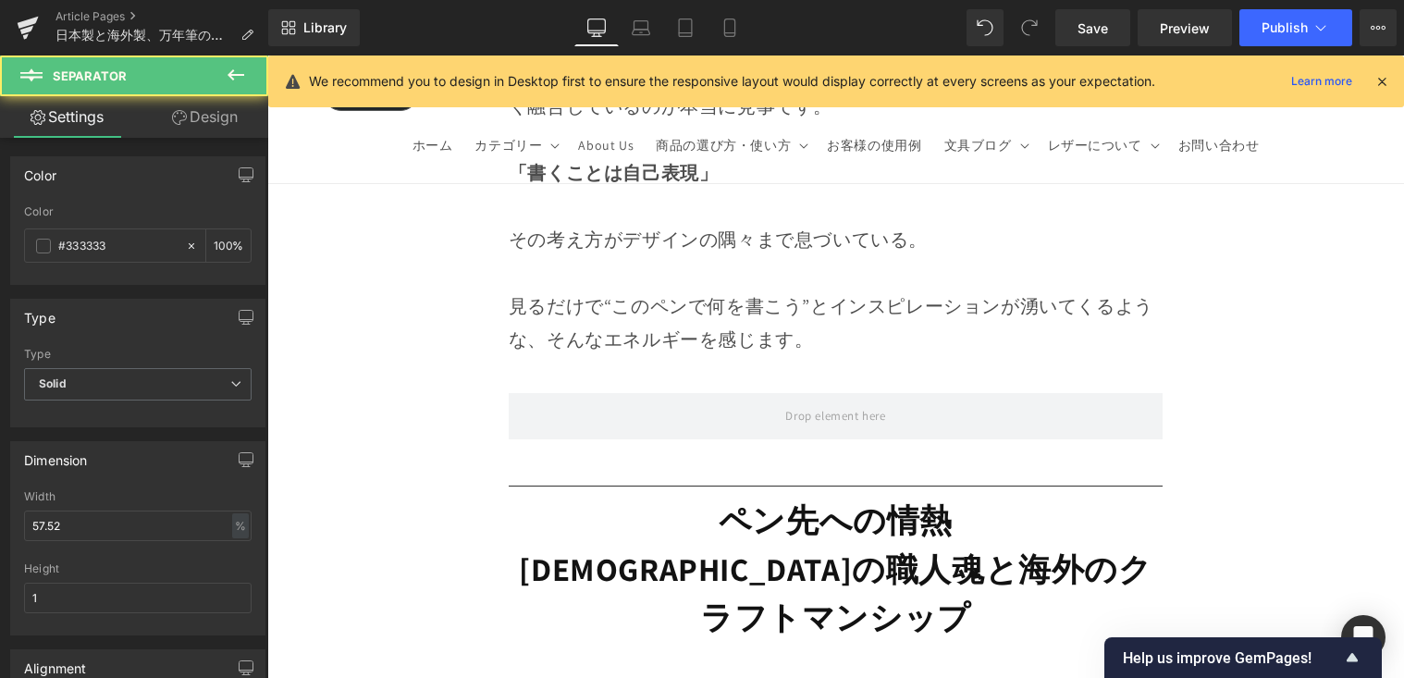
drag, startPoint x: 253, startPoint y: 85, endPoint x: 6, endPoint y: 114, distance: 248.6
click at [253, 85] on button at bounding box center [236, 76] width 65 height 41
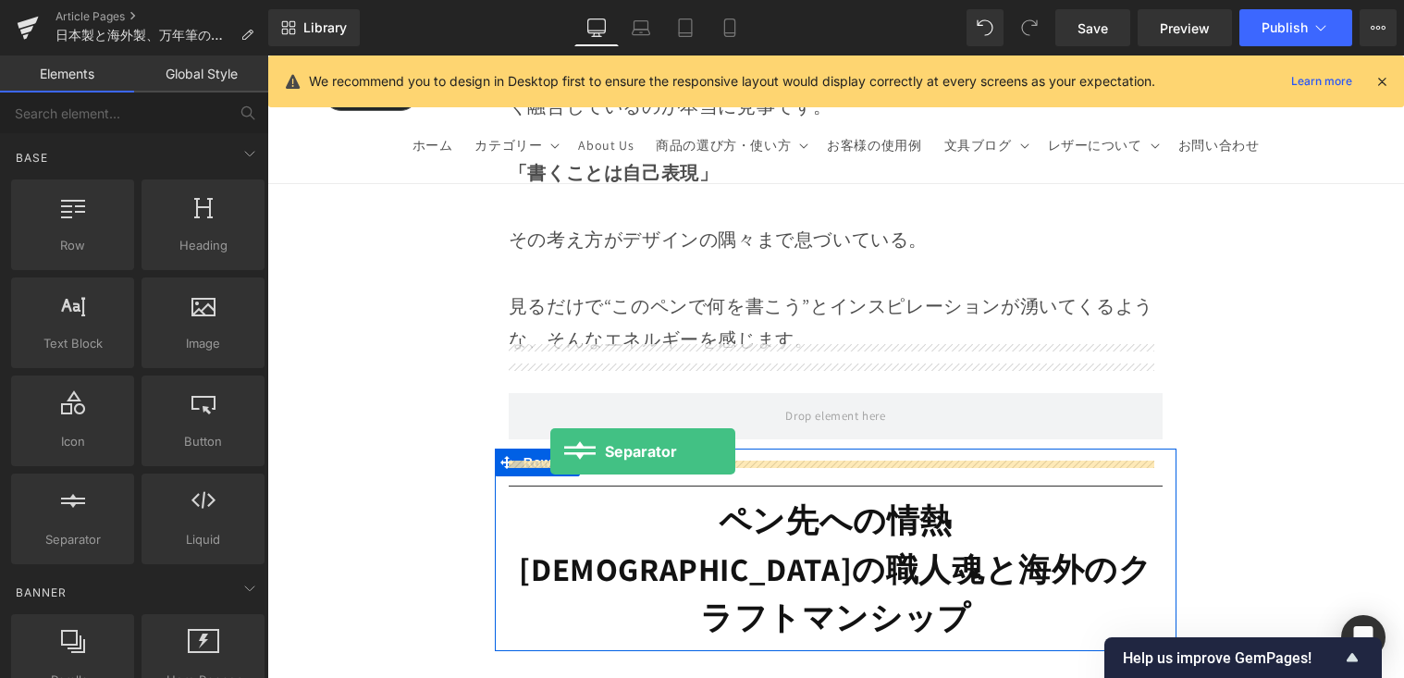
drag, startPoint x: 363, startPoint y: 562, endPoint x: 550, endPoint y: 451, distance: 218.1
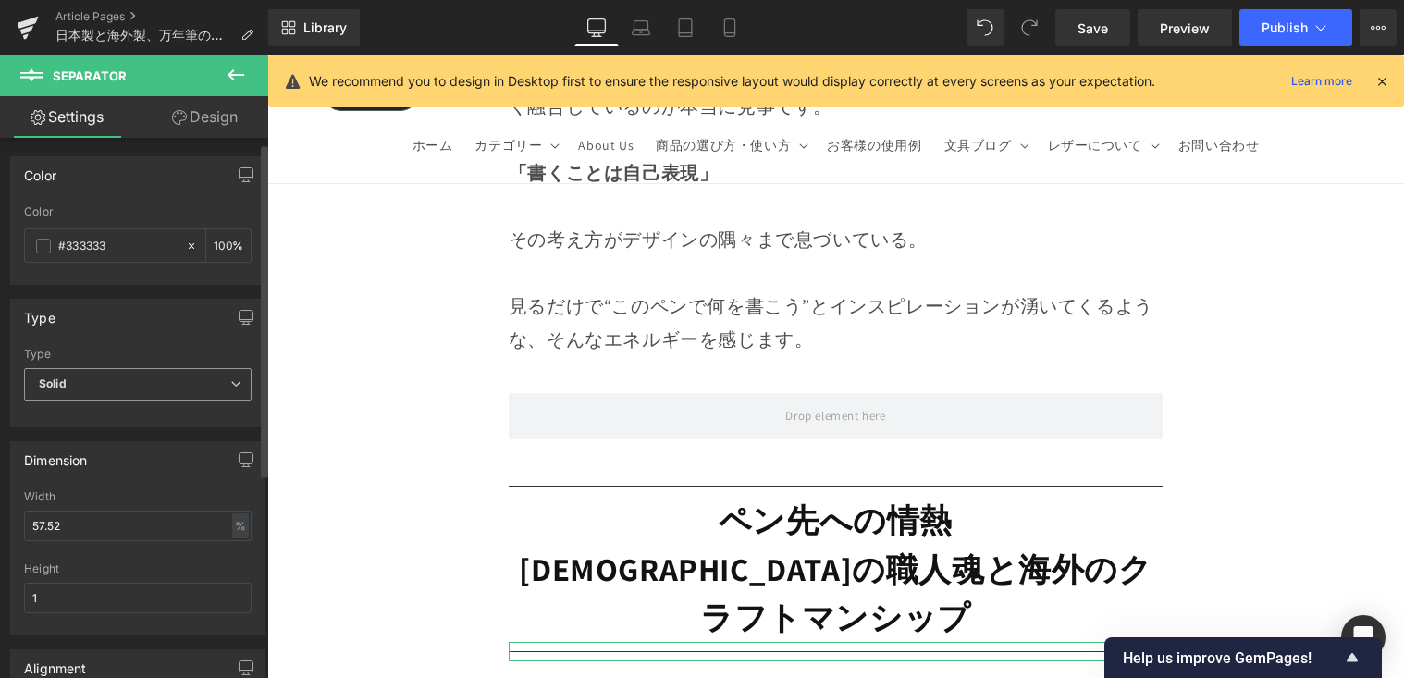
scroll to position [181, 0]
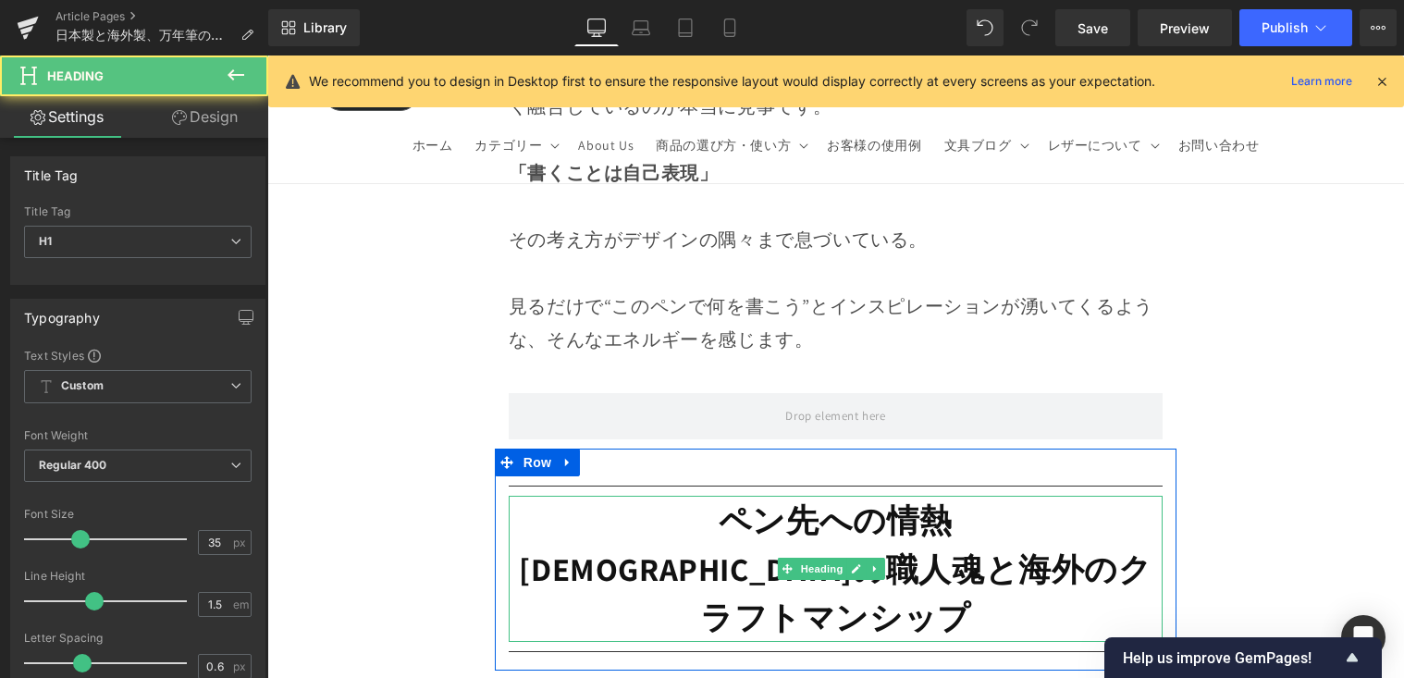
click at [669, 548] on strong "日本の職人魂と海外のクラフトマンシップ" at bounding box center [835, 594] width 633 height 92
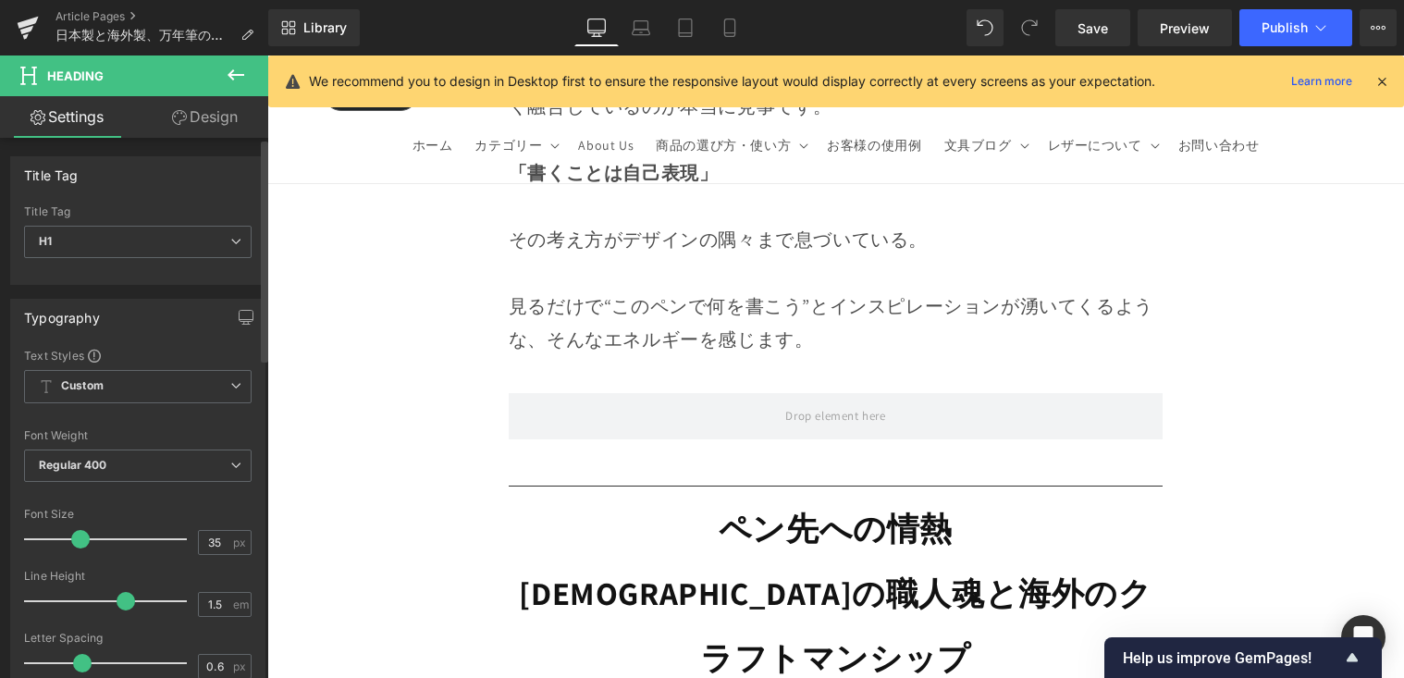
drag, startPoint x: 95, startPoint y: 601, endPoint x: 126, endPoint y: 604, distance: 30.7
click at [126, 604] on span at bounding box center [126, 601] width 19 height 19
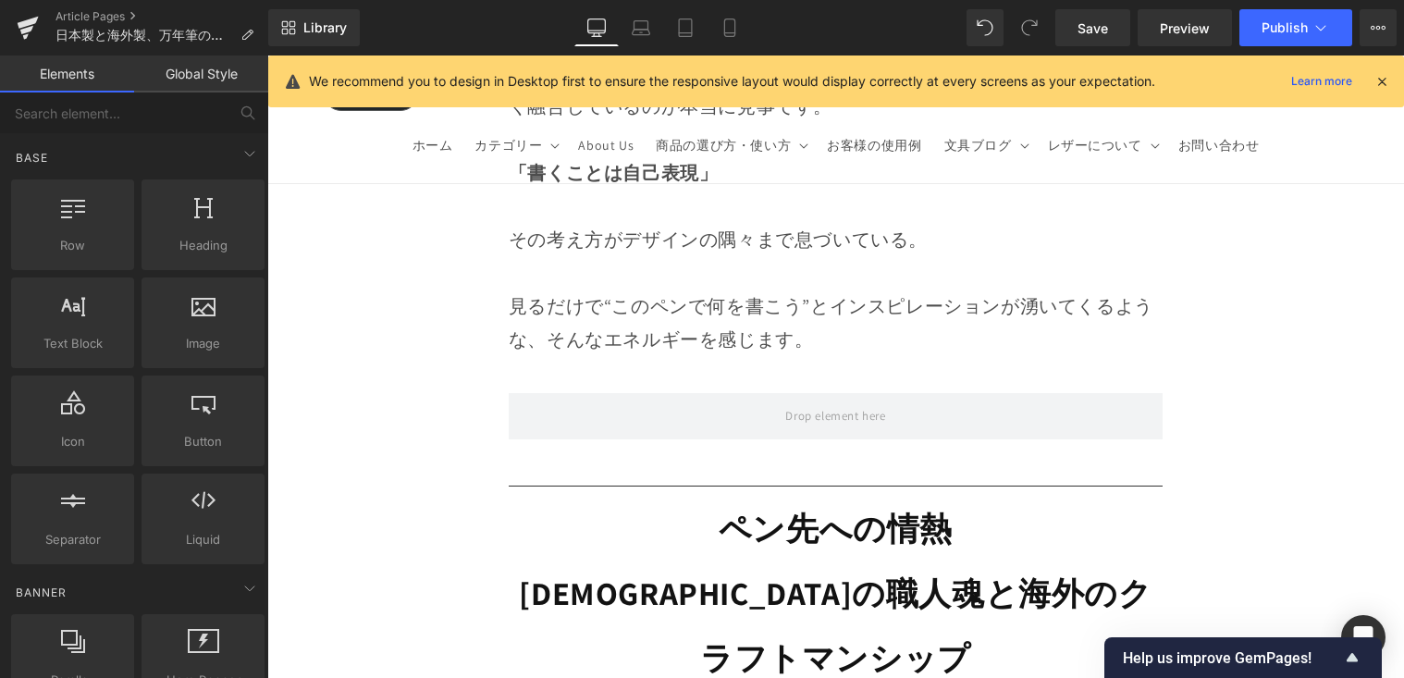
click at [1085, 22] on span "Save" at bounding box center [1093, 28] width 31 height 19
